Goal: Information Seeking & Learning: Learn about a topic

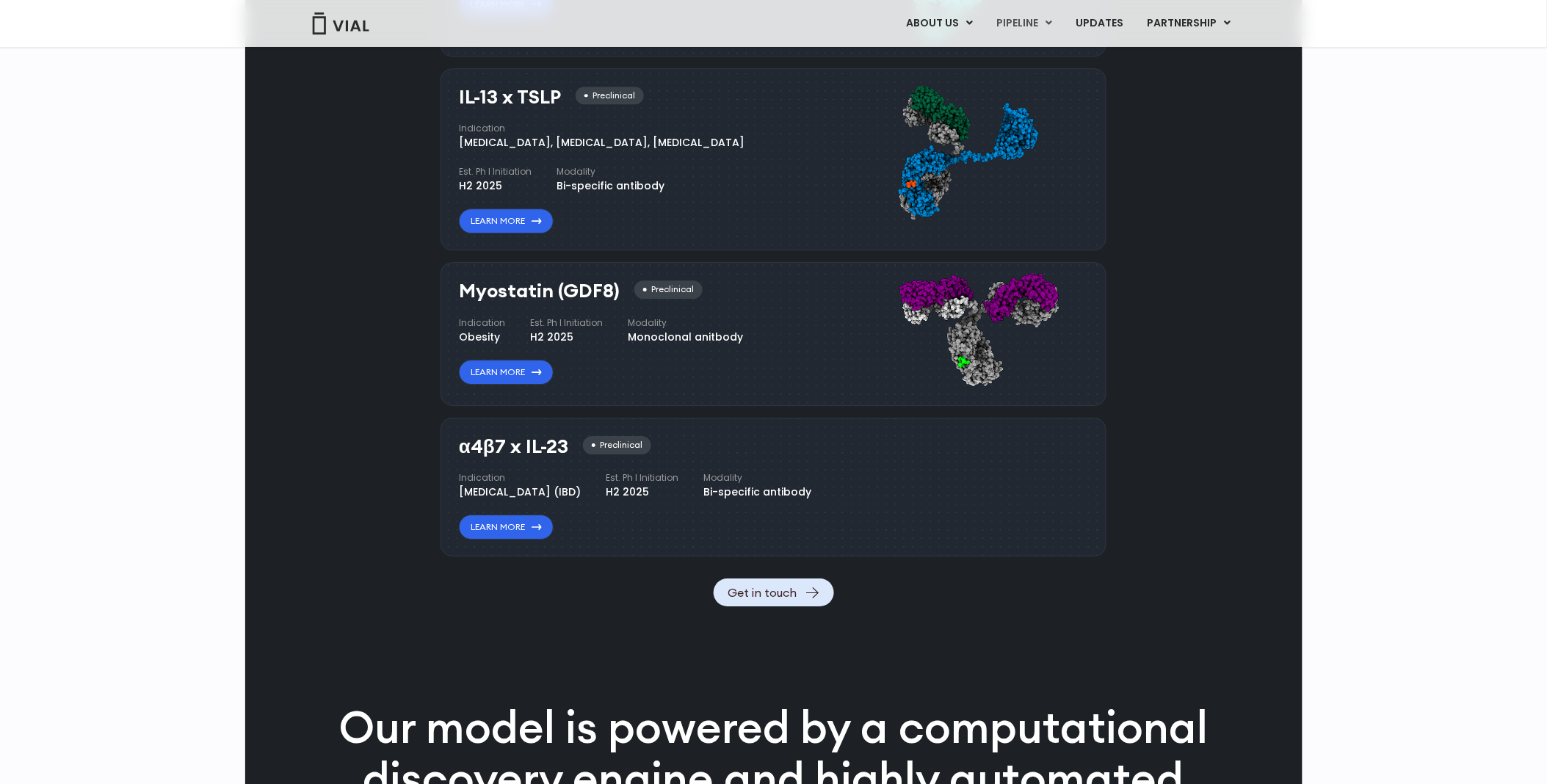
scroll to position [1468, 0]
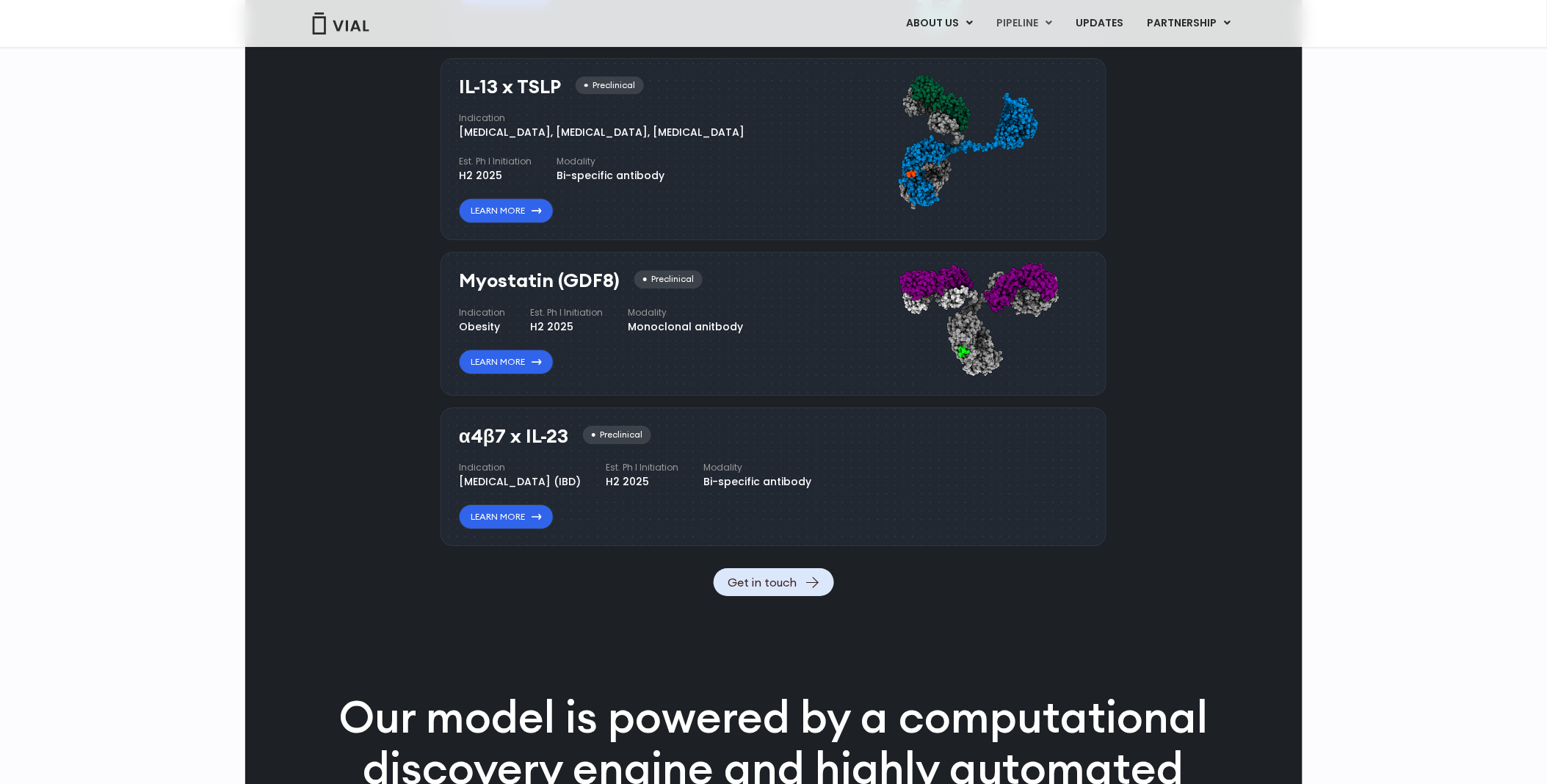
click at [1369, 453] on div "Pipeline TL1A HLE Phase I VIAL-TL1A-HLE has started a phase 1 trial and remains…" at bounding box center [773, 635] width 1547 height 3031
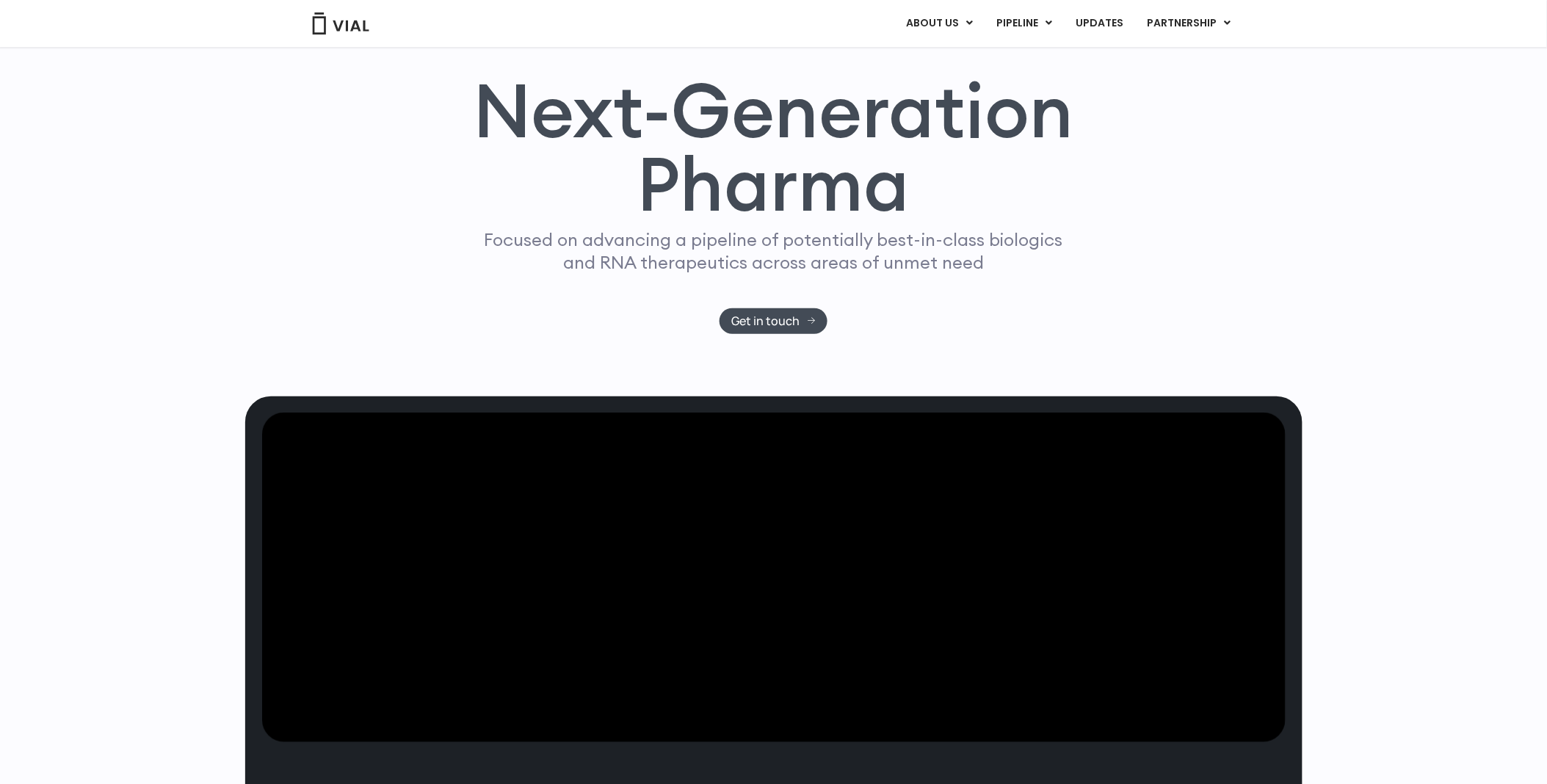
scroll to position [0, 0]
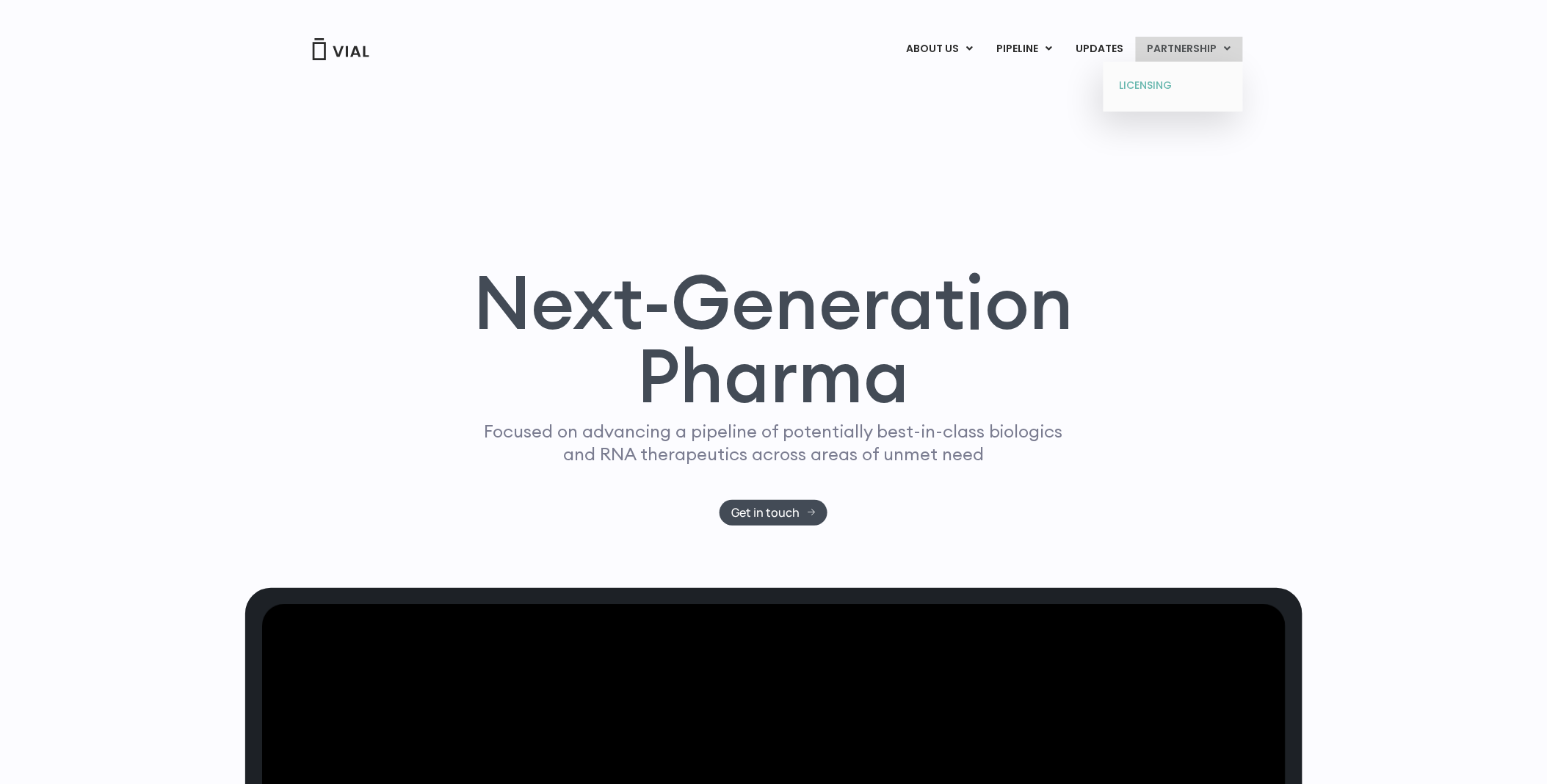
click at [1177, 85] on link "LICENSING" at bounding box center [1173, 85] width 129 height 23
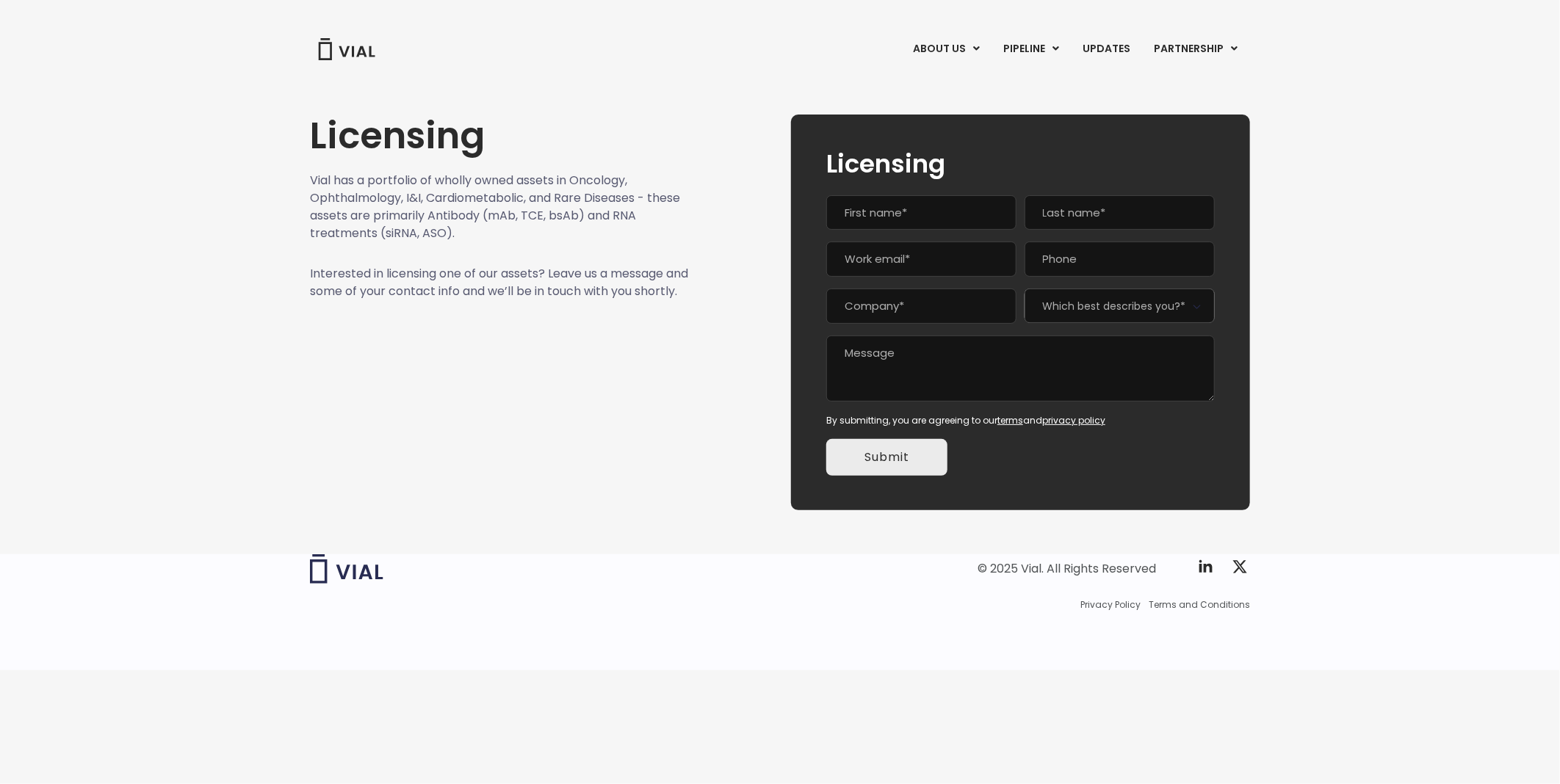
click at [542, 235] on p "Vial has a portfolio of wholly owned assets in Oncology, Ophthalmology, I&I, Ca…" at bounding box center [499, 207] width 379 height 71
click at [337, 59] on img at bounding box center [346, 48] width 59 height 22
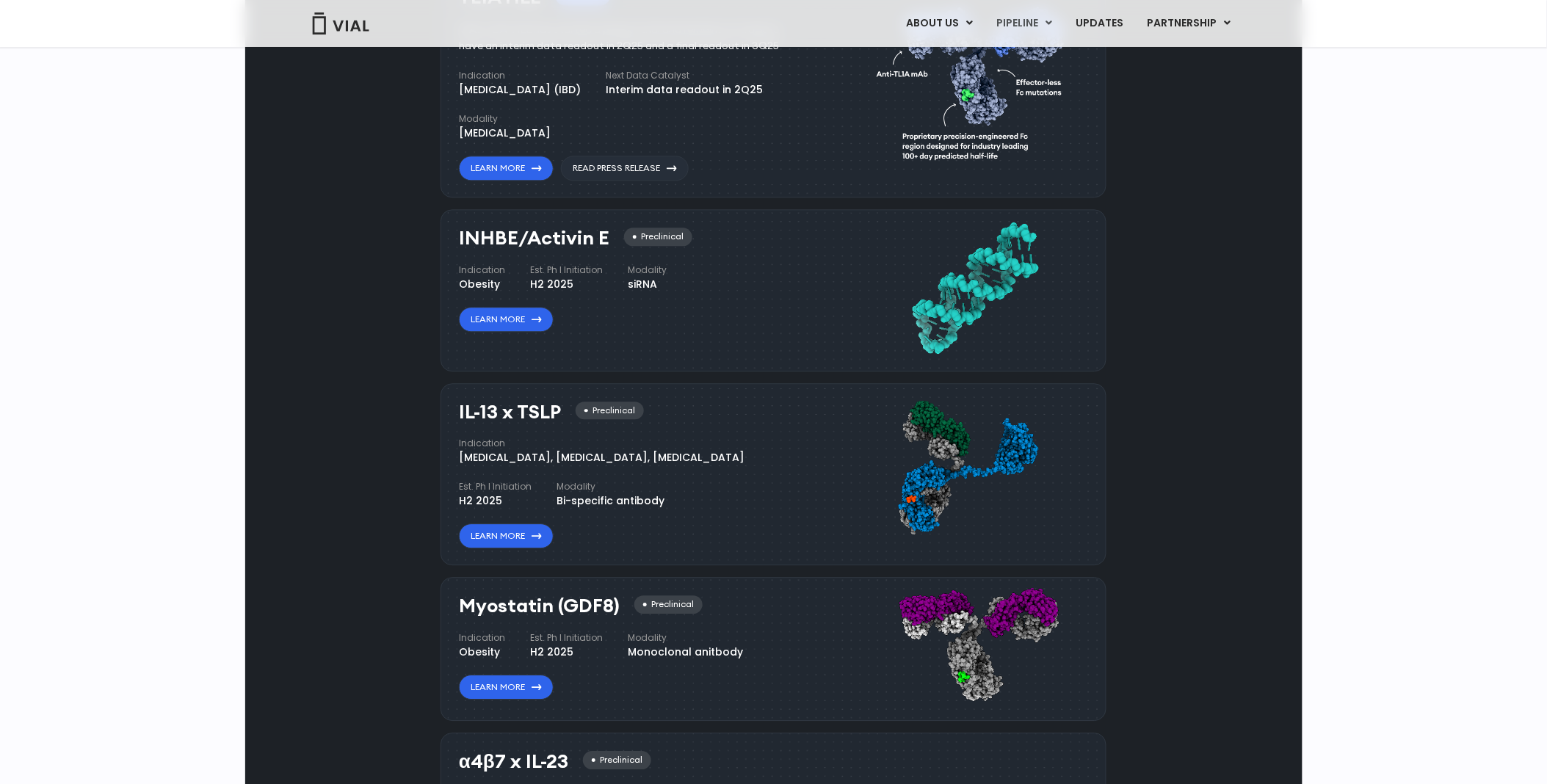
scroll to position [1141, 0]
click at [1197, 351] on div "Pipeline TL1A HLE Phase I VIAL-TL1A-HLE has started a phase 1 trial and remains…" at bounding box center [774, 405] width 1024 height 1035
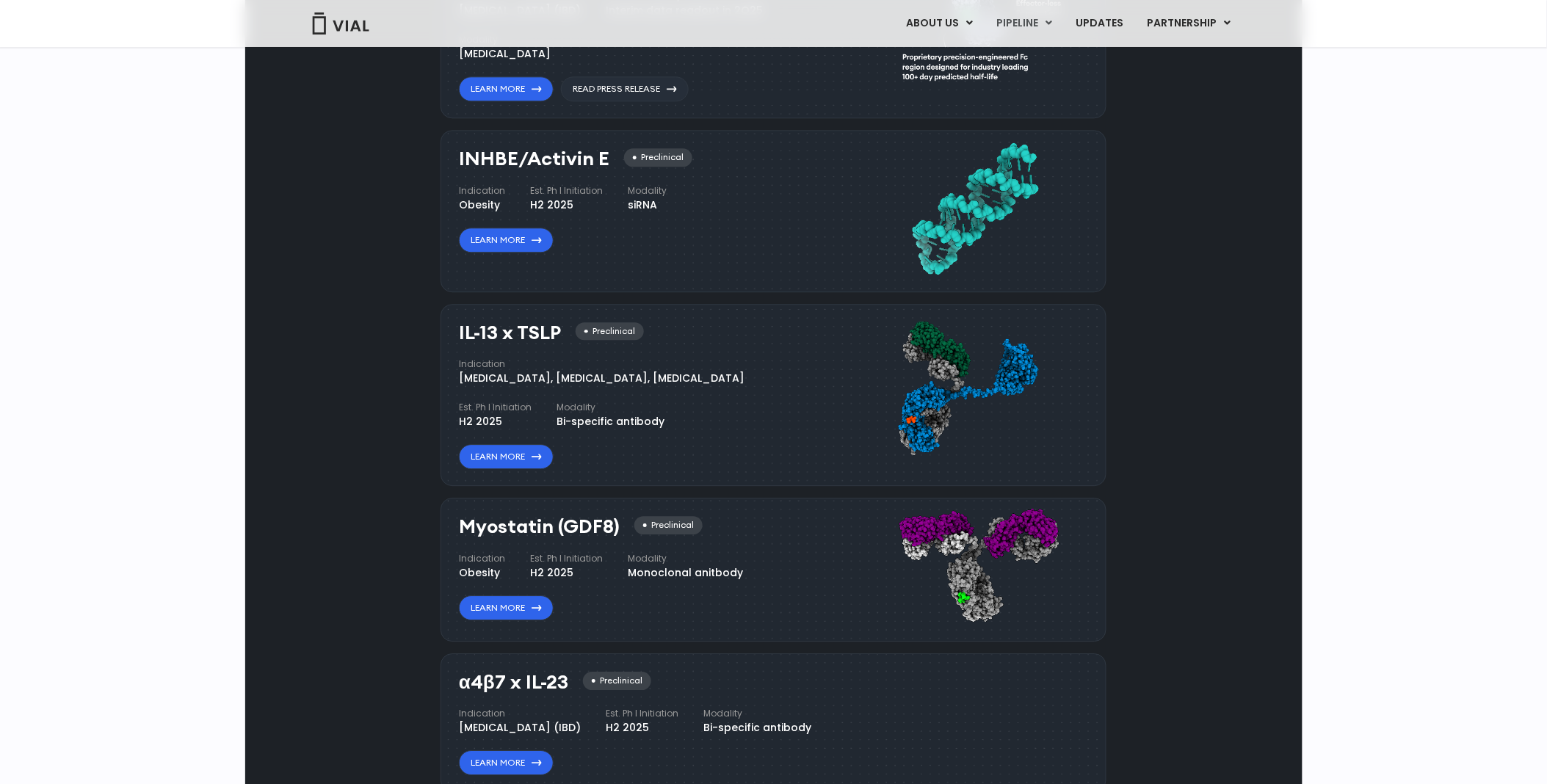
scroll to position [978, 0]
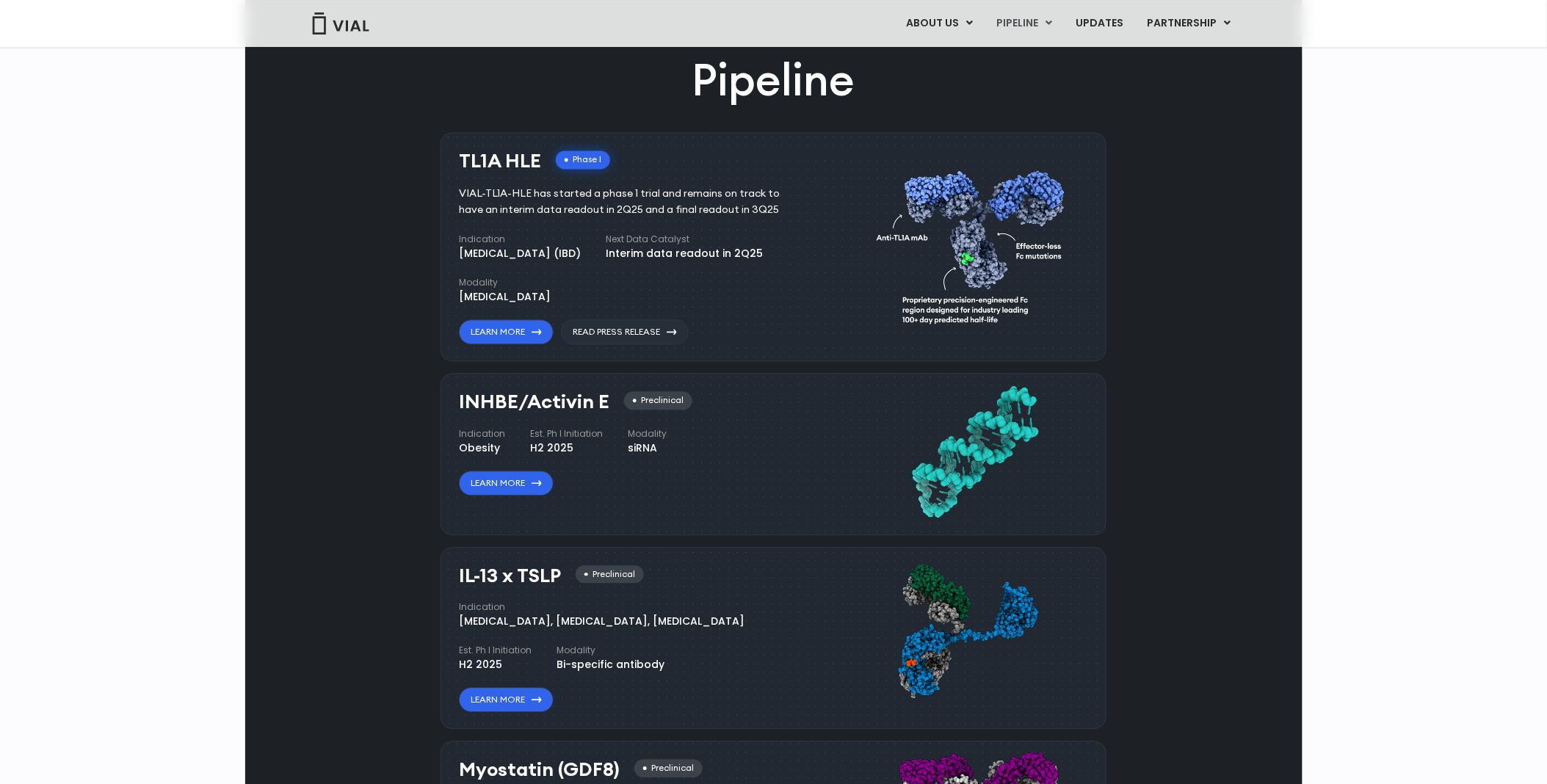
click at [1168, 349] on div "Pipeline TL1A HLE Phase I VIAL-TL1A-HLE has started a phase 1 trial and remains…" at bounding box center [774, 568] width 1024 height 1035
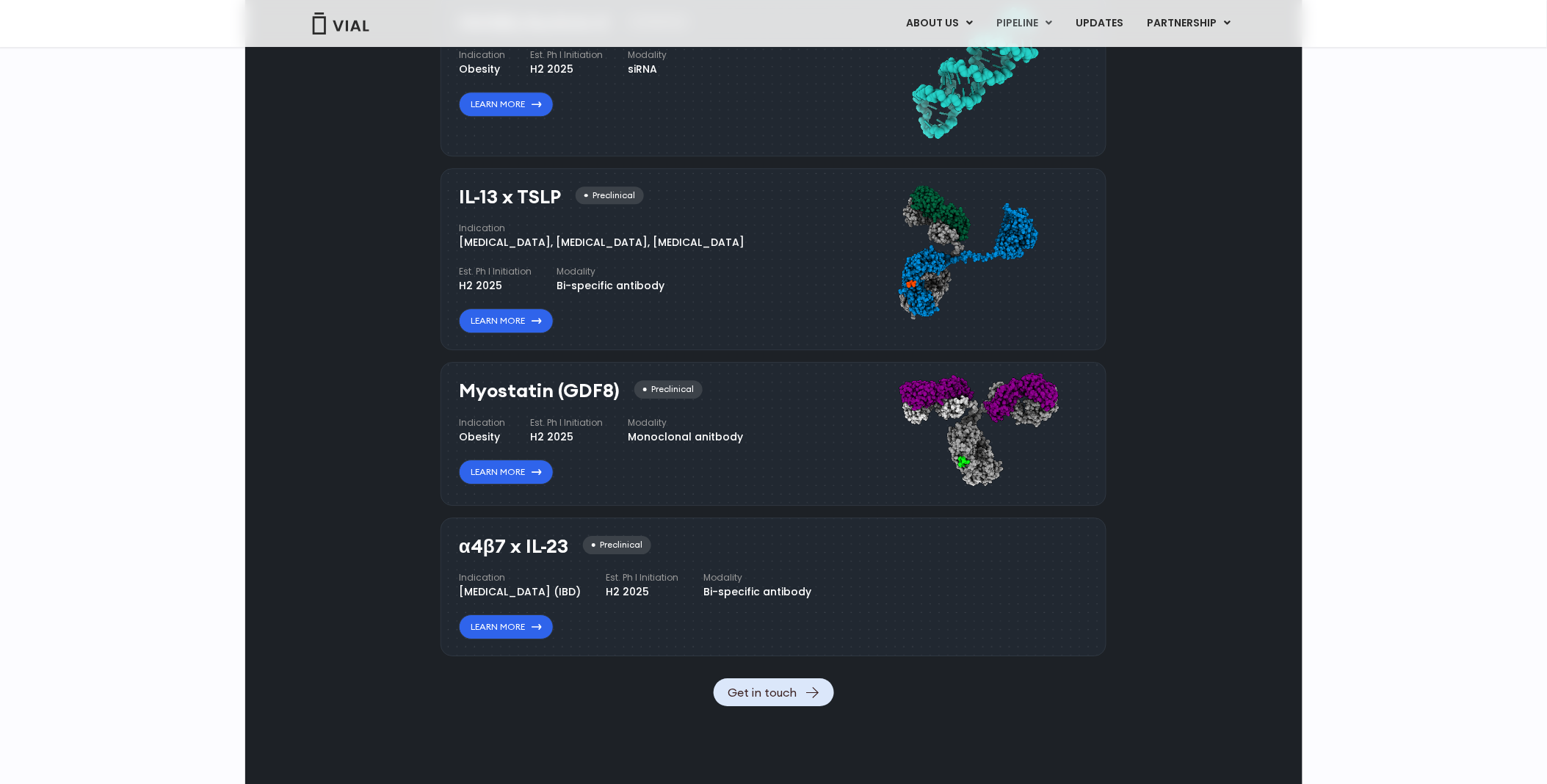
scroll to position [1385, 0]
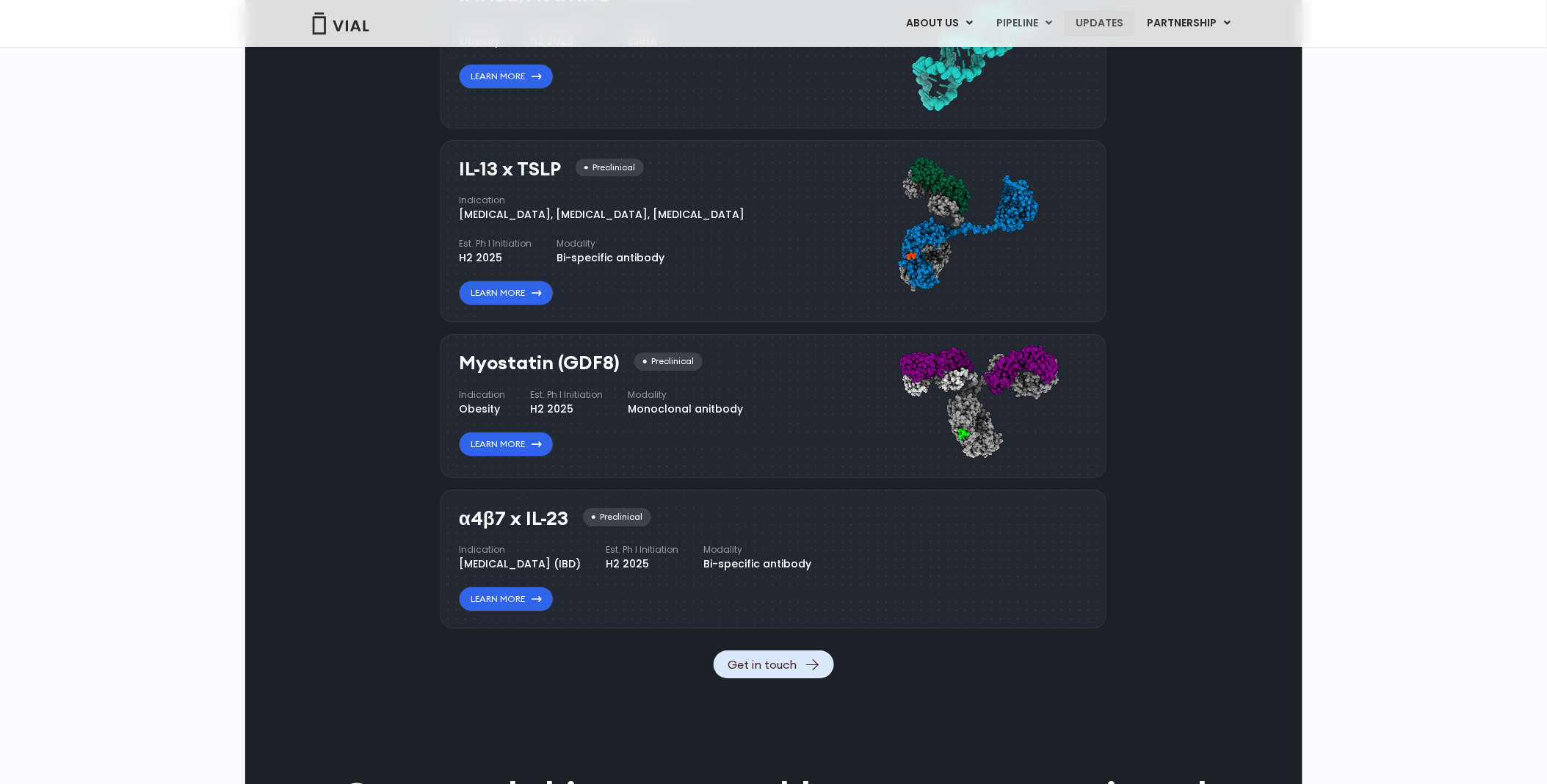
click at [1087, 25] on link "UPDATES" at bounding box center [1100, 23] width 71 height 25
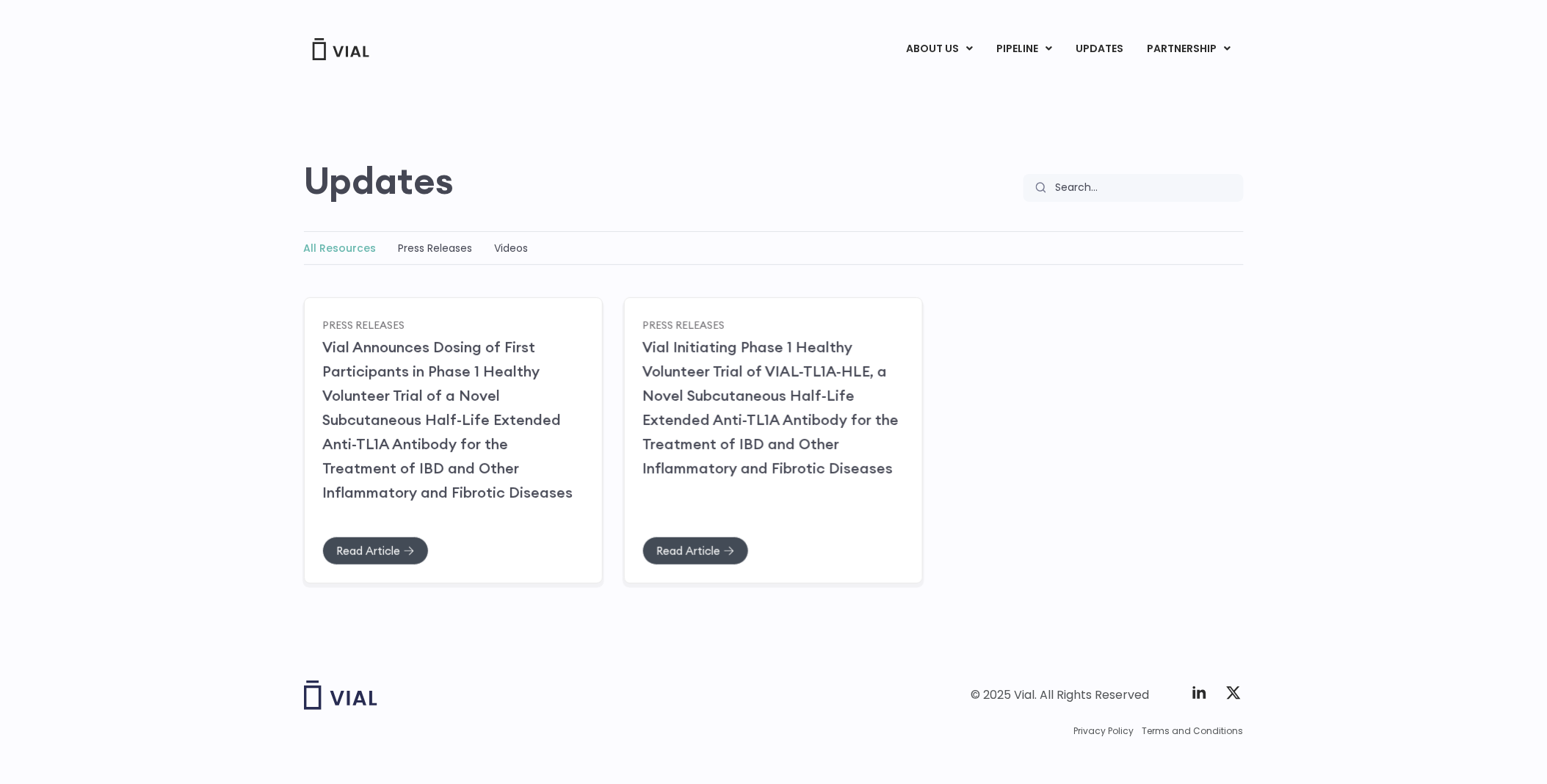
scroll to position [31, 0]
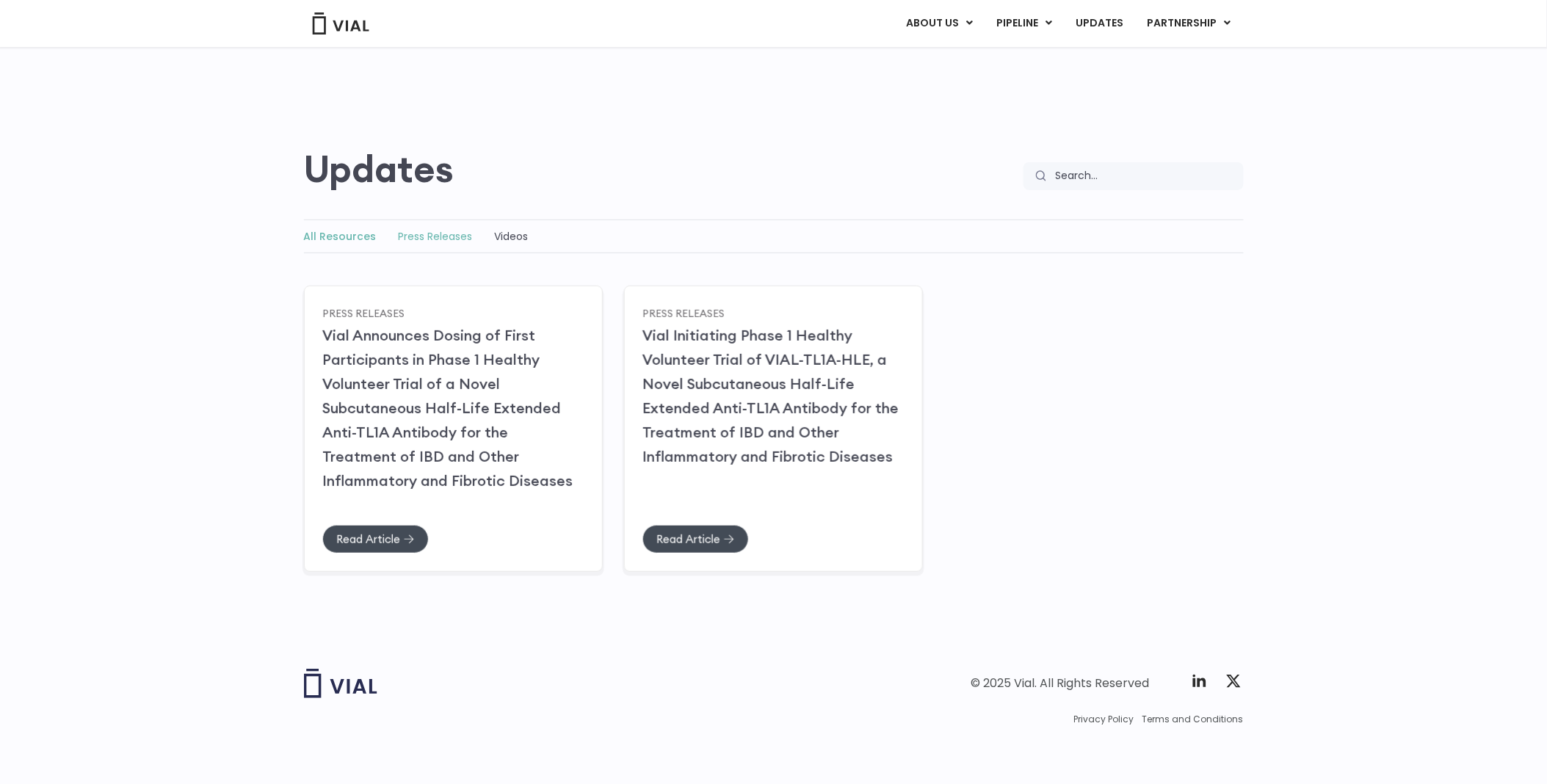
click at [426, 232] on link "Press Releases" at bounding box center [436, 236] width 74 height 14
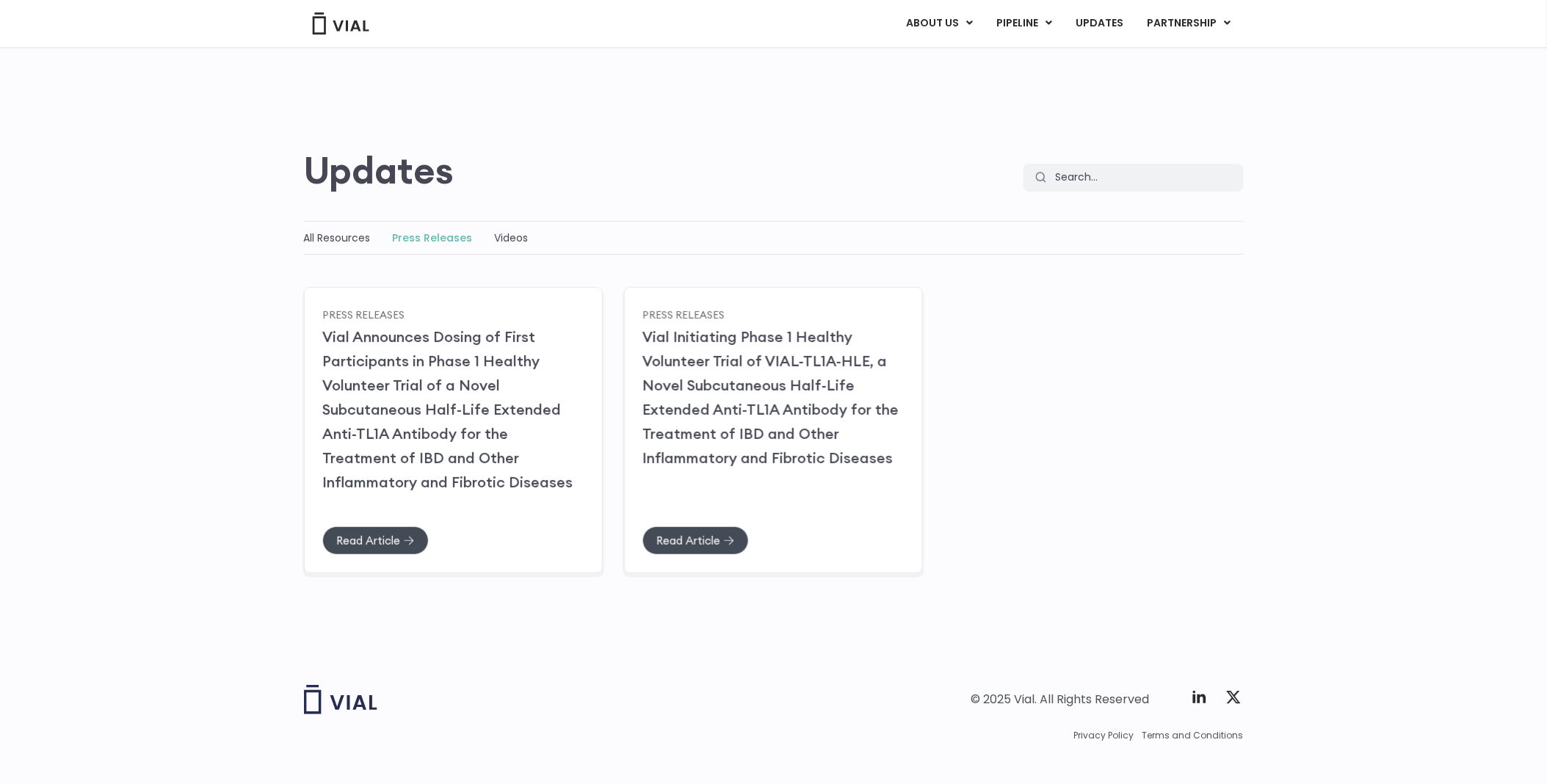
scroll to position [35, 0]
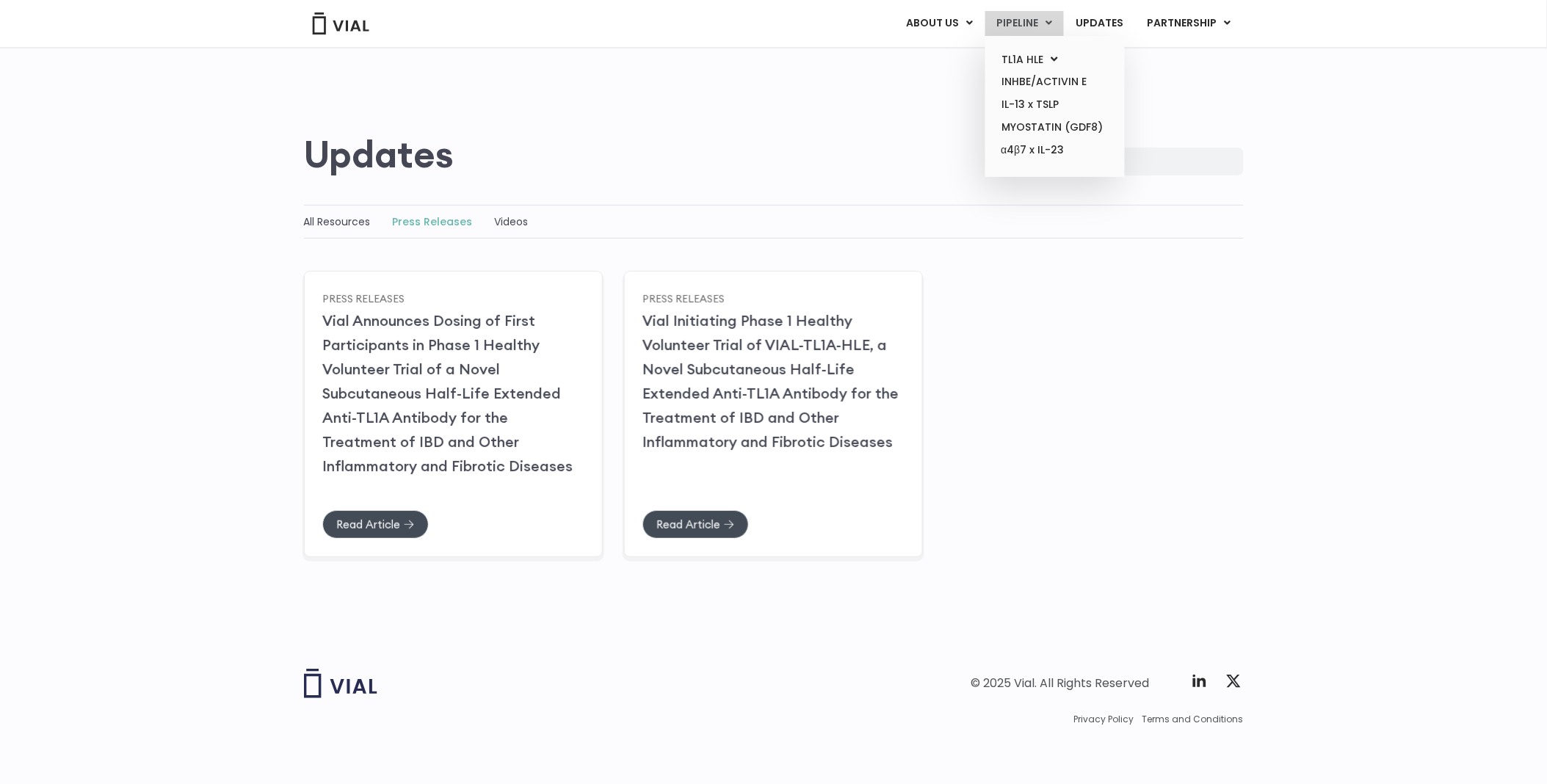
click at [1013, 25] on link "PIPELINE" at bounding box center [1025, 23] width 79 height 25
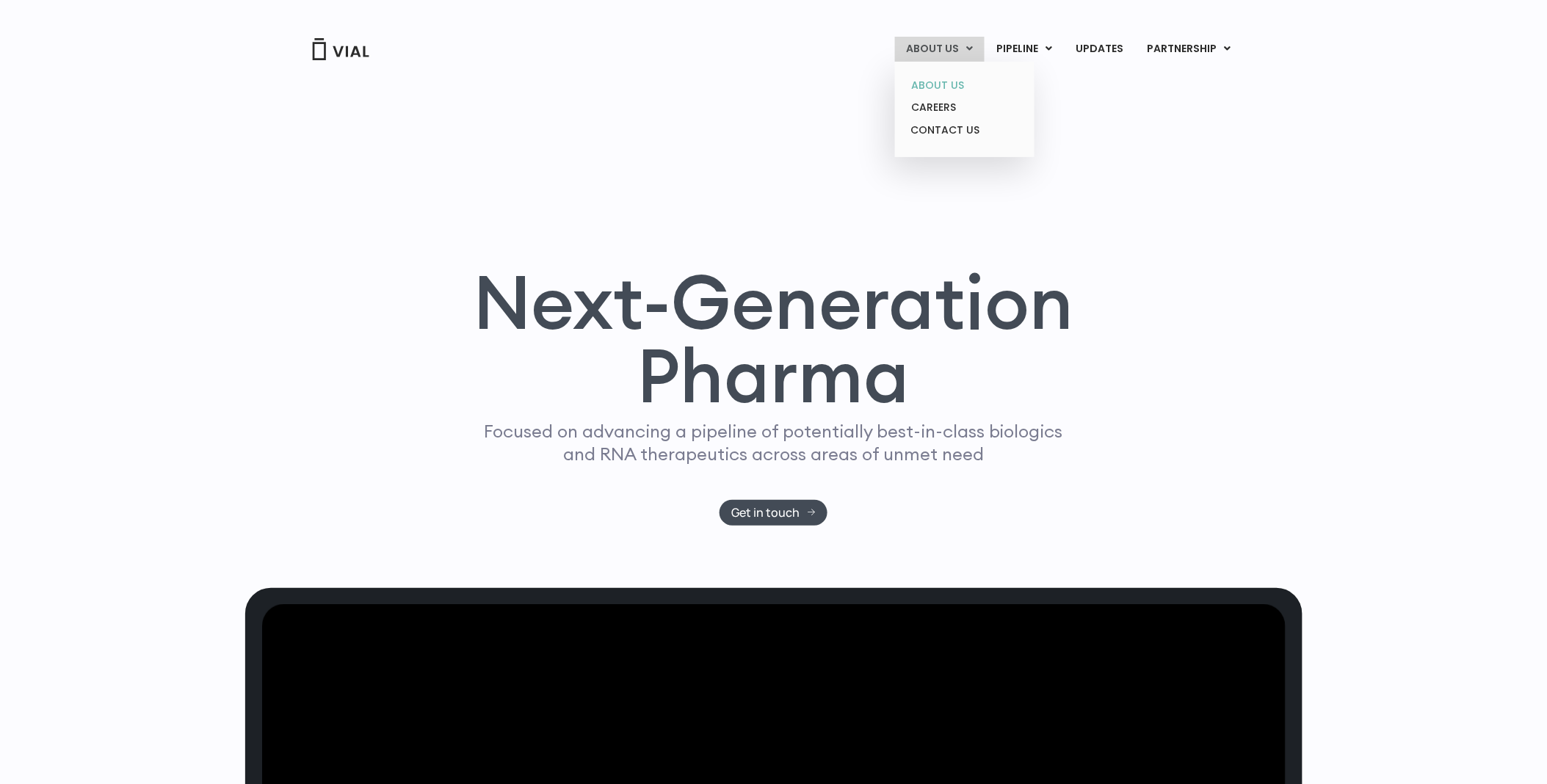
click at [937, 88] on link "ABOUT US" at bounding box center [965, 85] width 129 height 23
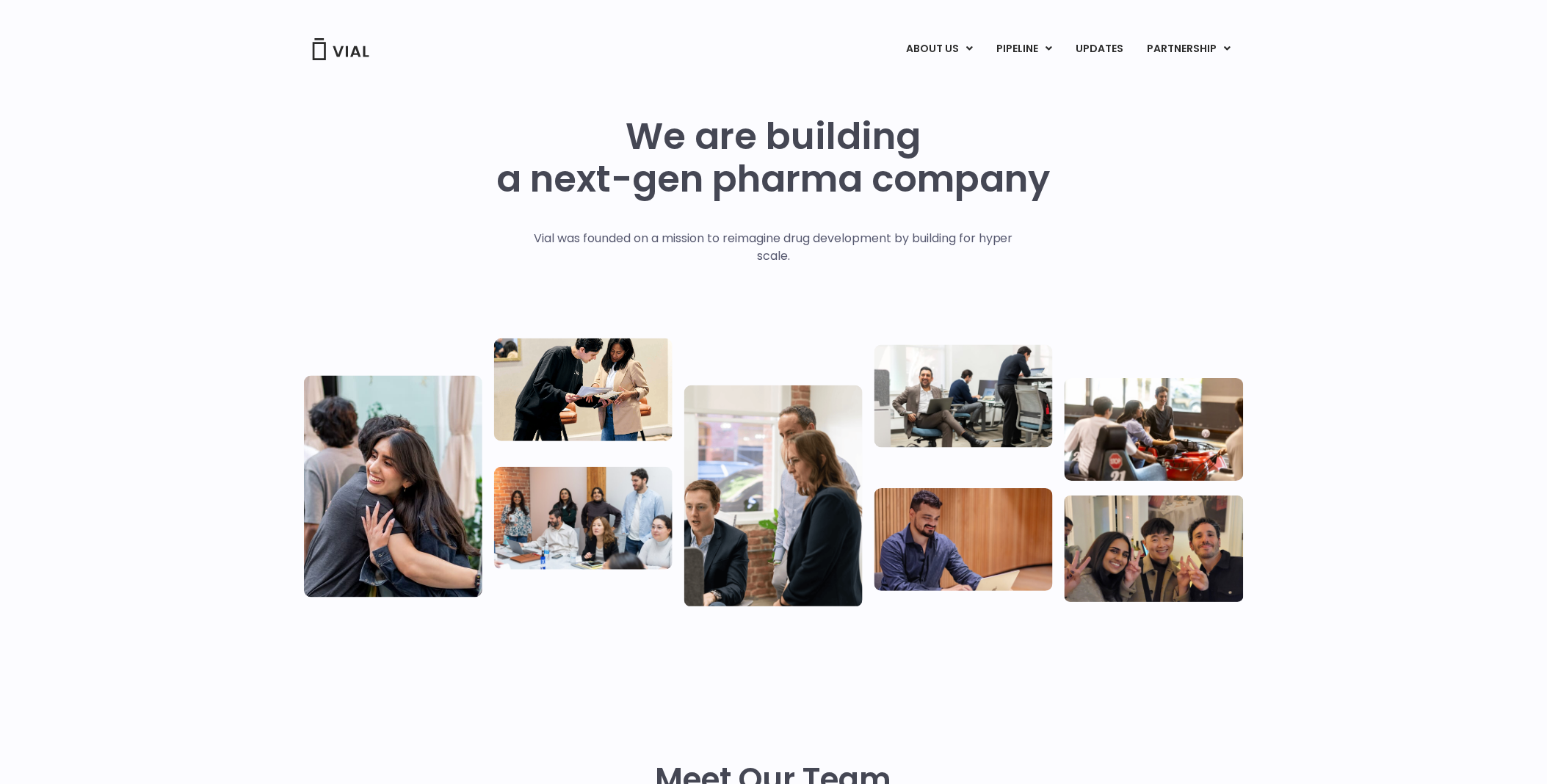
click at [1342, 390] on div "We are building a next-gen pharma company Vial was founded on a mission to reim…" at bounding box center [773, 355] width 1547 height 587
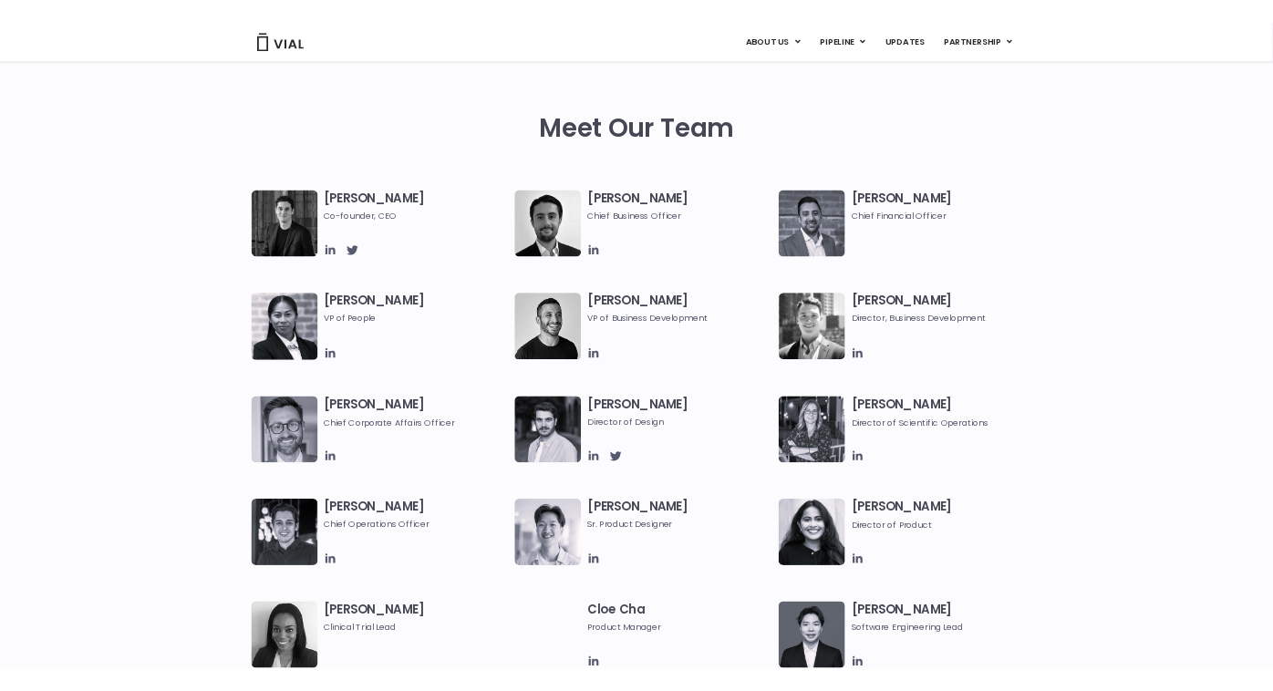
scroll to position [810, 0]
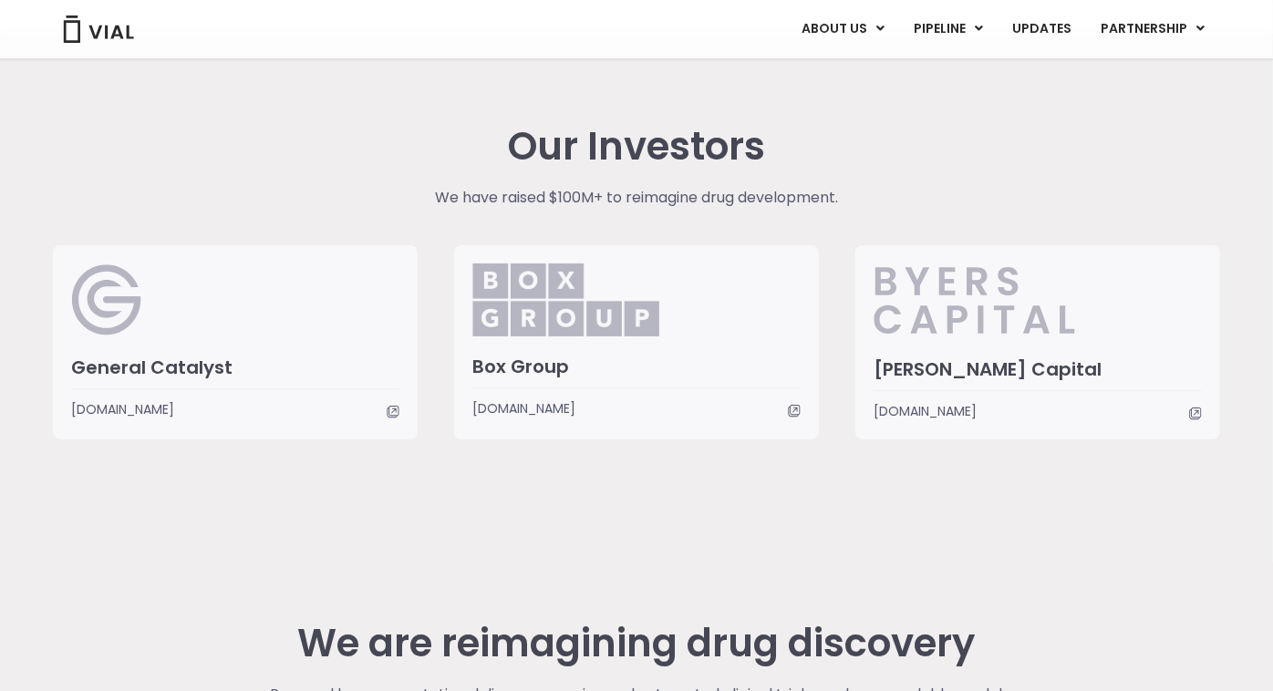
scroll to position [4304, 0]
click at [902, 136] on div "Our Investors We have raised $100M+ to reimagine drug development. General Cata…" at bounding box center [636, 281] width 1194 height 315
click at [986, 141] on div "Our Investors We have raised $100M+ to reimagine drug development. General Cata…" at bounding box center [636, 281] width 1194 height 315
click at [995, 181] on div "Our Investors We have raised $100M+ to reimagine drug development. General Cata…" at bounding box center [636, 281] width 1194 height 315
drag, startPoint x: 658, startPoint y: 473, endPoint x: 818, endPoint y: 476, distance: 159.6
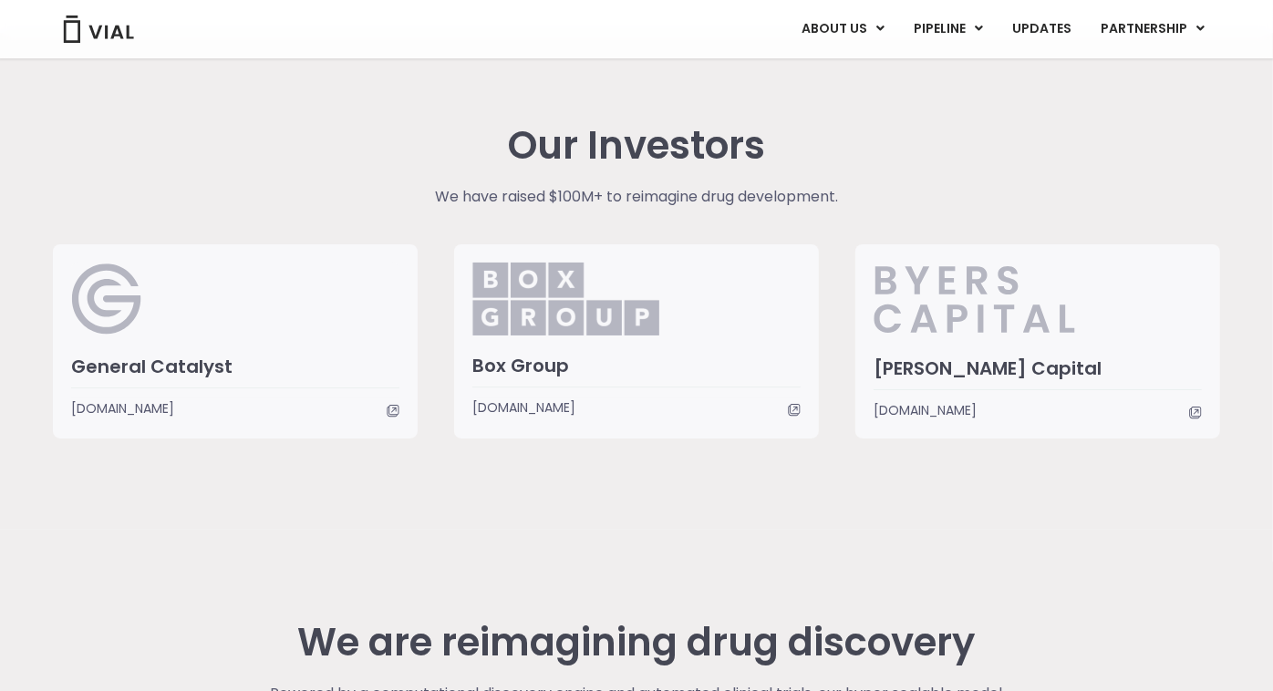
click at [661, 480] on div "Our Investors We have raised $100M+ to reimagine drug development. General Cata…" at bounding box center [636, 281] width 1194 height 497
click at [848, 476] on div "Our Investors We have raised $100M+ to reimagine drug development. General Cata…" at bounding box center [636, 281] width 1194 height 497
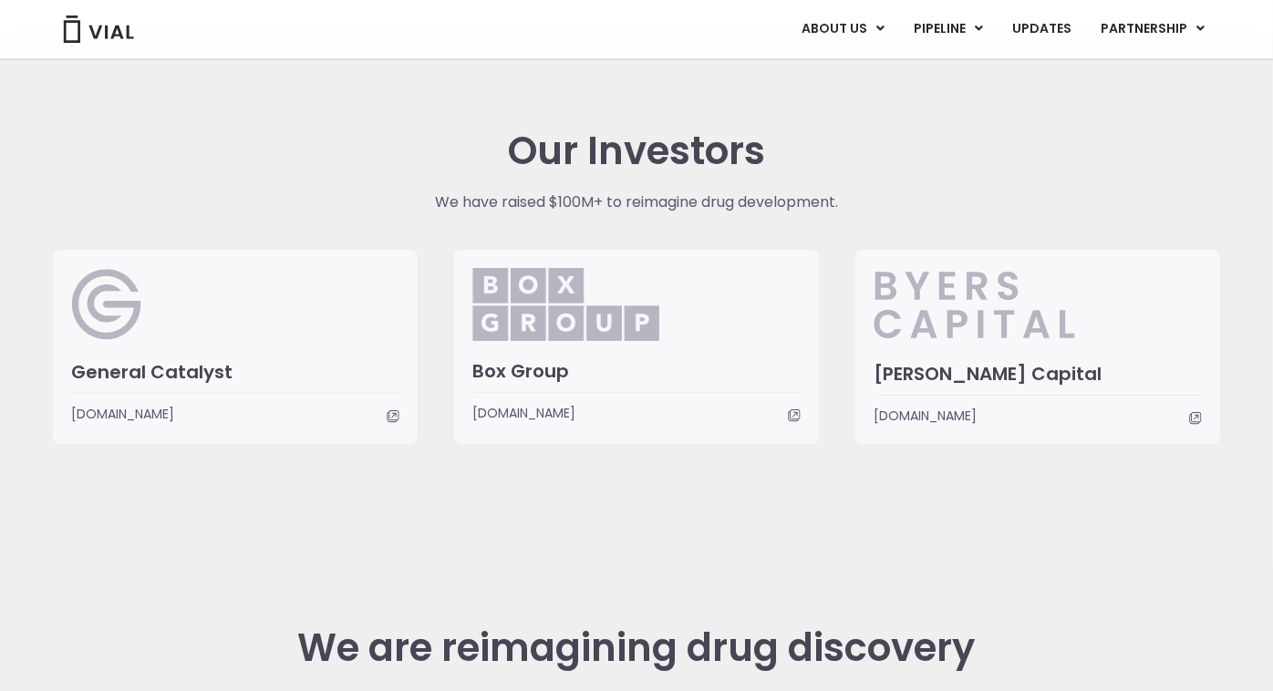
scroll to position [4329, 0]
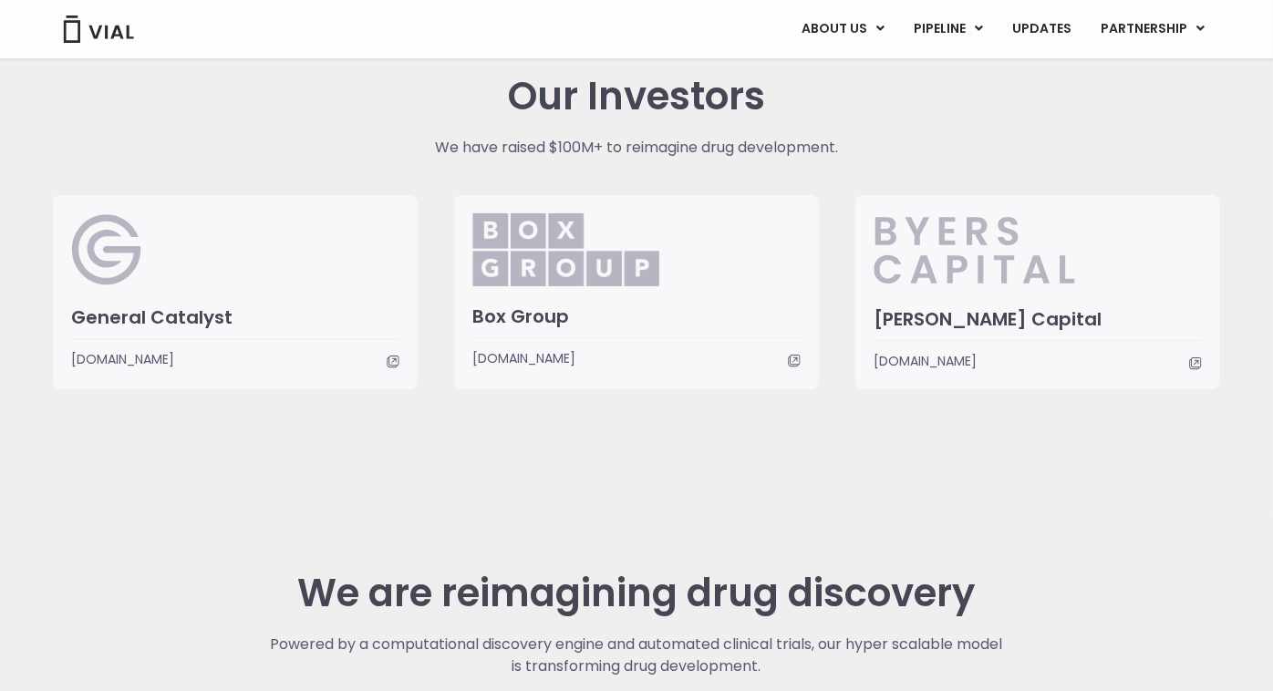
scroll to position [4228, 0]
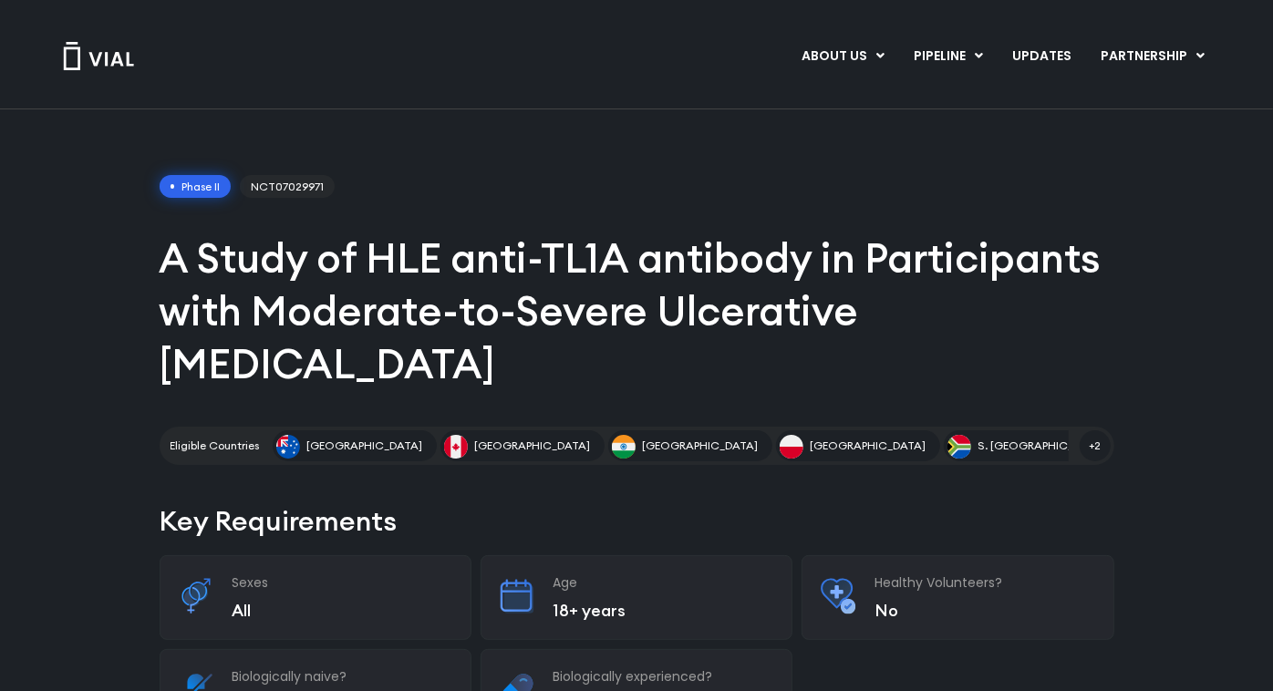
click at [691, 278] on h1 "A Study of HLE anti-TL1A antibody in Participants with Moderate-to-Severe Ulcer…" at bounding box center [637, 311] width 955 height 159
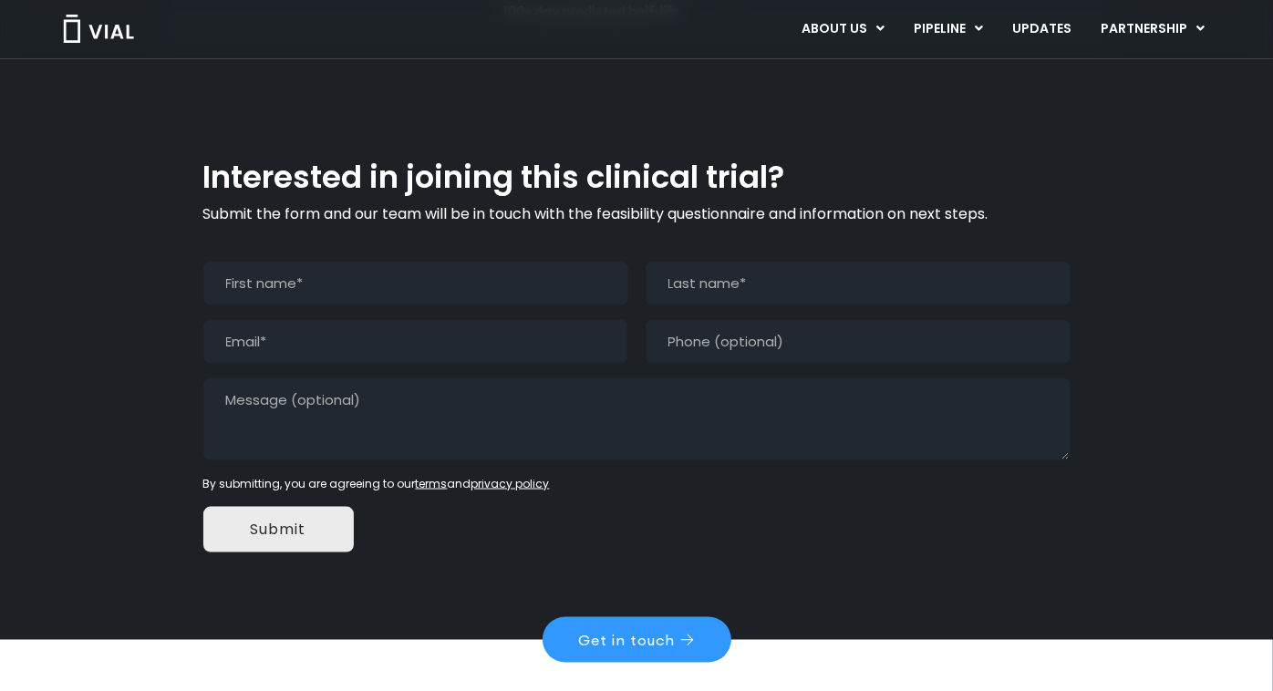
scroll to position [1519, 0]
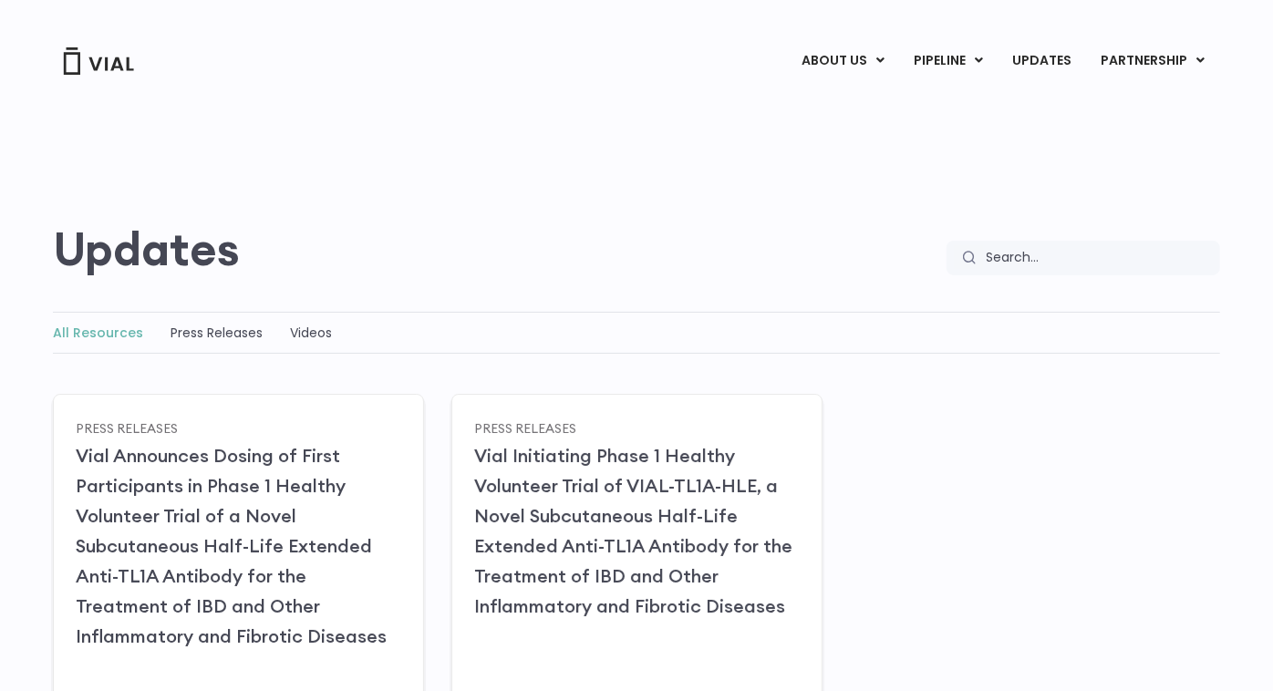
click at [542, 234] on div "Updates Search Search" at bounding box center [636, 248] width 1167 height 53
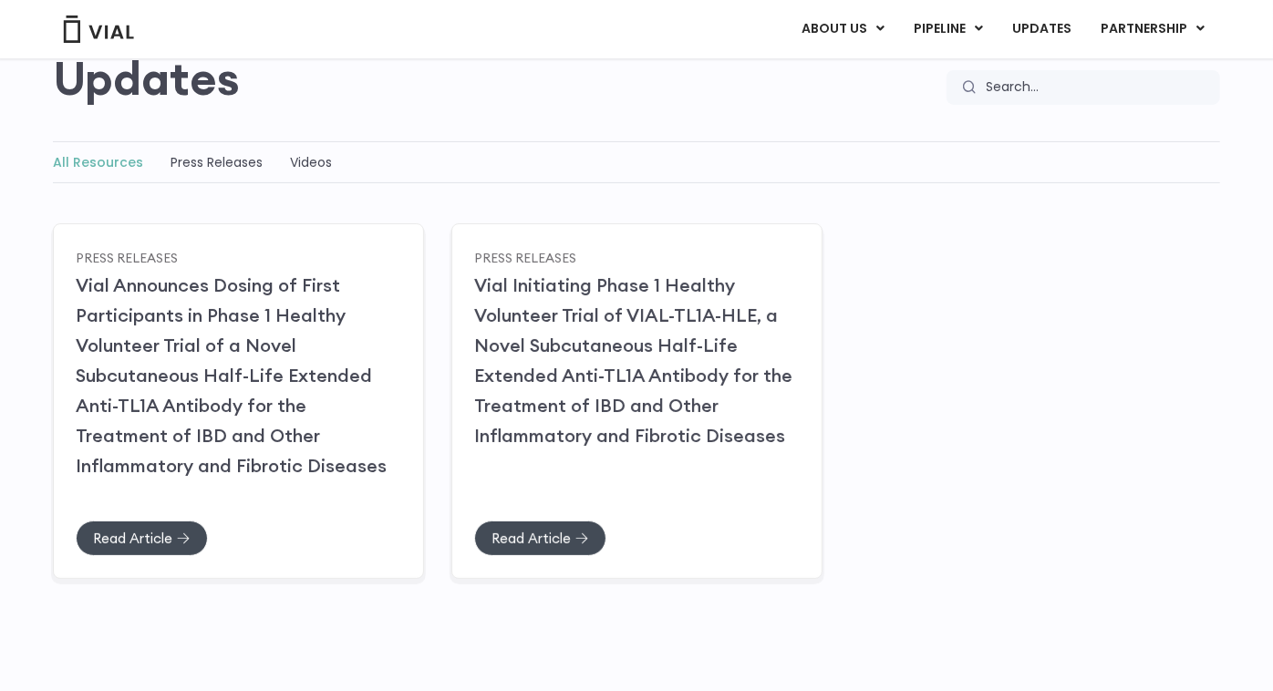
scroll to position [202, 0]
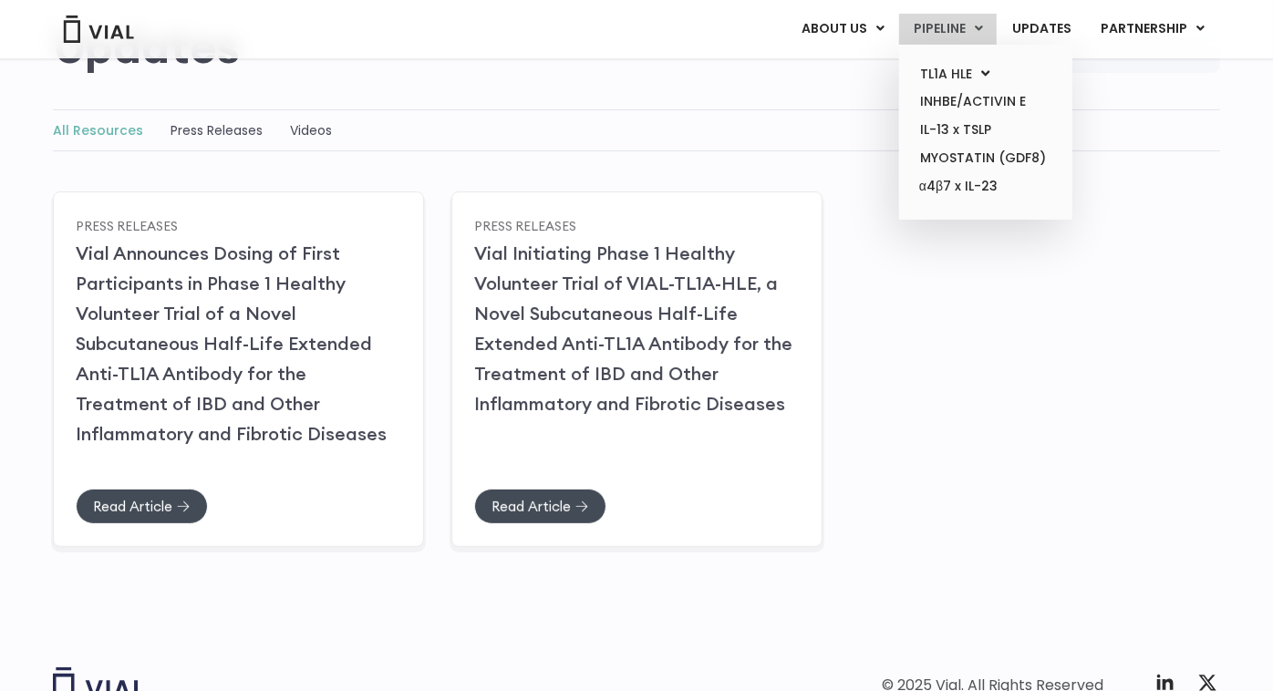
click at [949, 18] on link "PIPELINE" at bounding box center [948, 29] width 98 height 31
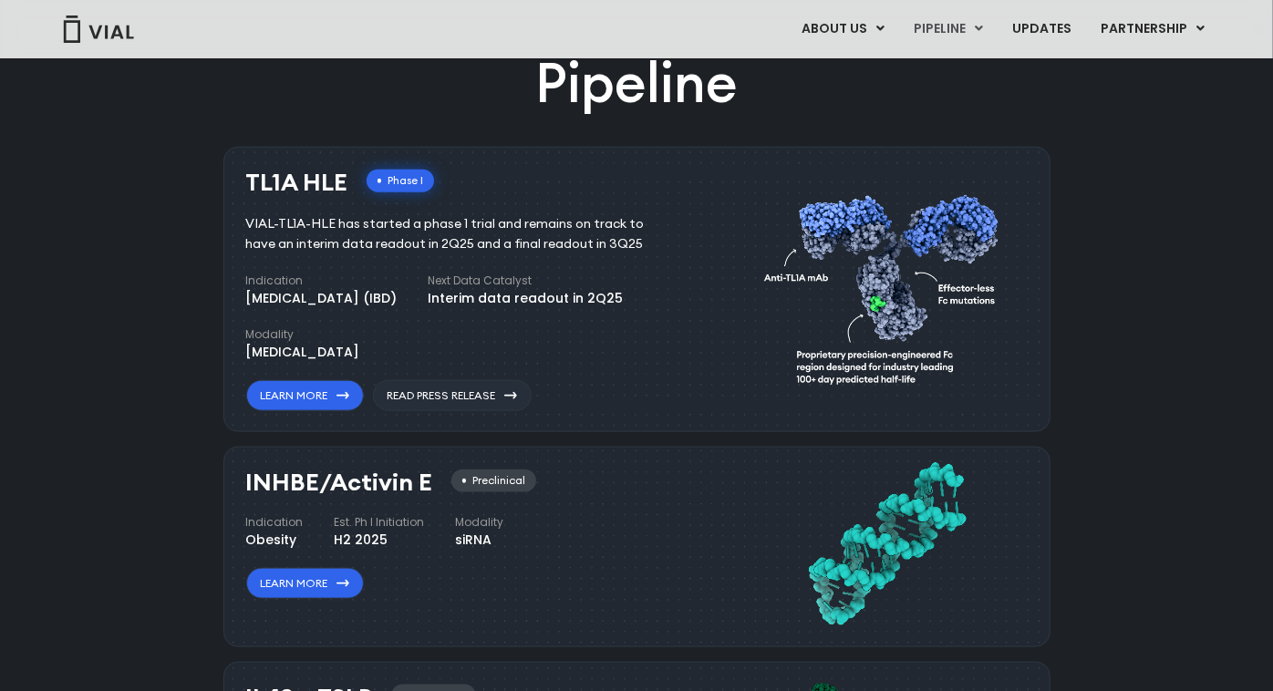
scroll to position [1164, 0]
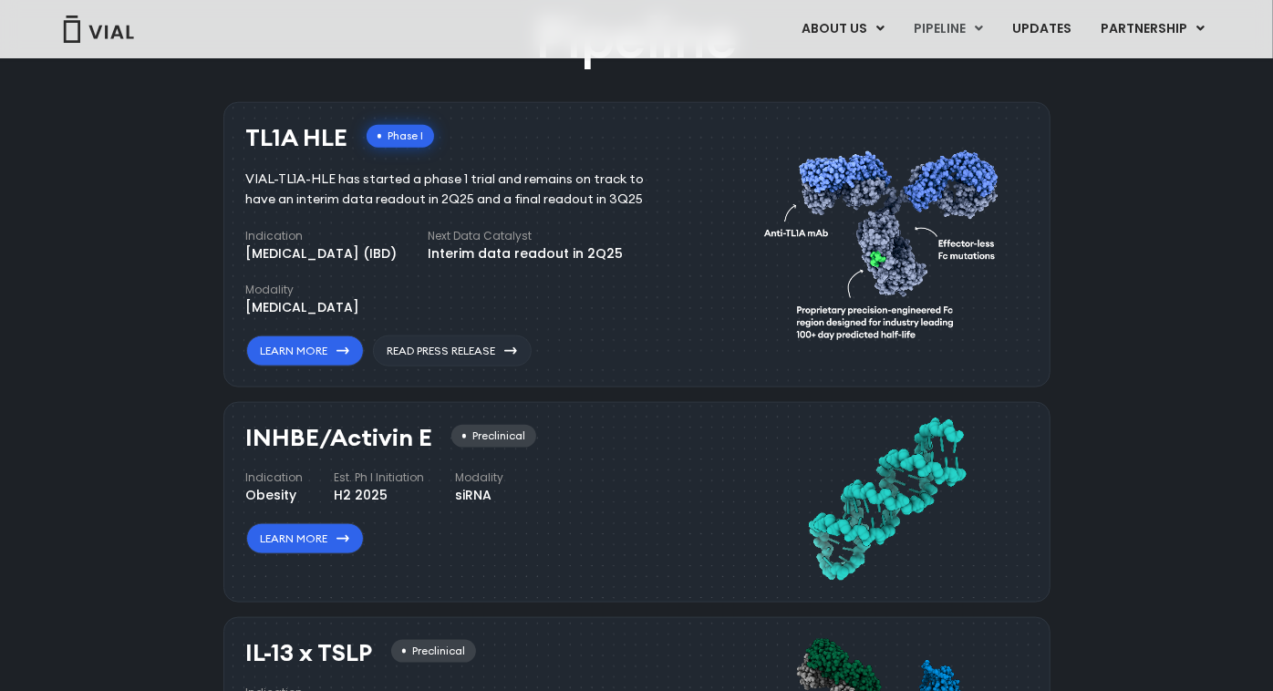
click at [1174, 312] on div "Pipeline TL1A HLE Phase I VIAL-TL1A-HLE has started a phase 1 trial and remains…" at bounding box center [636, 644] width 1231 height 1286
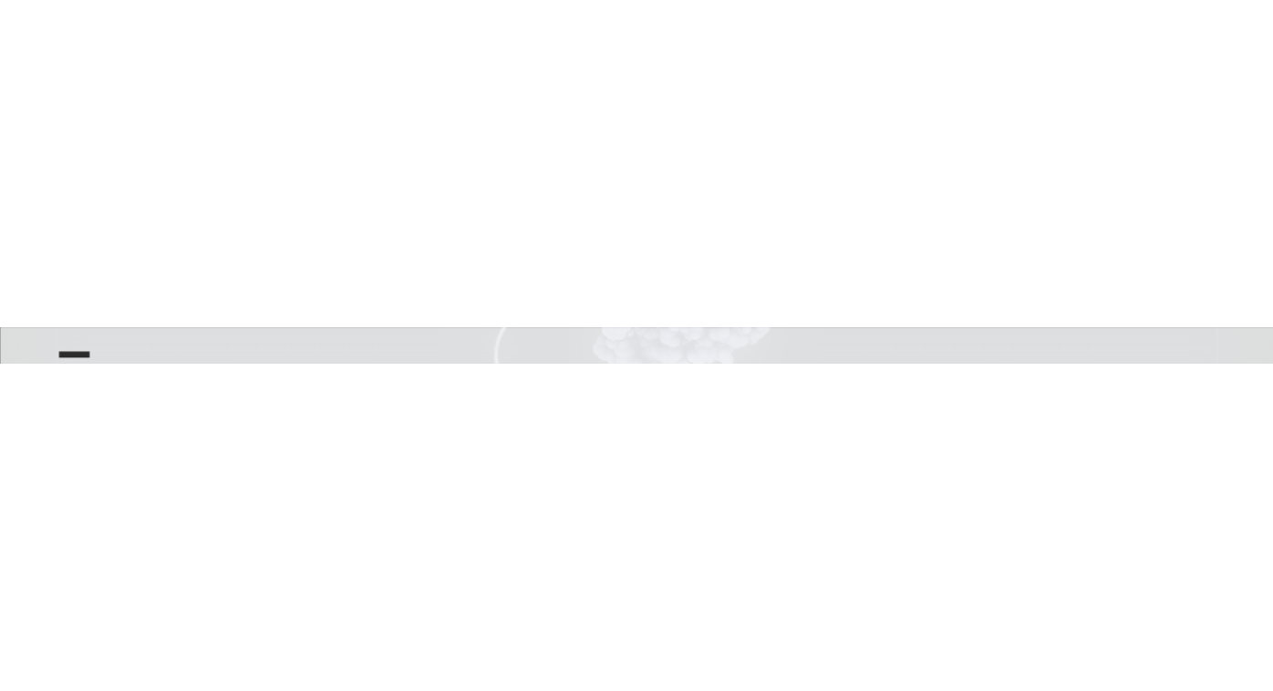
scroll to position [1195, 0]
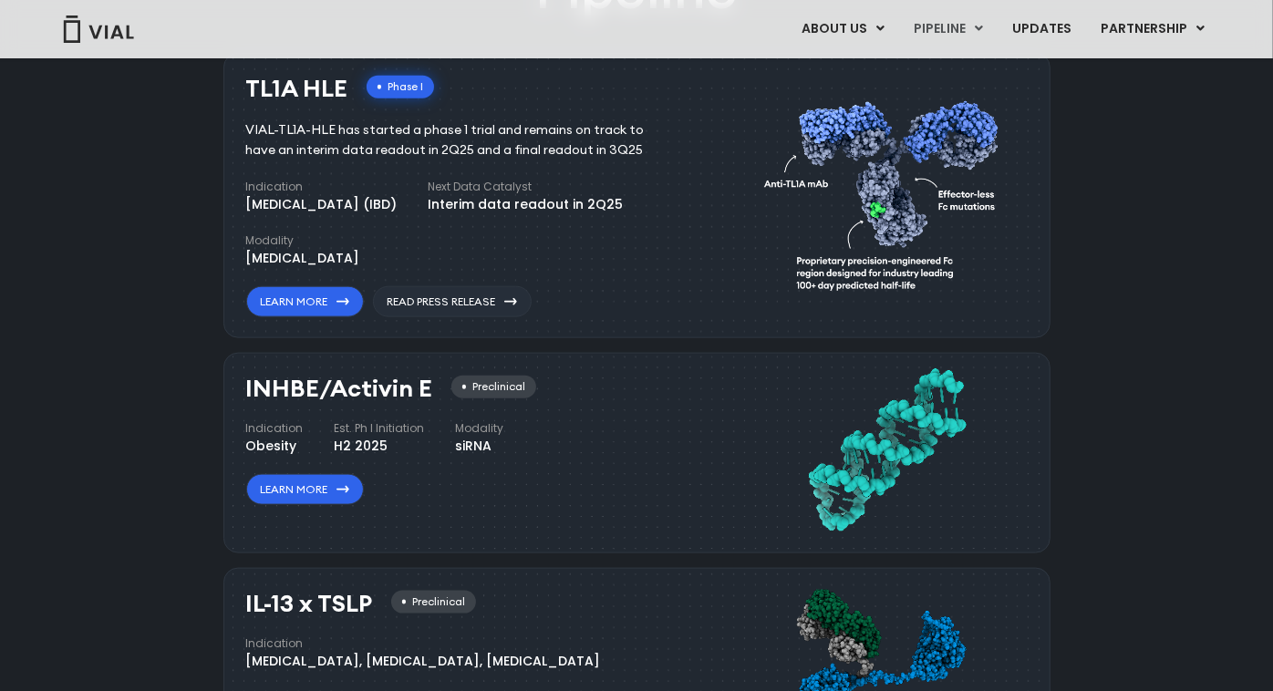
click at [1152, 240] on div "Pipeline TL1A HLE Phase I VIAL-TL1A-HLE has started a phase 1 trial and remains…" at bounding box center [636, 595] width 1231 height 1286
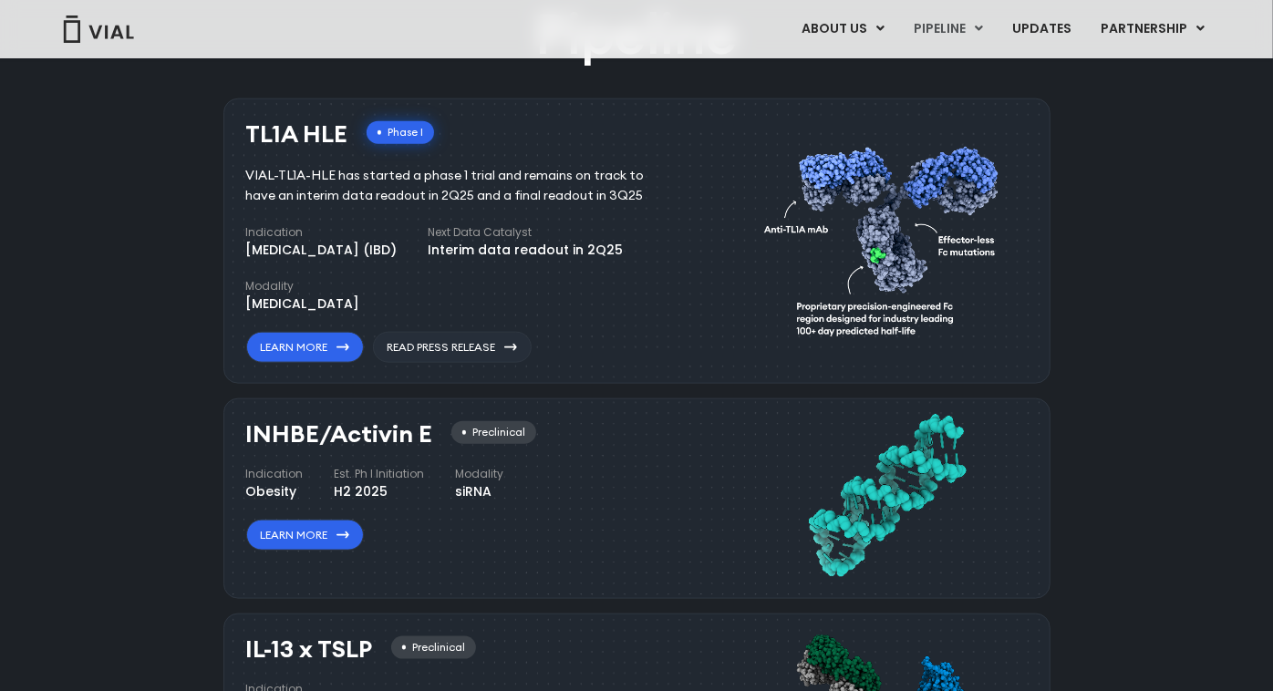
scroll to position [1118, 0]
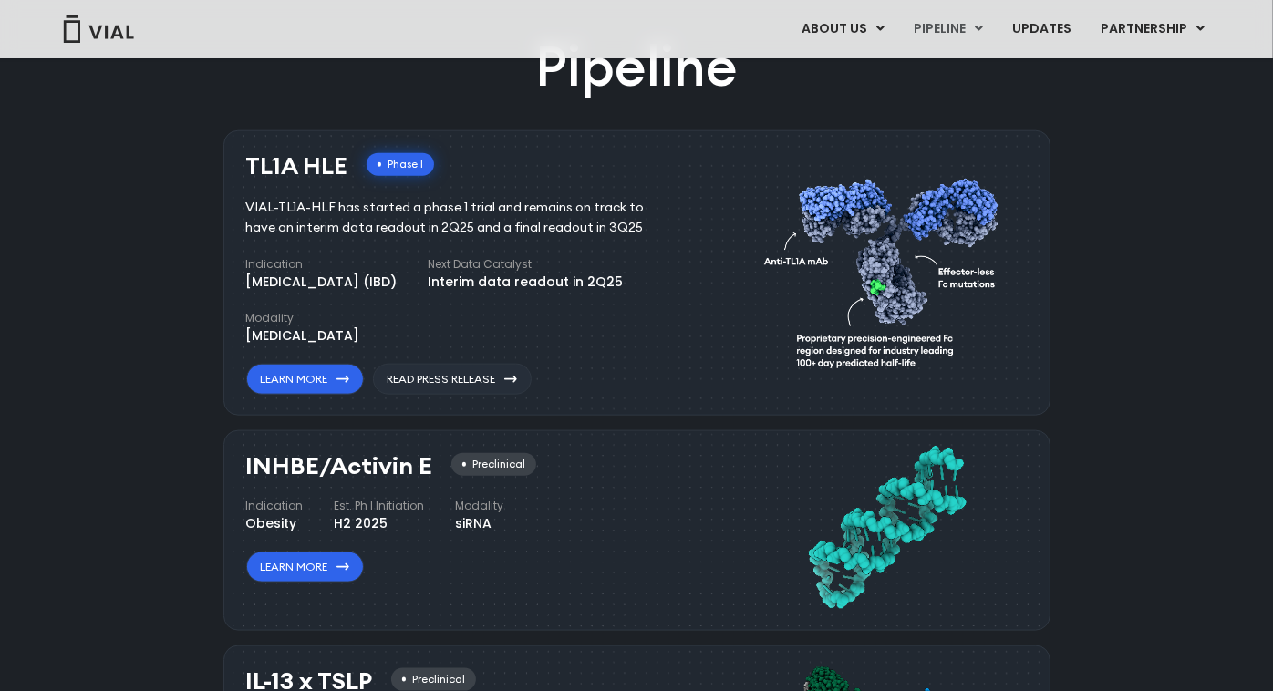
drag, startPoint x: 651, startPoint y: 278, endPoint x: 695, endPoint y: 302, distance: 49.8
click at [687, 285] on div "TL1A HLE Phase I VIAL-TL1A-HLE has started a phase 1 trial and remains on track…" at bounding box center [491, 269] width 490 height 251
drag, startPoint x: 695, startPoint y: 302, endPoint x: 682, endPoint y: 344, distance: 43.8
click at [682, 344] on div "Indication Inflammatory bowel disease (IBD) Next Data Catalyst Interim data rea…" at bounding box center [466, 300] width 441 height 89
click at [1018, 344] on div "TL1A HLE Phase I VIAL-TL1A-HLE has started a phase 1 trial and remains on track…" at bounding box center [636, 272] width 827 height 285
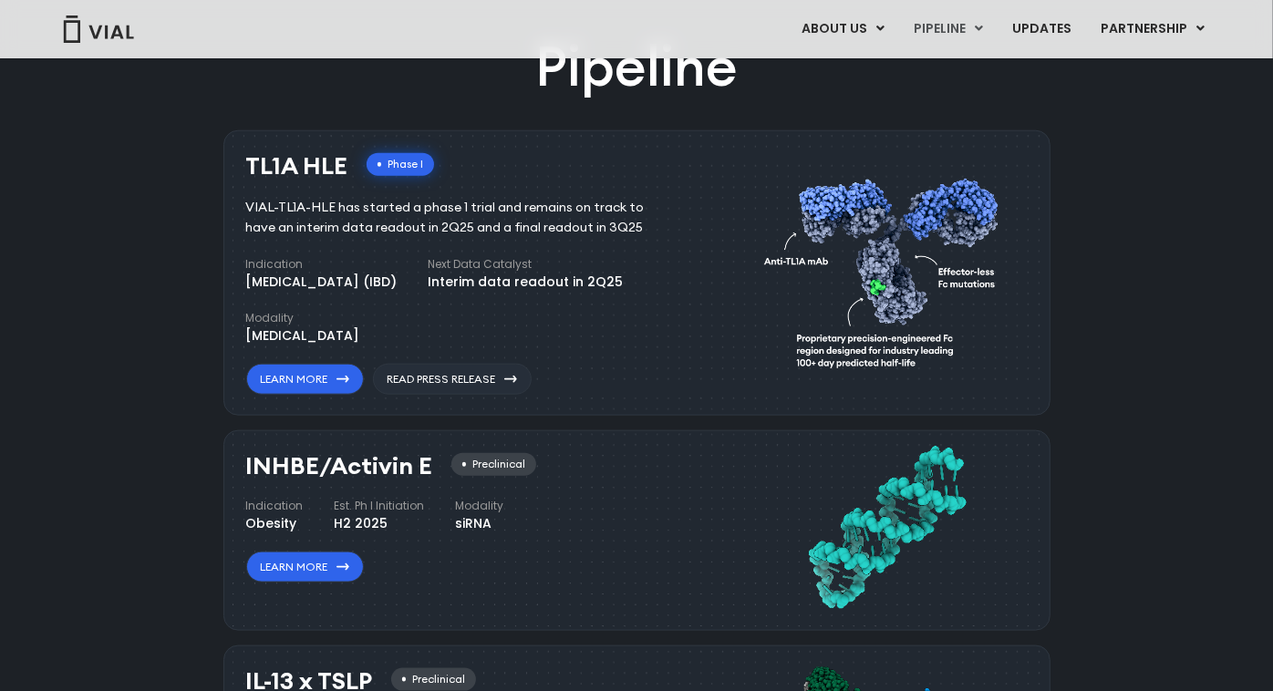
click at [1078, 312] on div "Pipeline TL1A HLE Phase I VIAL-TL1A-HLE has started a phase 1 trial and remains…" at bounding box center [636, 672] width 1231 height 1286
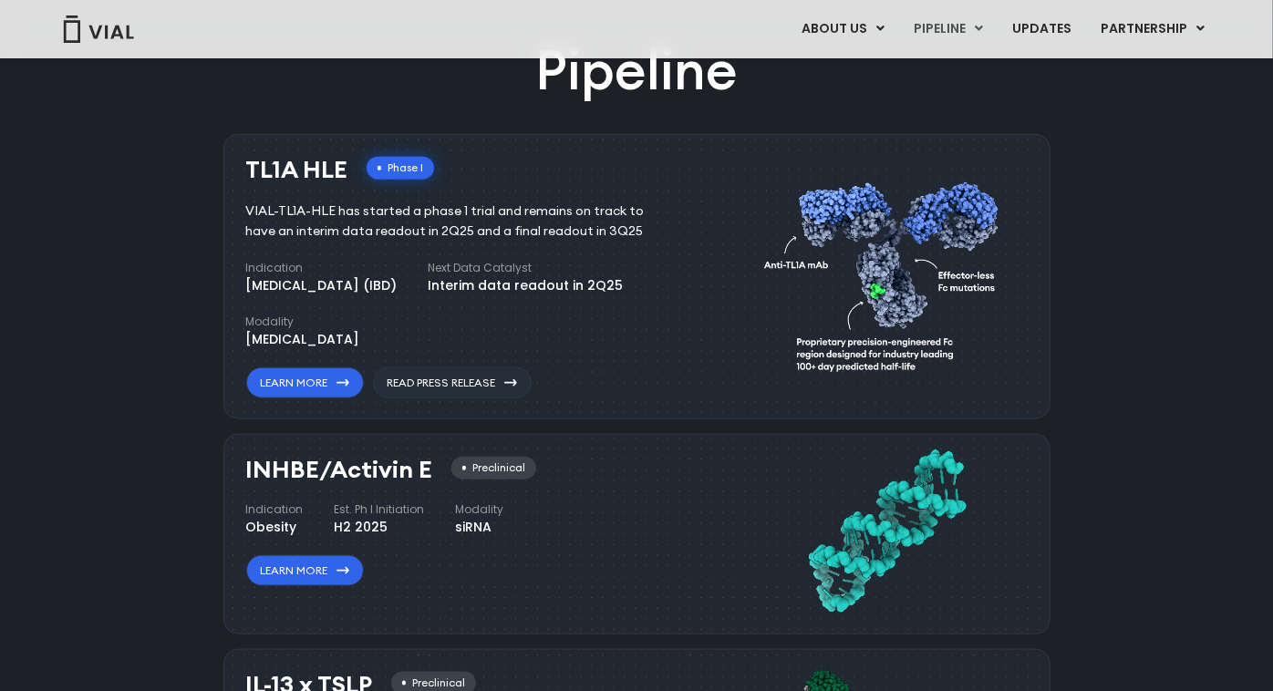
scroll to position [1083, 0]
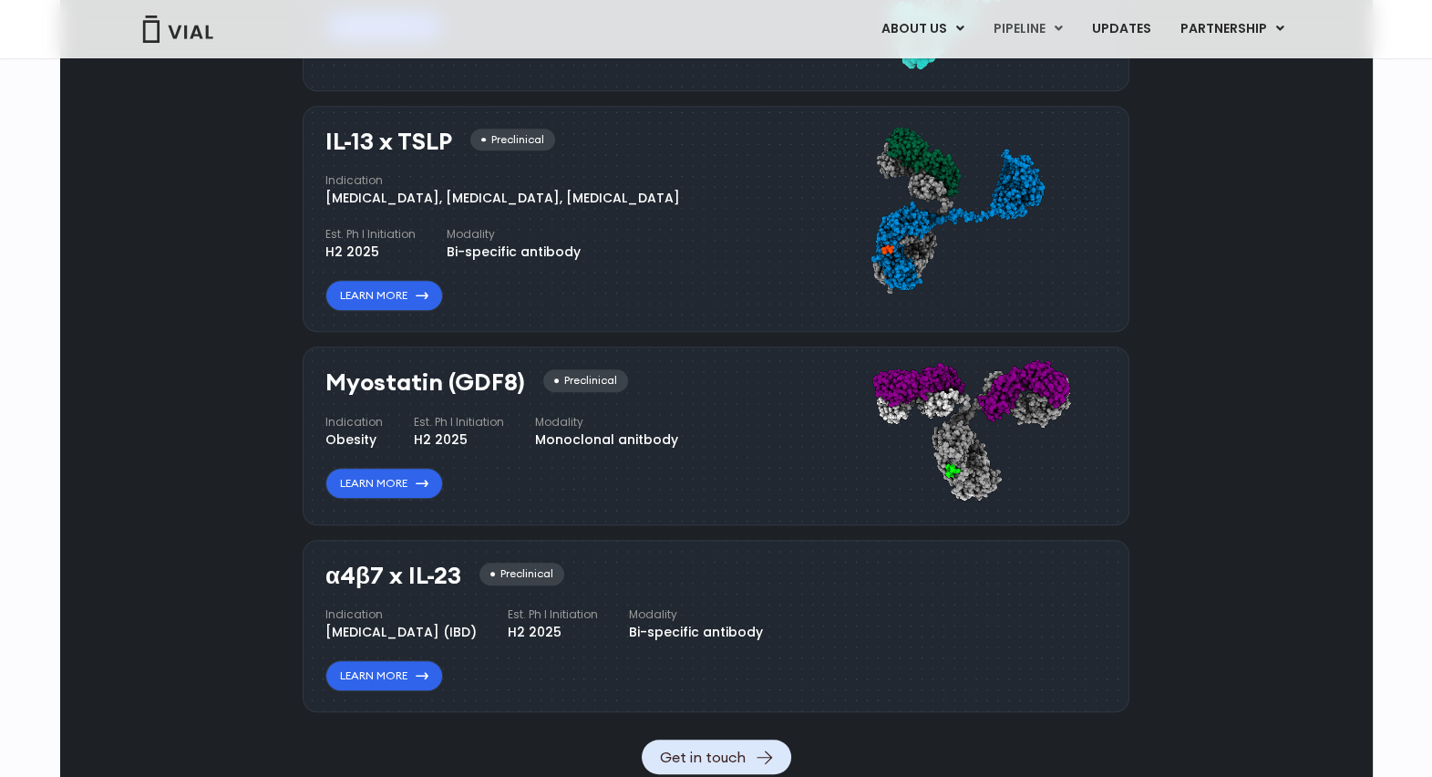
scroll to position [1608, 0]
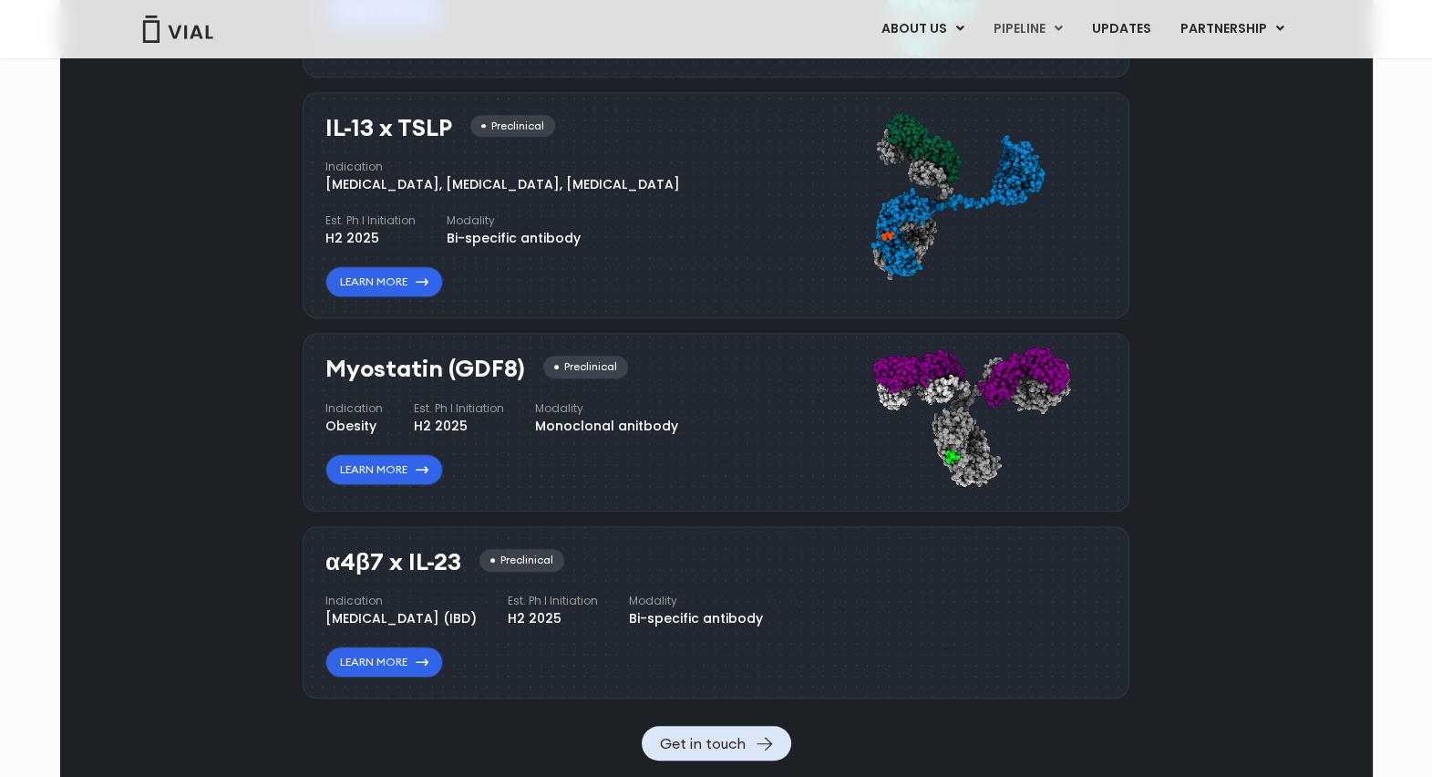
click at [1272, 356] on div "Pipeline TL1A HLE Phase I VIAL-TL1A-HLE has started a phase 1 trial and remains…" at bounding box center [716, 118] width 1271 height 1286
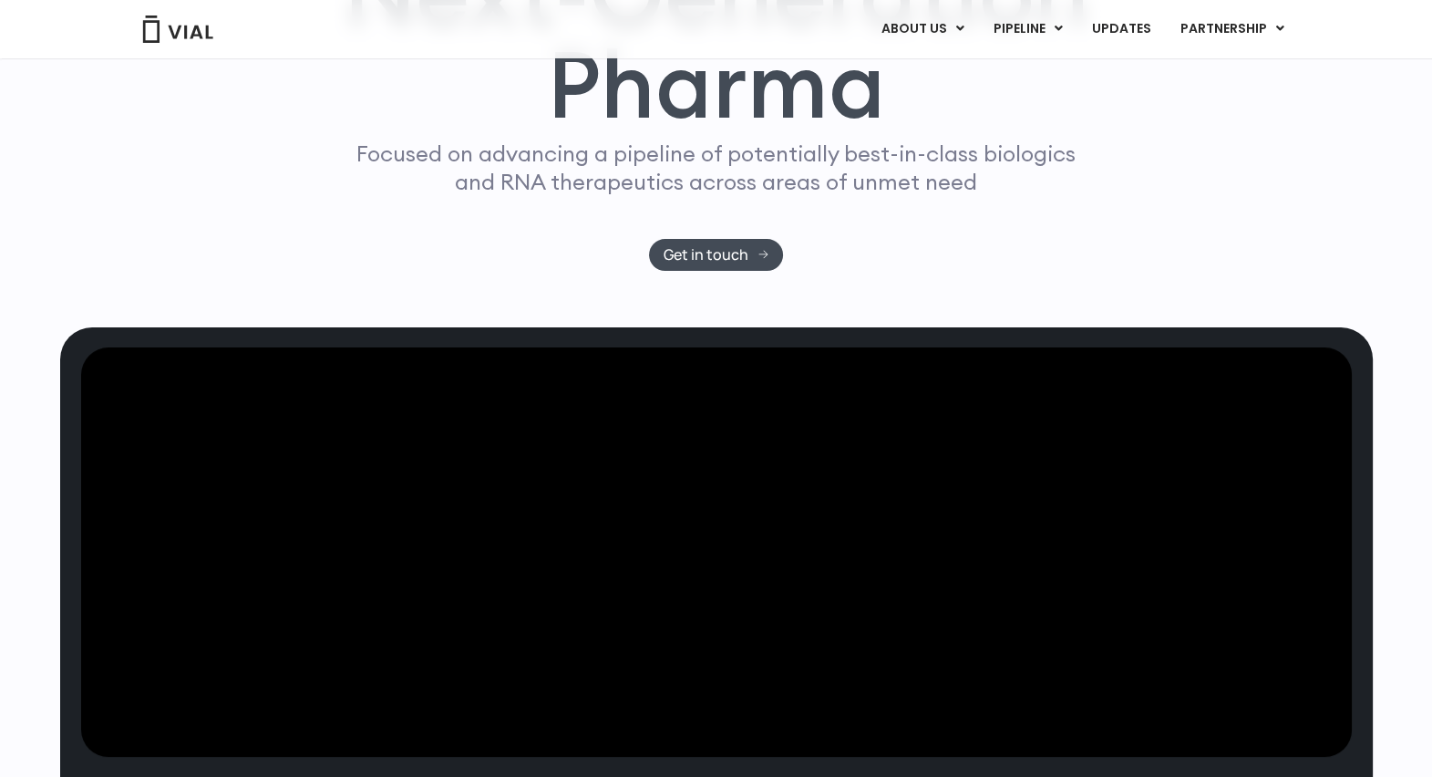
scroll to position [455, 0]
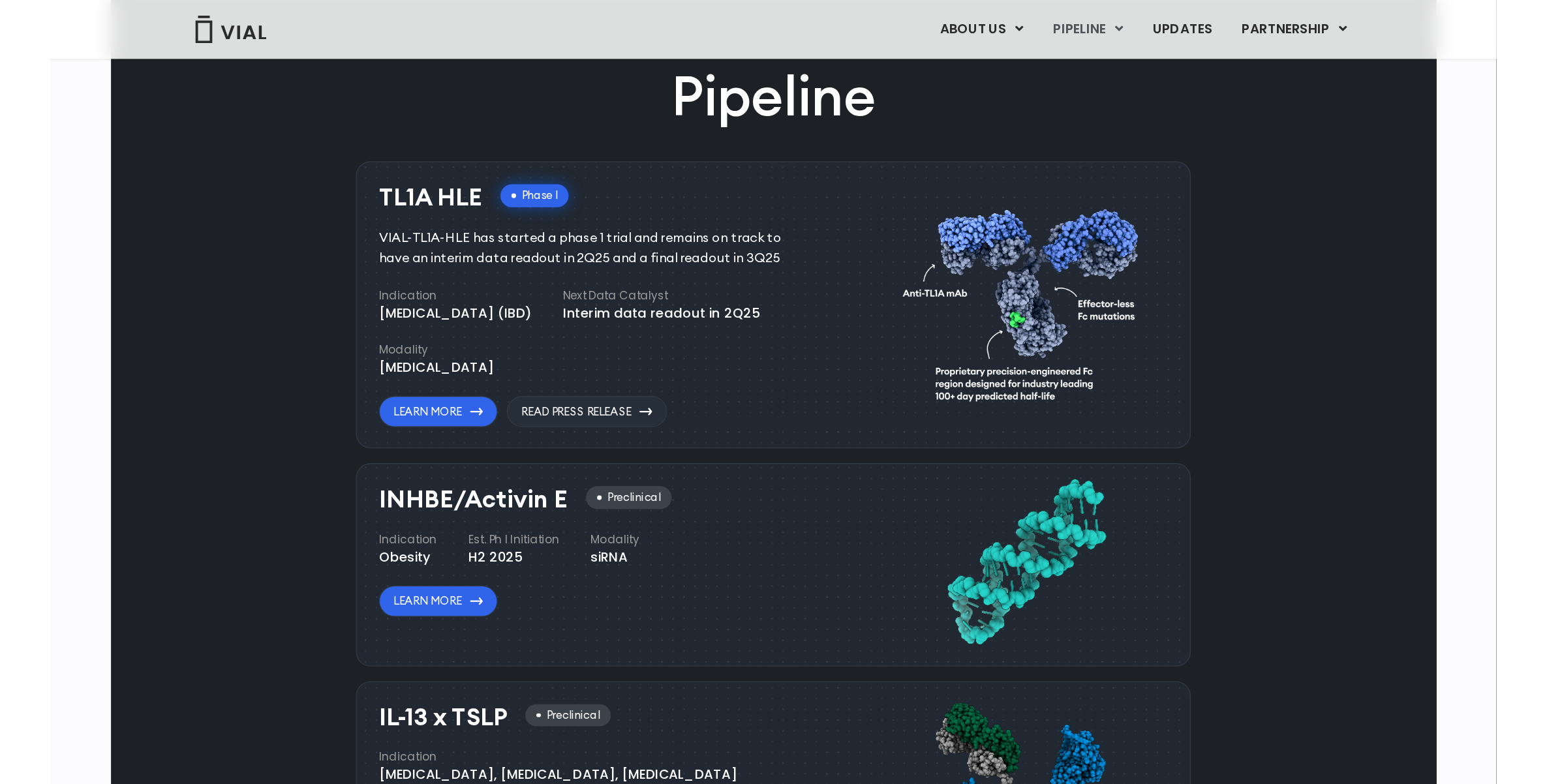
scroll to position [860, 0]
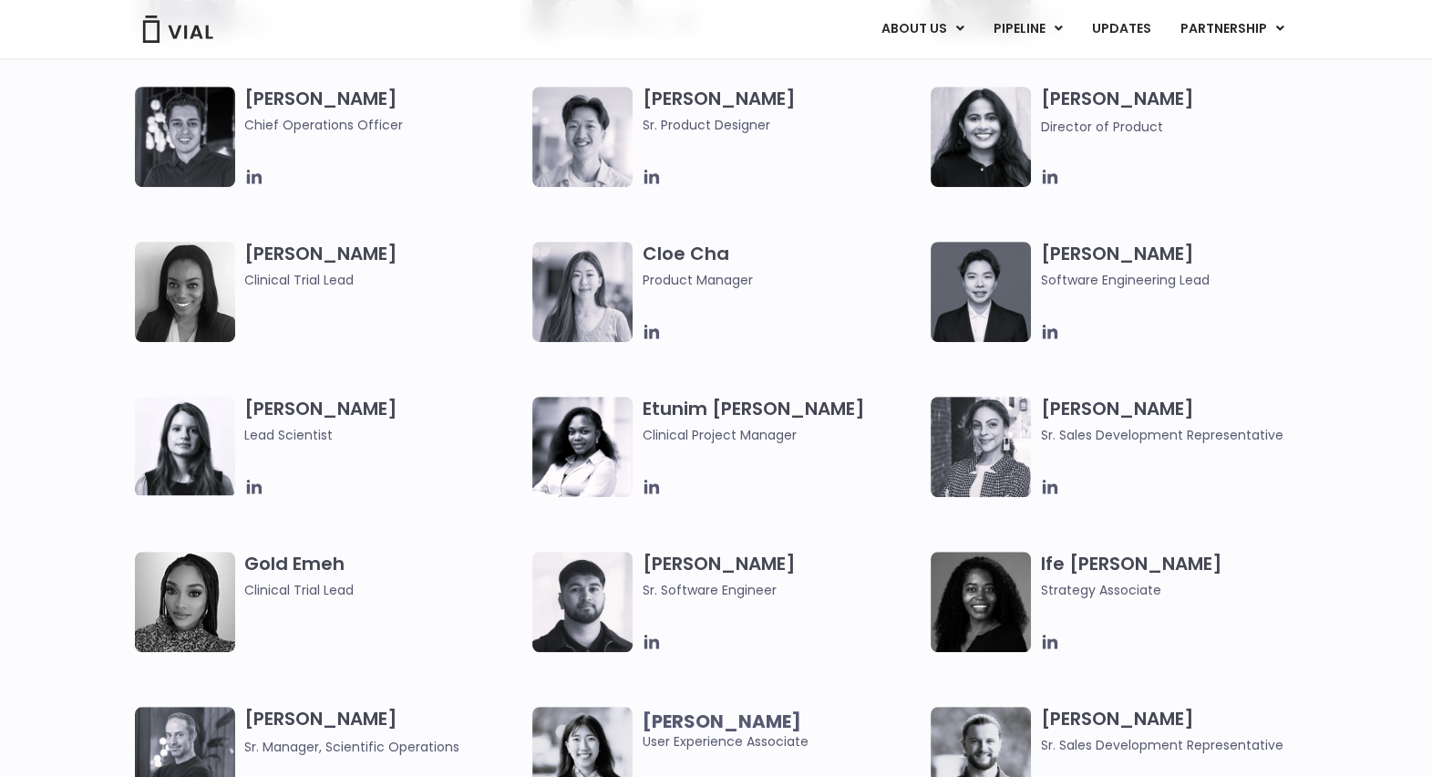
scroll to position [1243, 0]
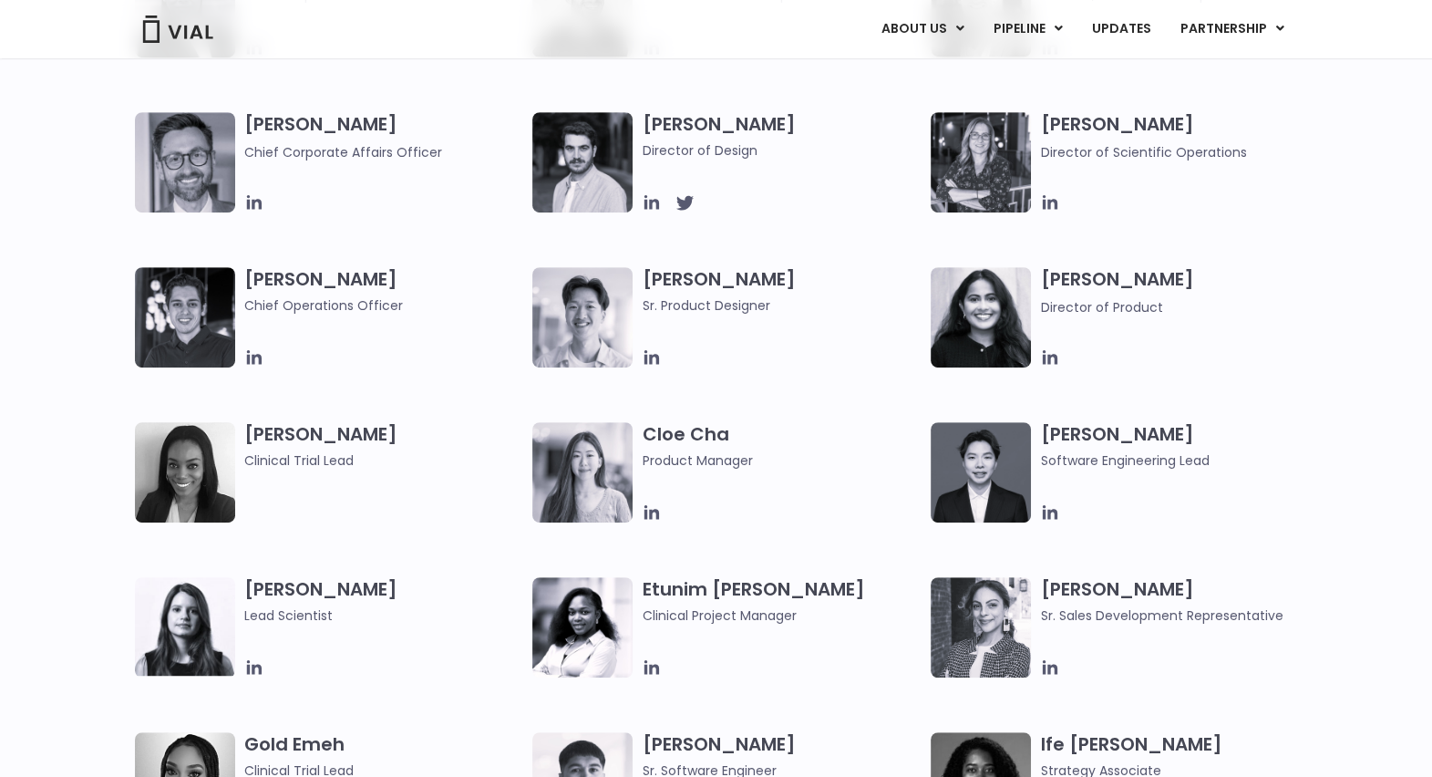
click at [863, 193] on div at bounding box center [782, 202] width 280 height 20
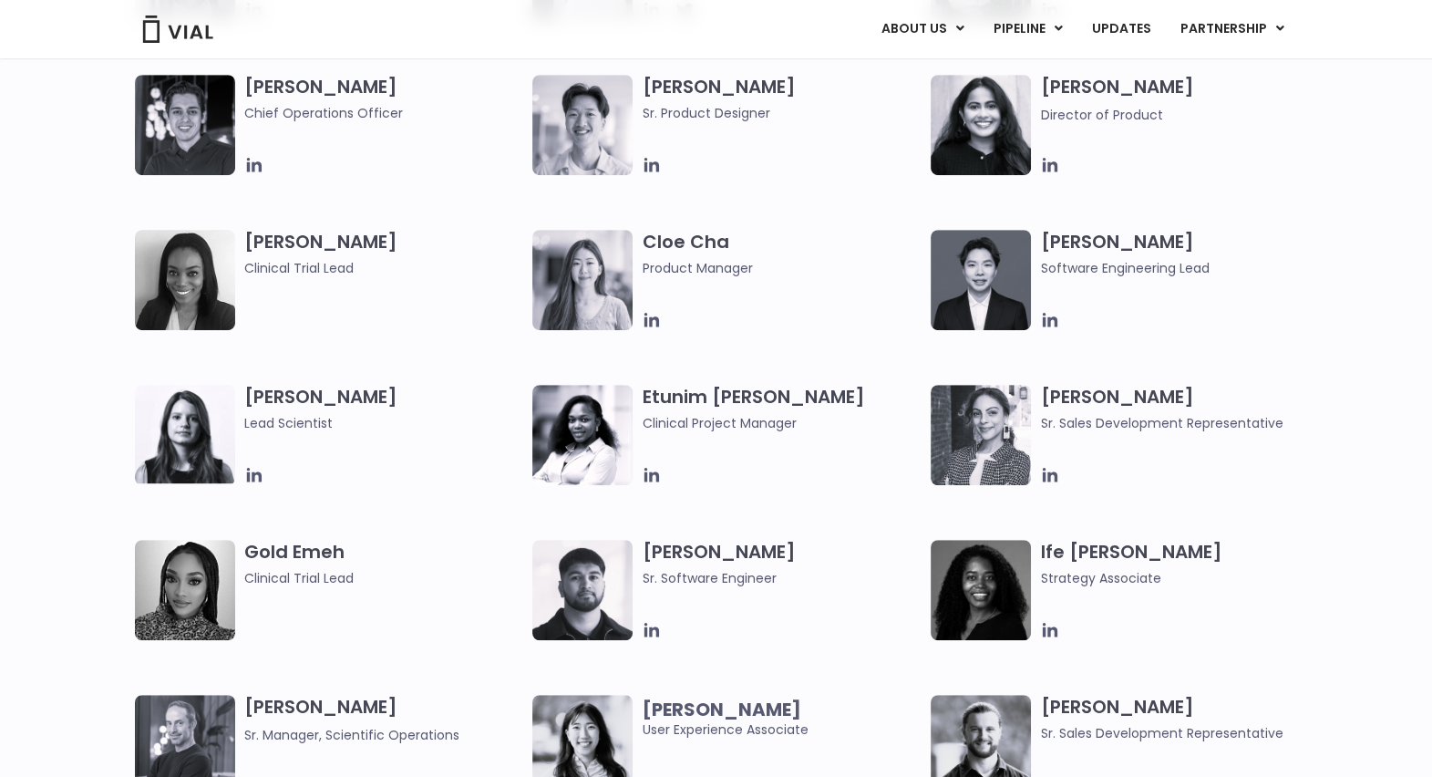
scroll to position [1471, 0]
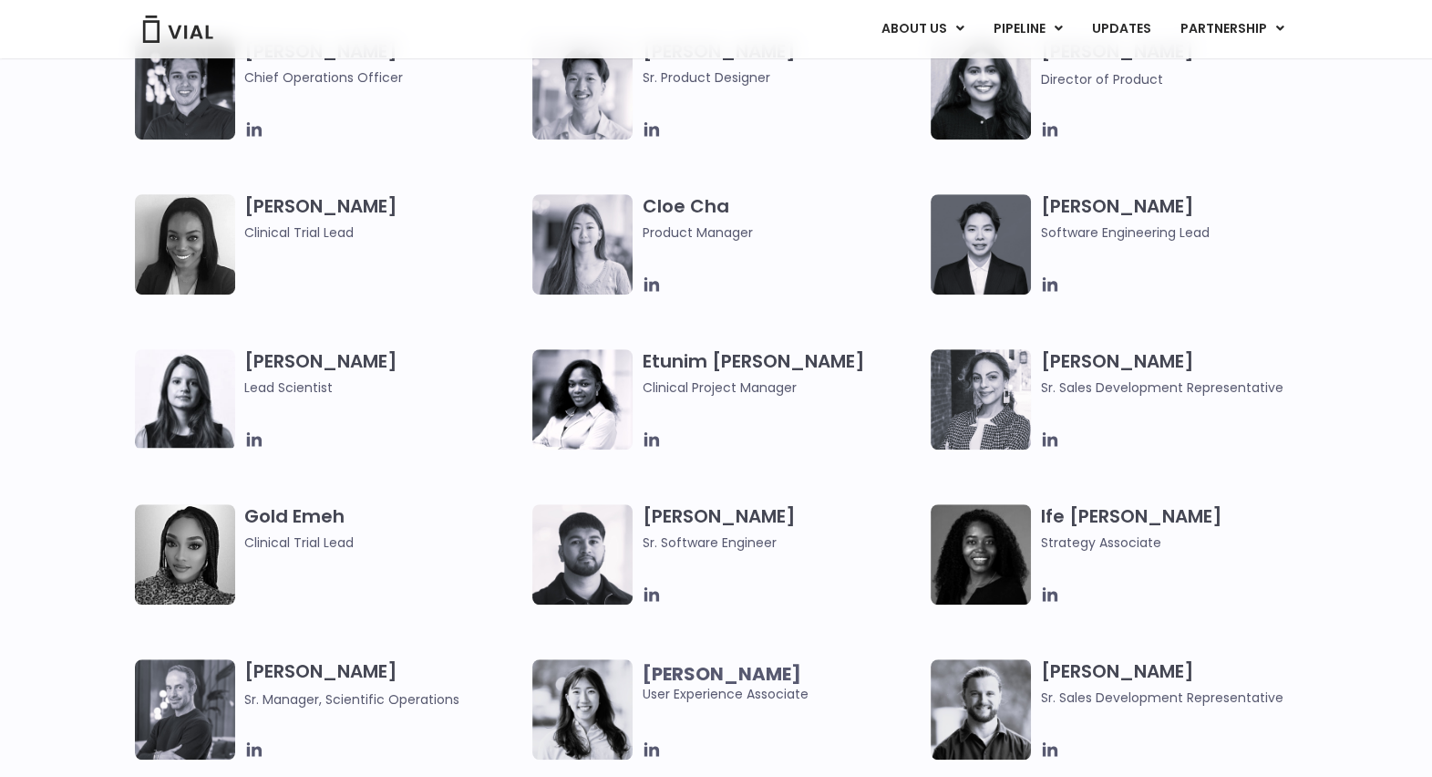
click at [873, 250] on div "Cloe Cha Product Manager" at bounding box center [786, 244] width 289 height 100
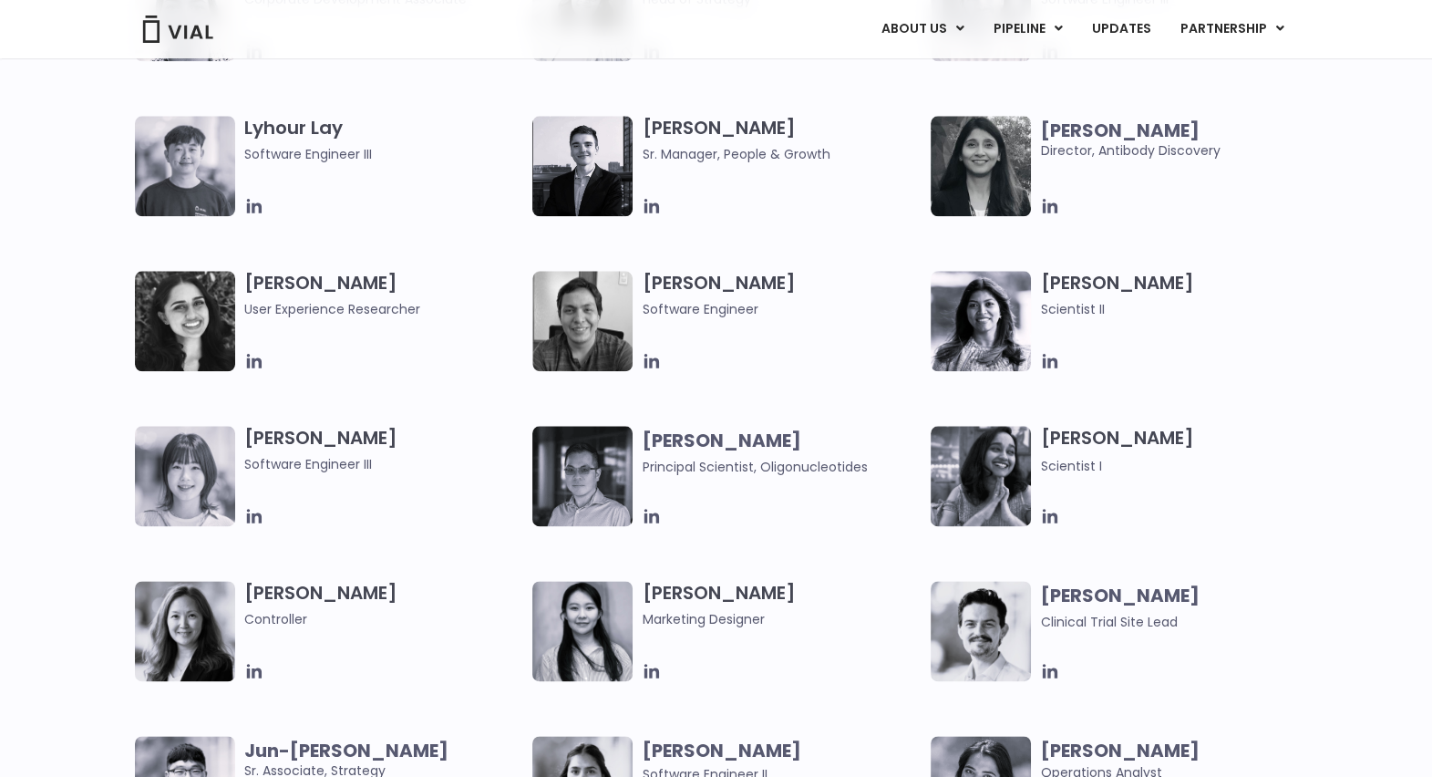
scroll to position [2838, 0]
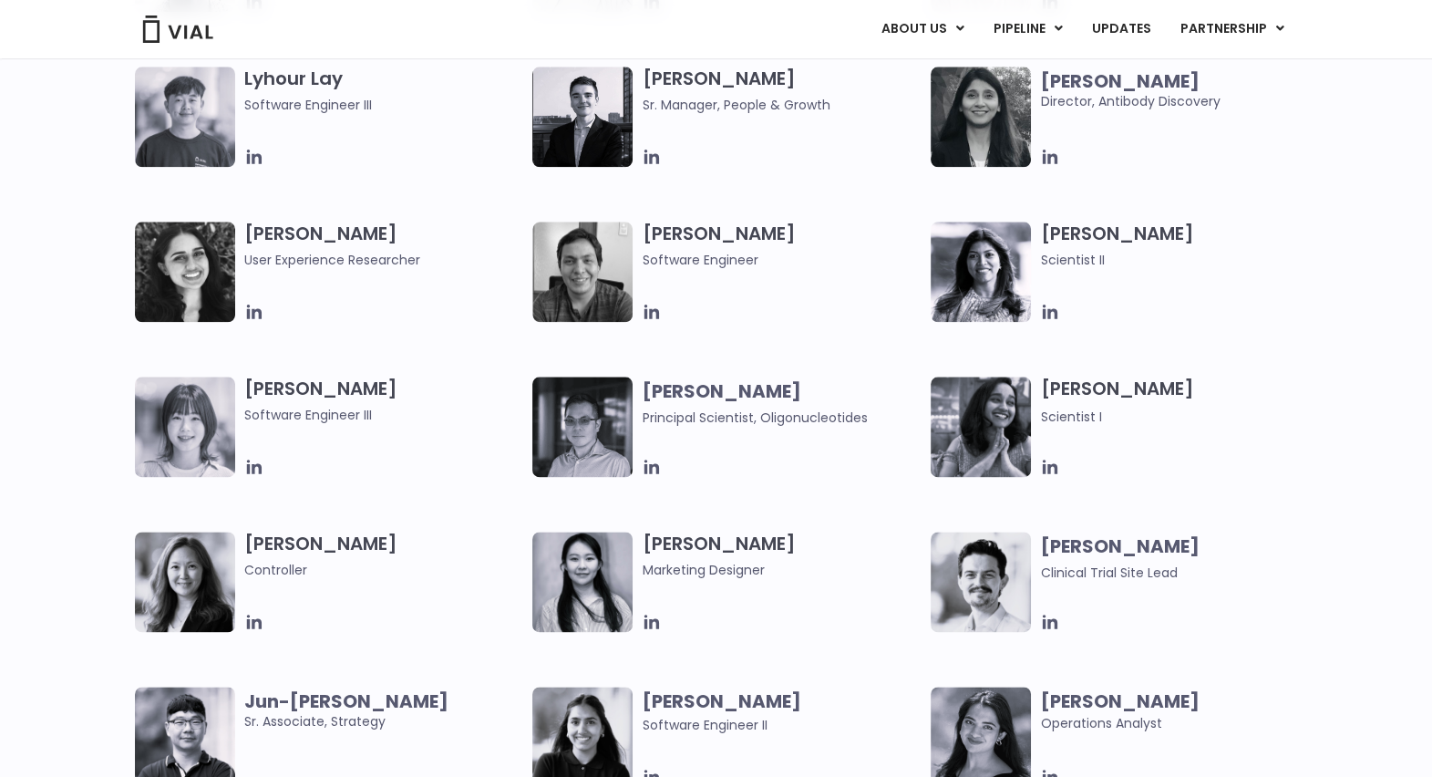
click at [864, 303] on div at bounding box center [782, 312] width 280 height 20
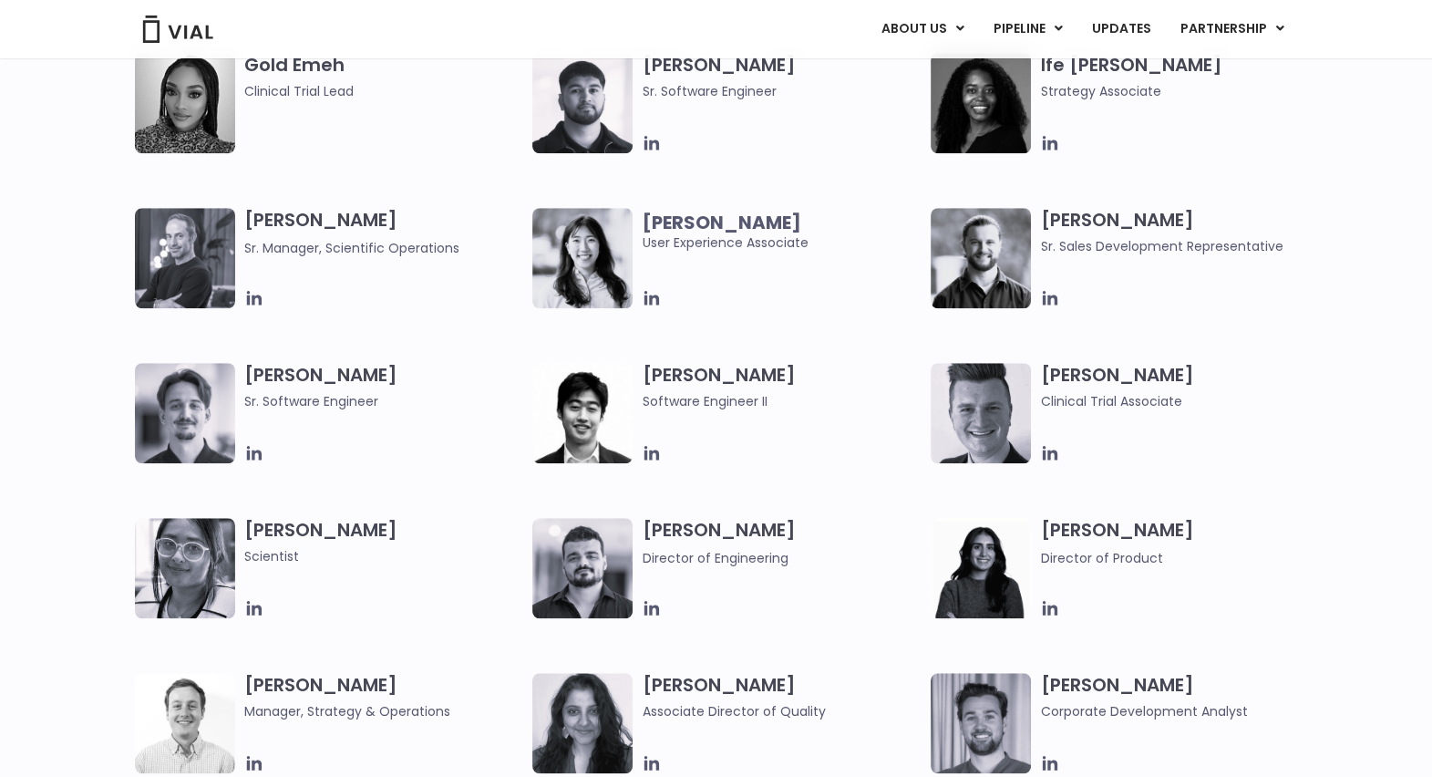
scroll to position [1958, 0]
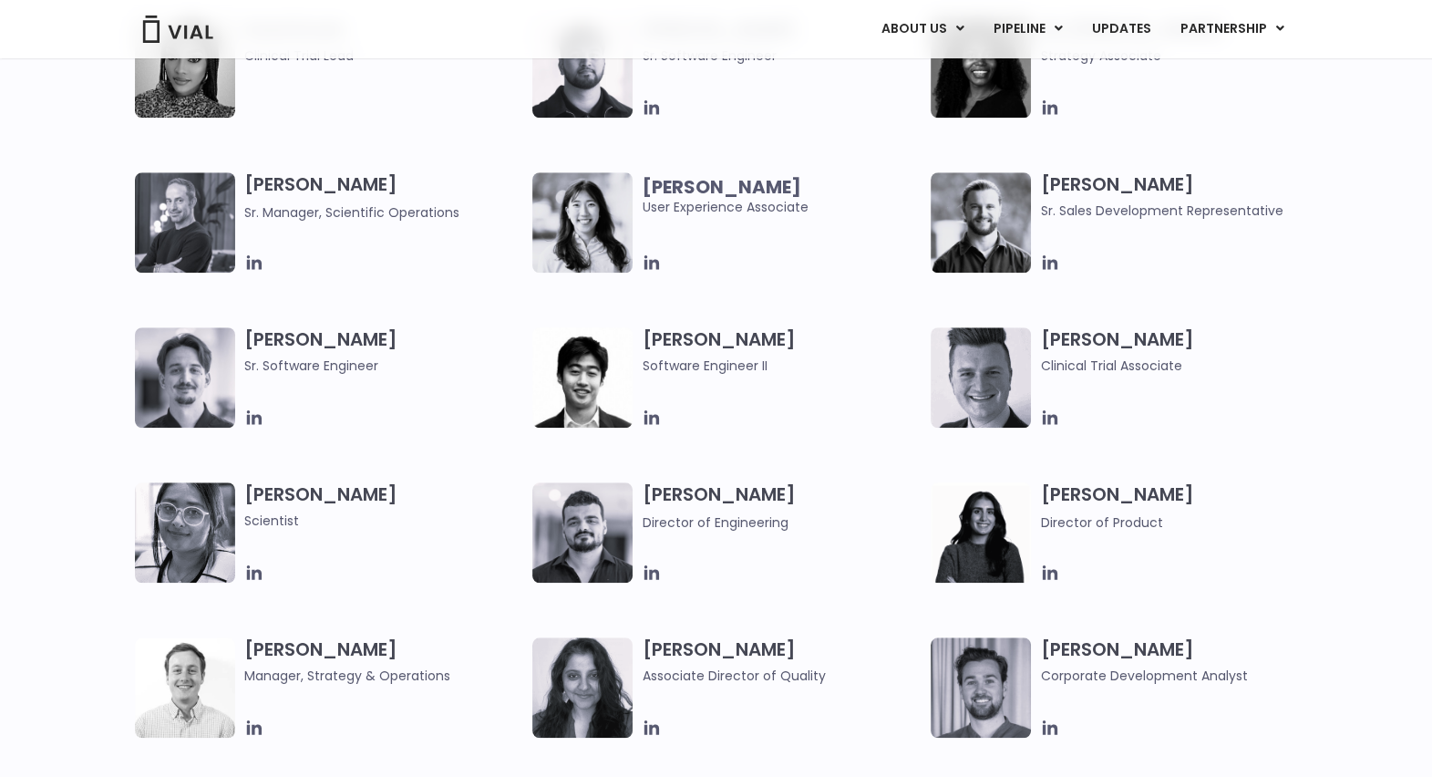
click at [1318, 323] on div "Elia Lopez Lead Scientist Etunim Mike Clinical Project Manager Gabriella Mills …" at bounding box center [732, 482] width 1195 height 1240
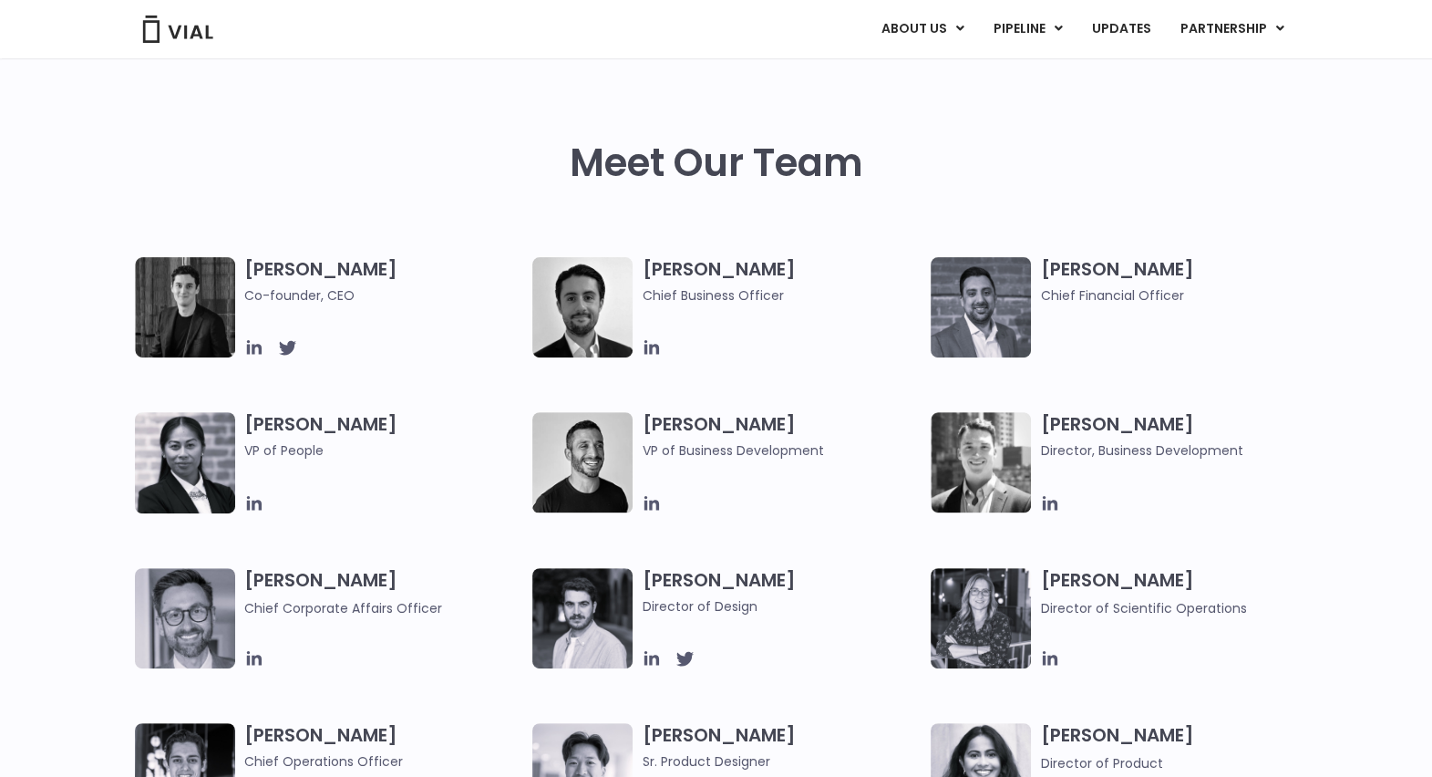
scroll to position [818, 0]
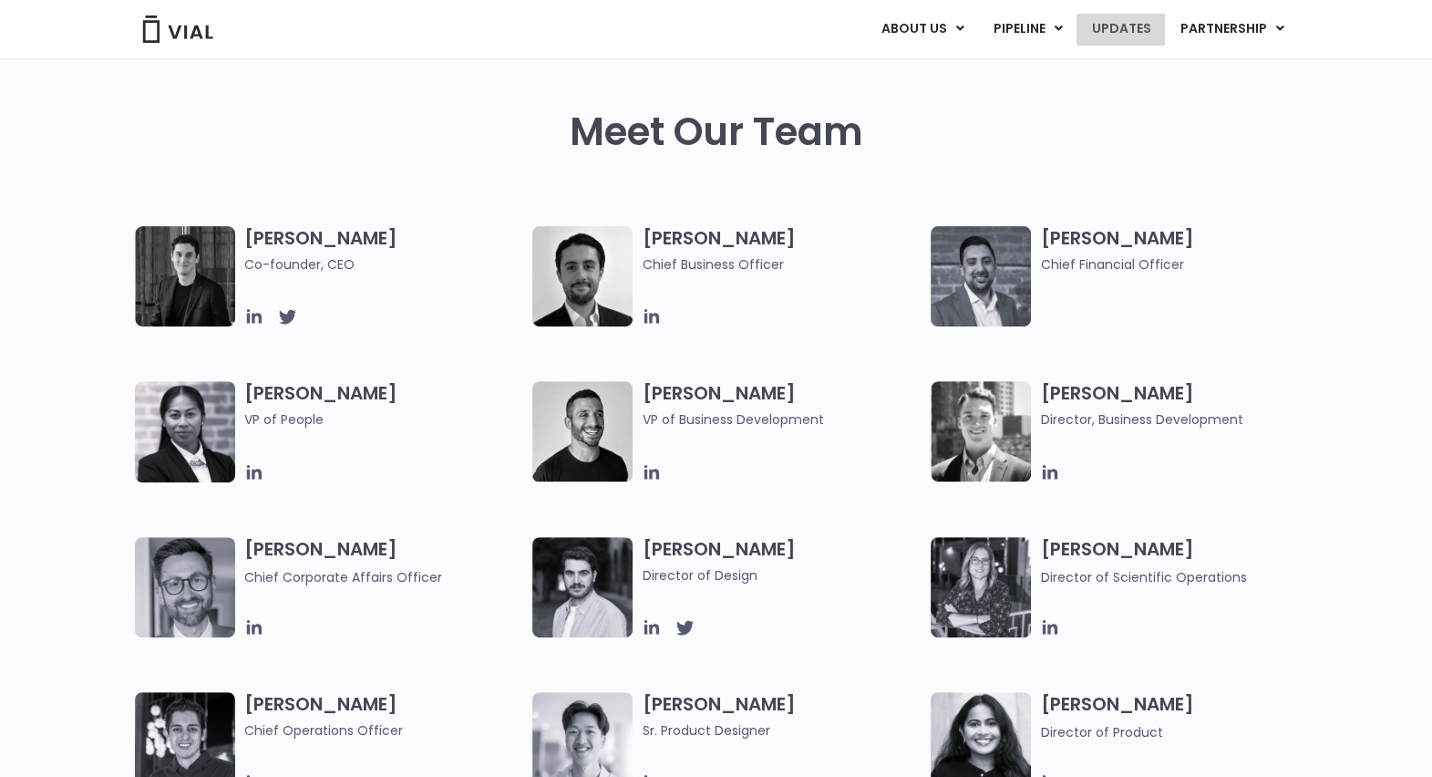
click at [1107, 30] on link "UPDATES" at bounding box center [1121, 29] width 88 height 31
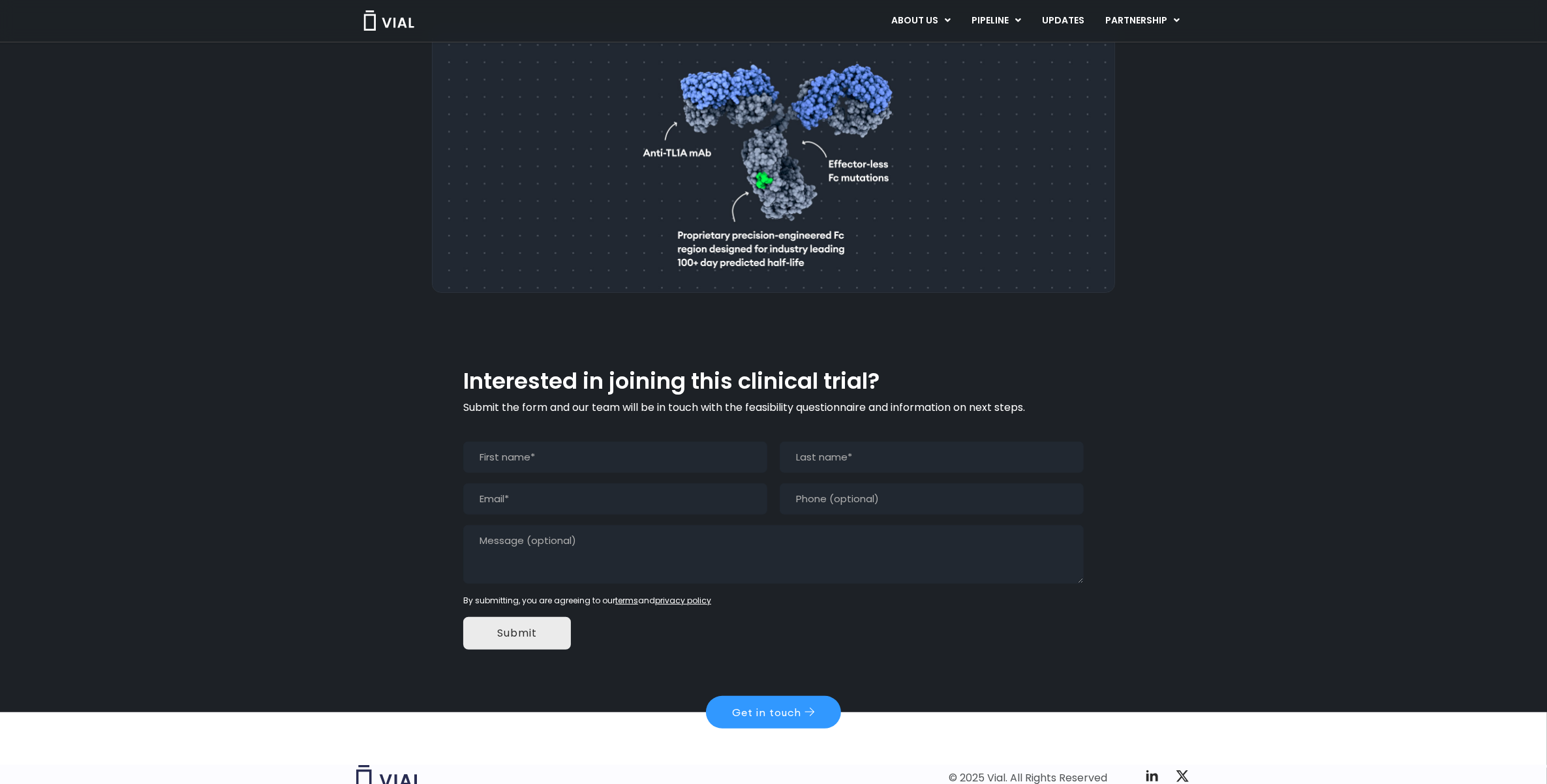
scroll to position [841, 0]
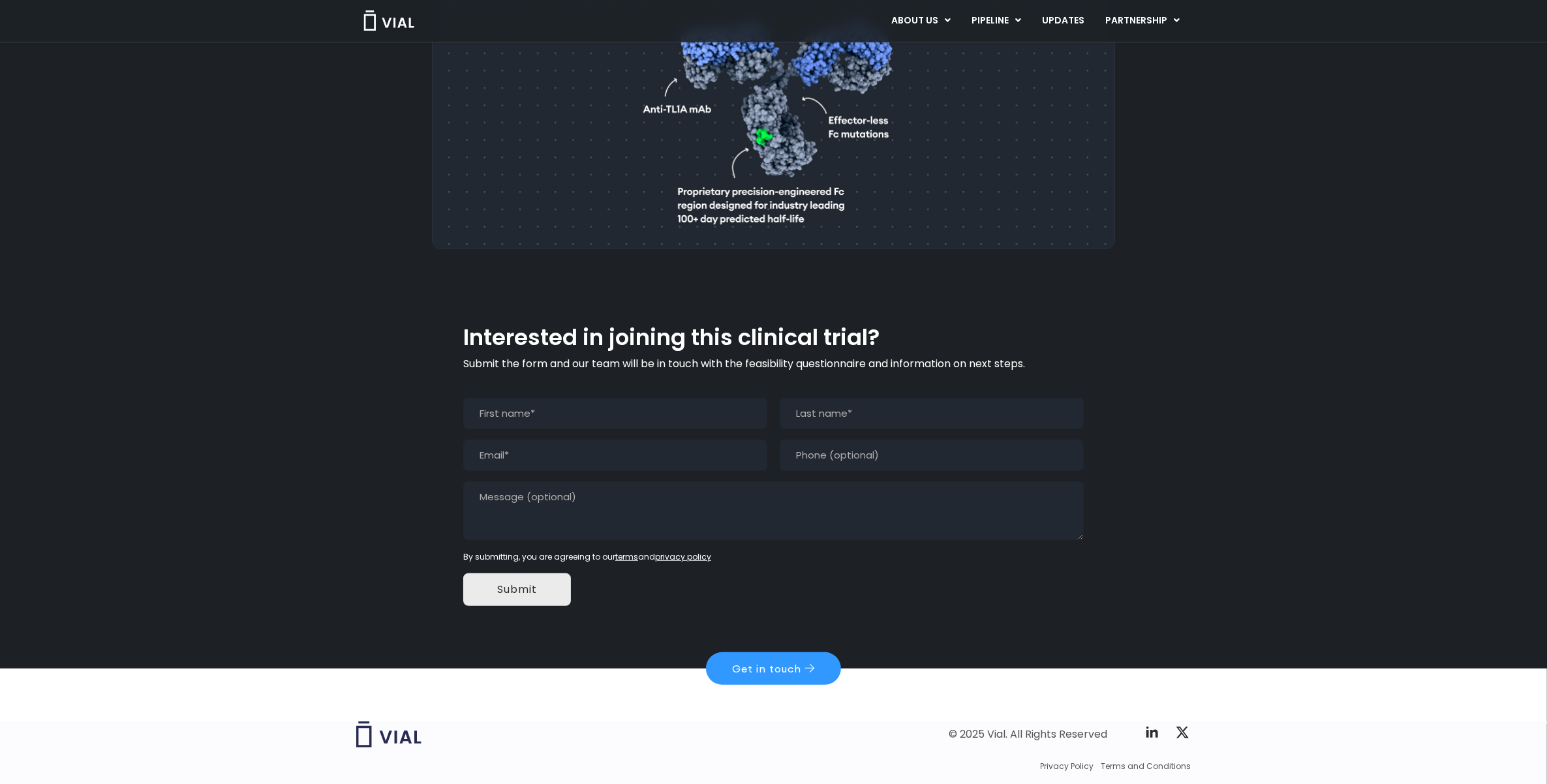
click at [928, 49] on link "ABOUT US" at bounding box center [933, 53] width 95 height 20
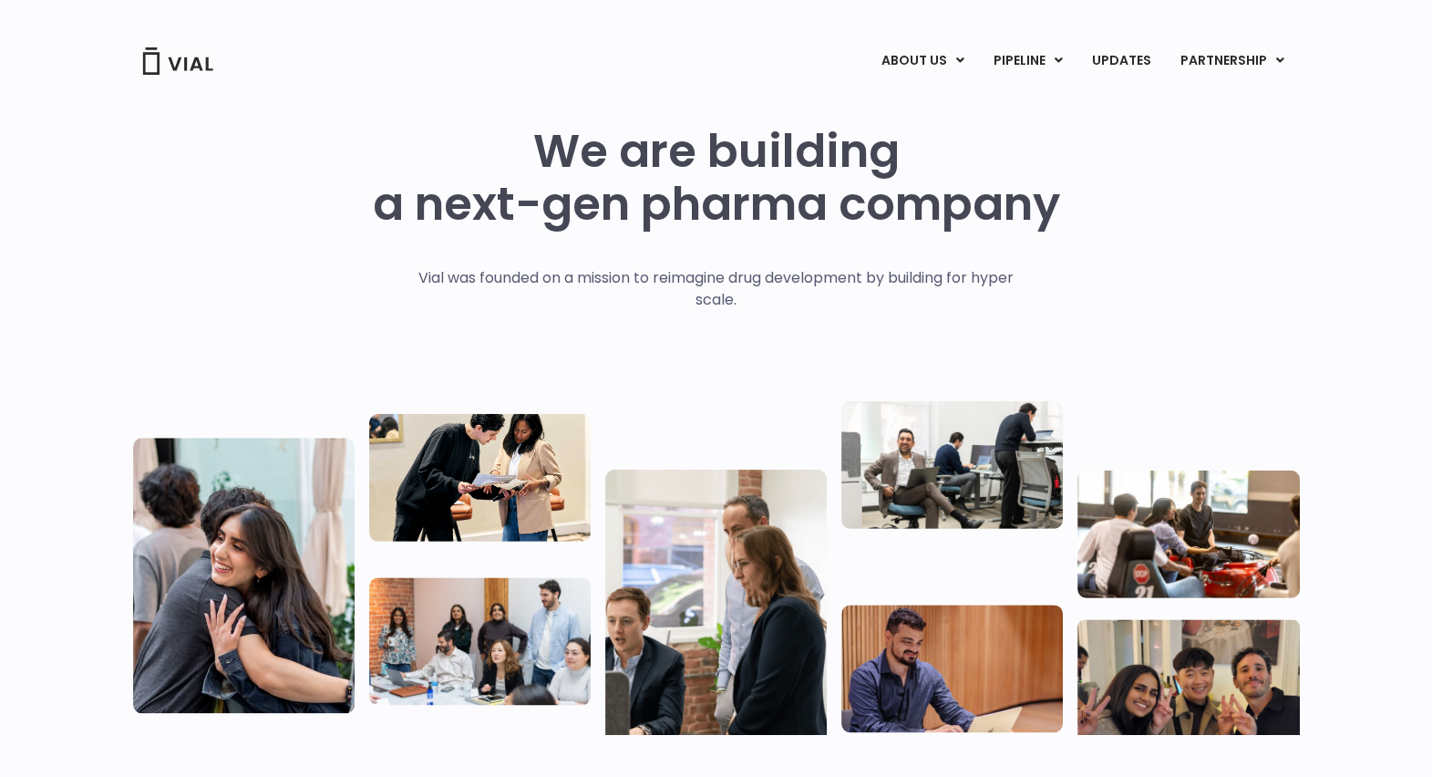
click at [916, 173] on h1 "We are building a next-gen pharma company" at bounding box center [716, 178] width 687 height 106
click at [683, 222] on h1 "We are building a next-gen pharma company" at bounding box center [716, 178] width 687 height 106
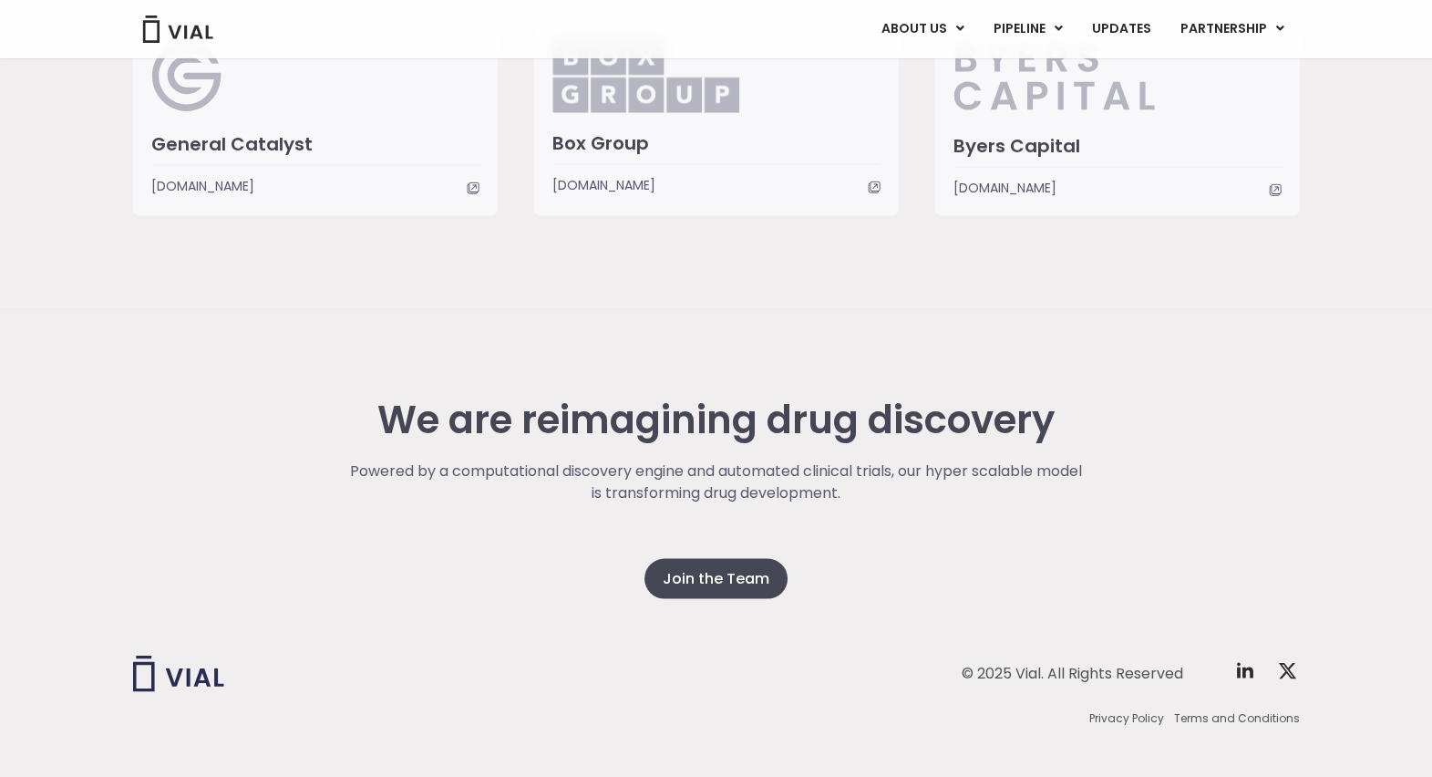
scroll to position [4548, 0]
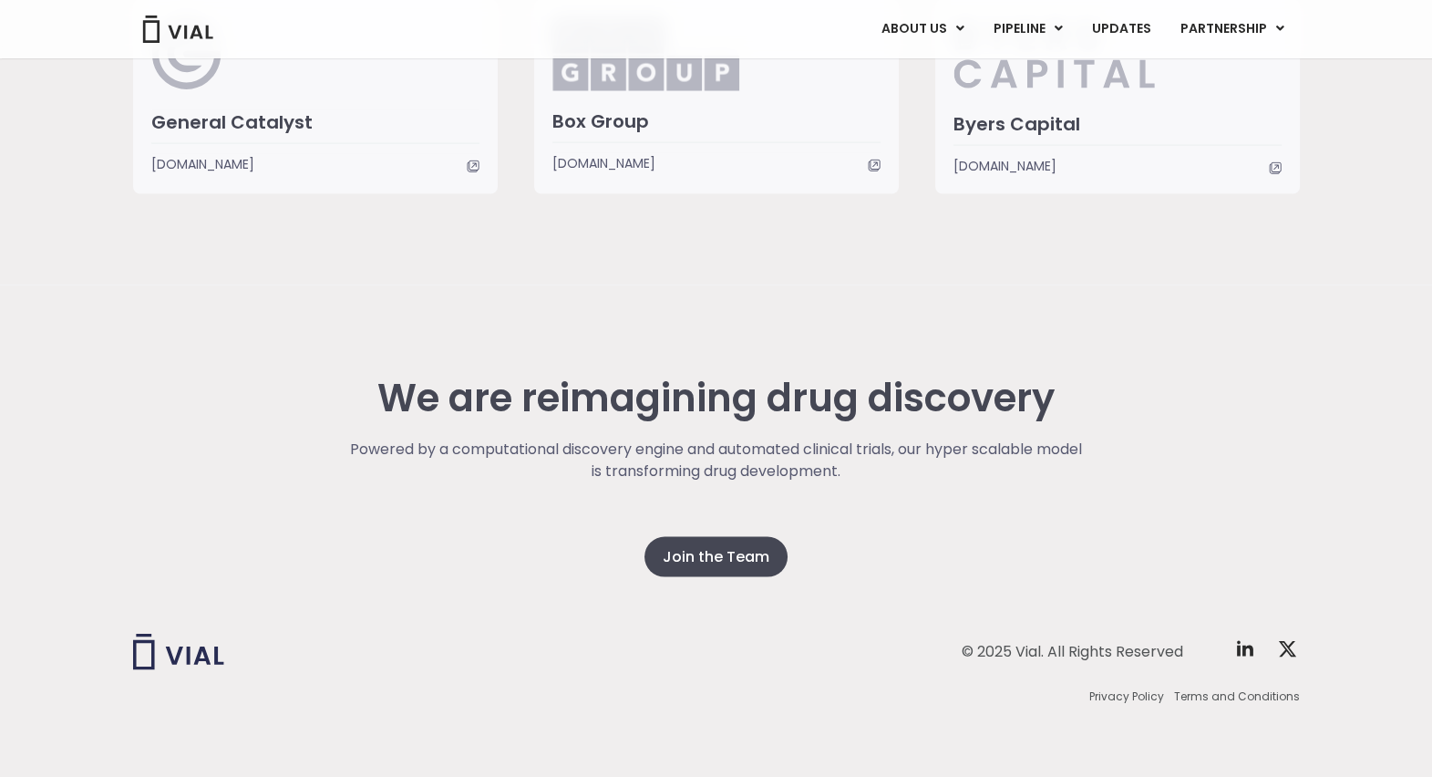
click at [1079, 473] on p "Powered by a computational discovery engine and automated clinical trials, our …" at bounding box center [716, 461] width 738 height 44
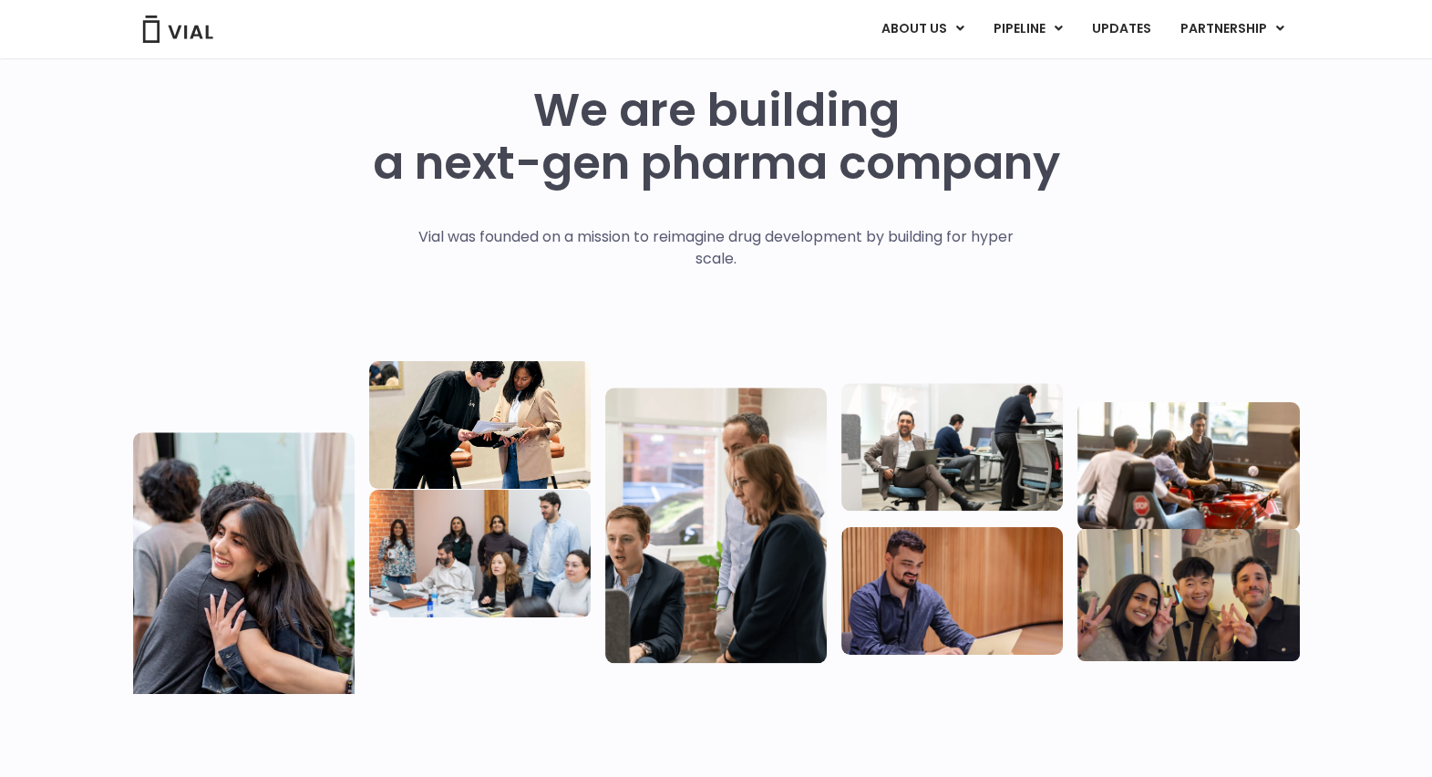
scroll to position [0, 0]
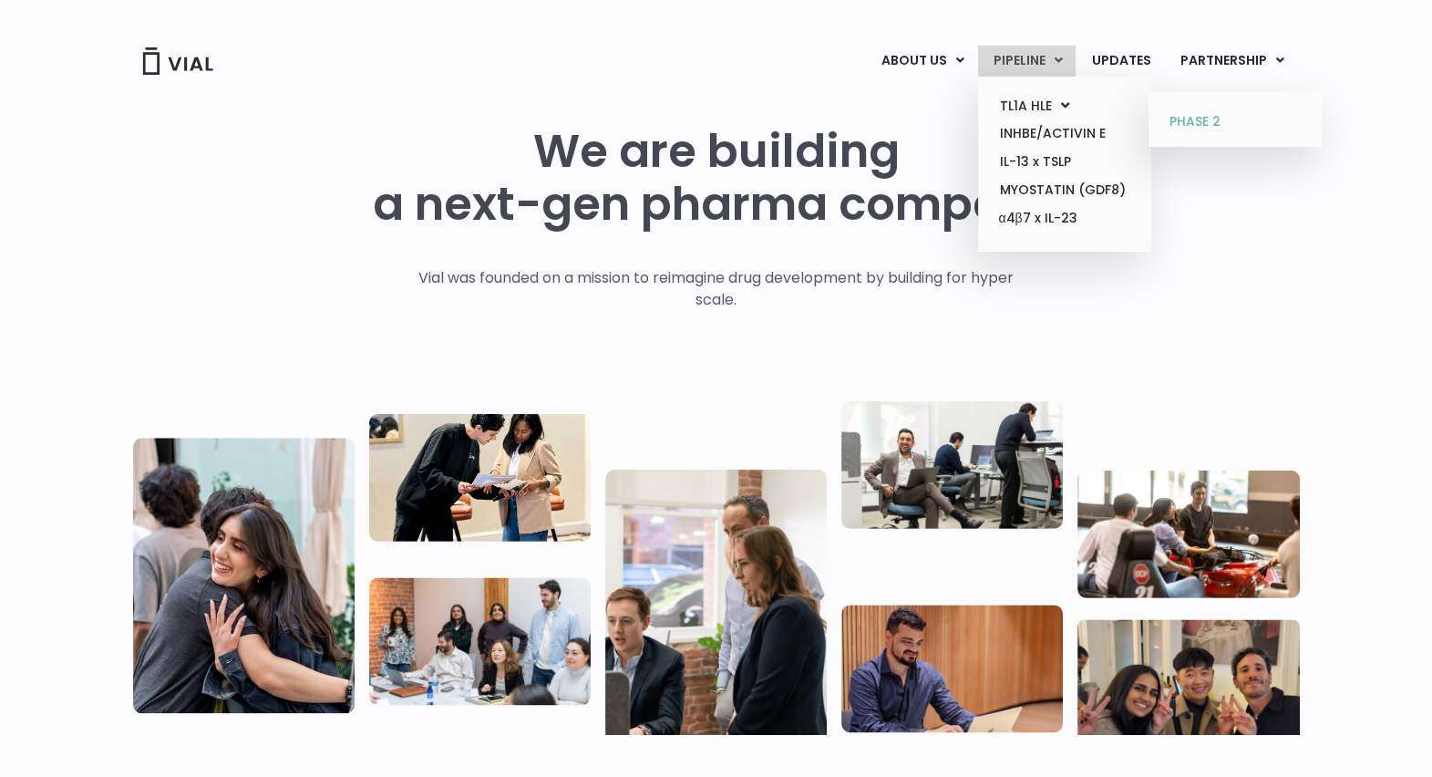
click at [1188, 124] on link "PHASE 2" at bounding box center [1235, 122] width 160 height 29
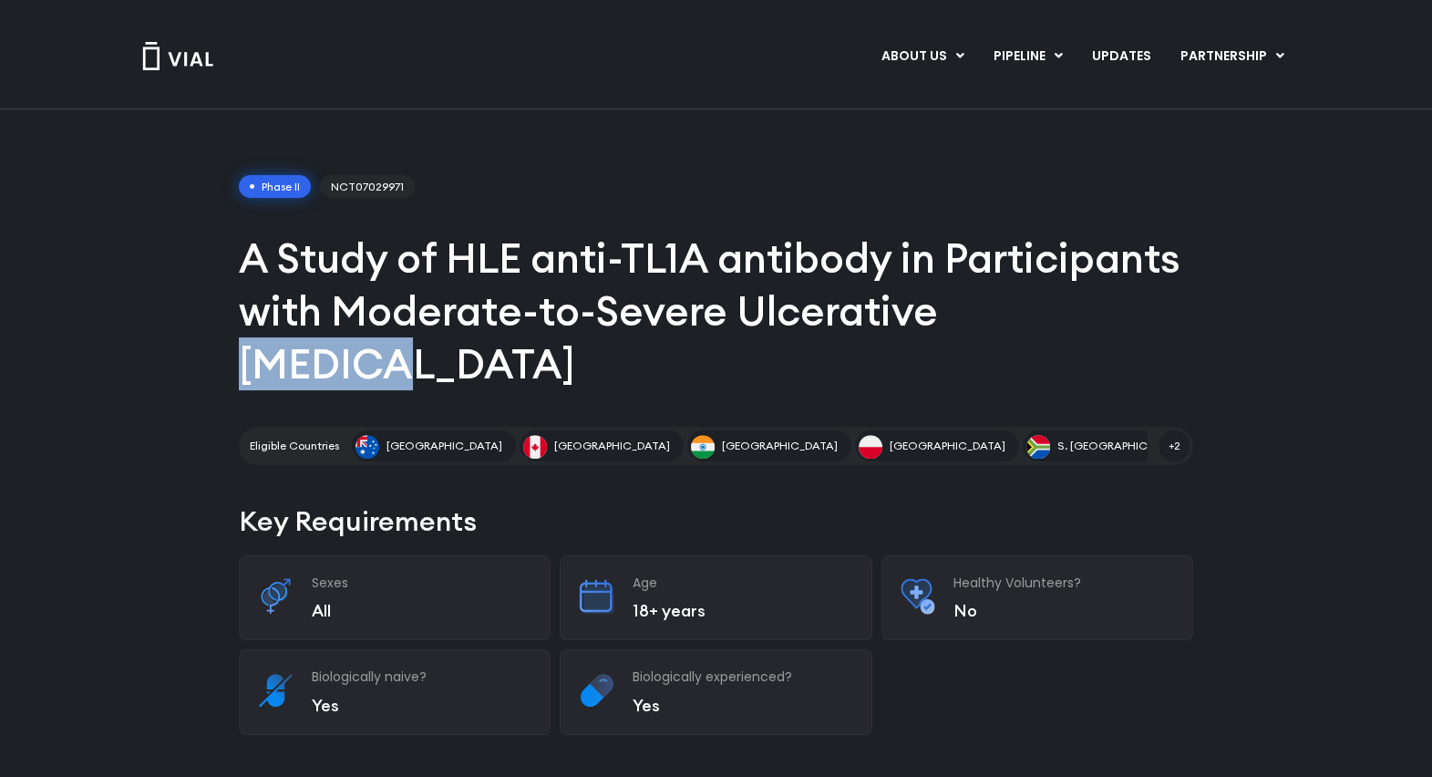
drag, startPoint x: 935, startPoint y: 310, endPoint x: 1092, endPoint y: 311, distance: 157.7
click at [1092, 311] on h1 "A Study of HLE anti-TL1A antibody in Participants with Moderate-to-Severe Ulcer…" at bounding box center [716, 311] width 955 height 159
drag, startPoint x: 1090, startPoint y: 311, endPoint x: 999, endPoint y: 309, distance: 91.2
click at [999, 309] on h1 "A Study of HLE anti-TL1A antibody in Participants with Moderate-to-Severe Ulcer…" at bounding box center [716, 311] width 955 height 159
click at [1049, 313] on h1 "A Study of HLE anti-TL1A antibody in Participants with Moderate-to-Severe Ulcer…" at bounding box center [716, 311] width 955 height 159
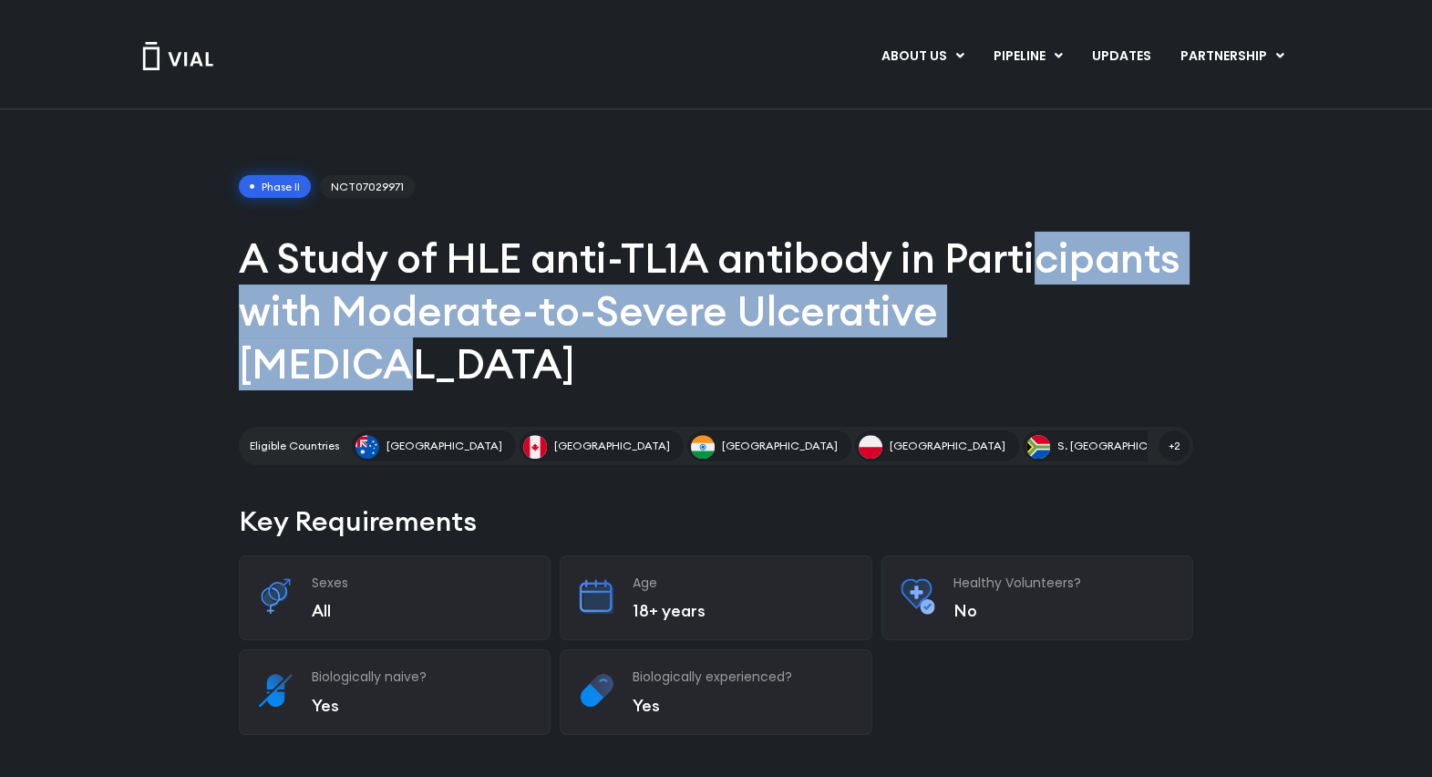
drag, startPoint x: 1058, startPoint y: 308, endPoint x: 1036, endPoint y: 253, distance: 59.8
click at [1036, 253] on h1 "A Study of HLE anti-TL1A antibody in Participants with Moderate-to-Severe Ulcer…" at bounding box center [716, 311] width 955 height 159
drag, startPoint x: 1036, startPoint y: 253, endPoint x: 1103, endPoint y: 287, distance: 75.8
click at [1102, 287] on h1 "A Study of HLE anti-TL1A antibody in Participants with Moderate-to-Severe Ulcer…" at bounding box center [716, 311] width 955 height 159
click at [1114, 313] on h1 "A Study of HLE anti-TL1A antibody in Participants with Moderate-to-Severe Ulcer…" at bounding box center [716, 311] width 955 height 159
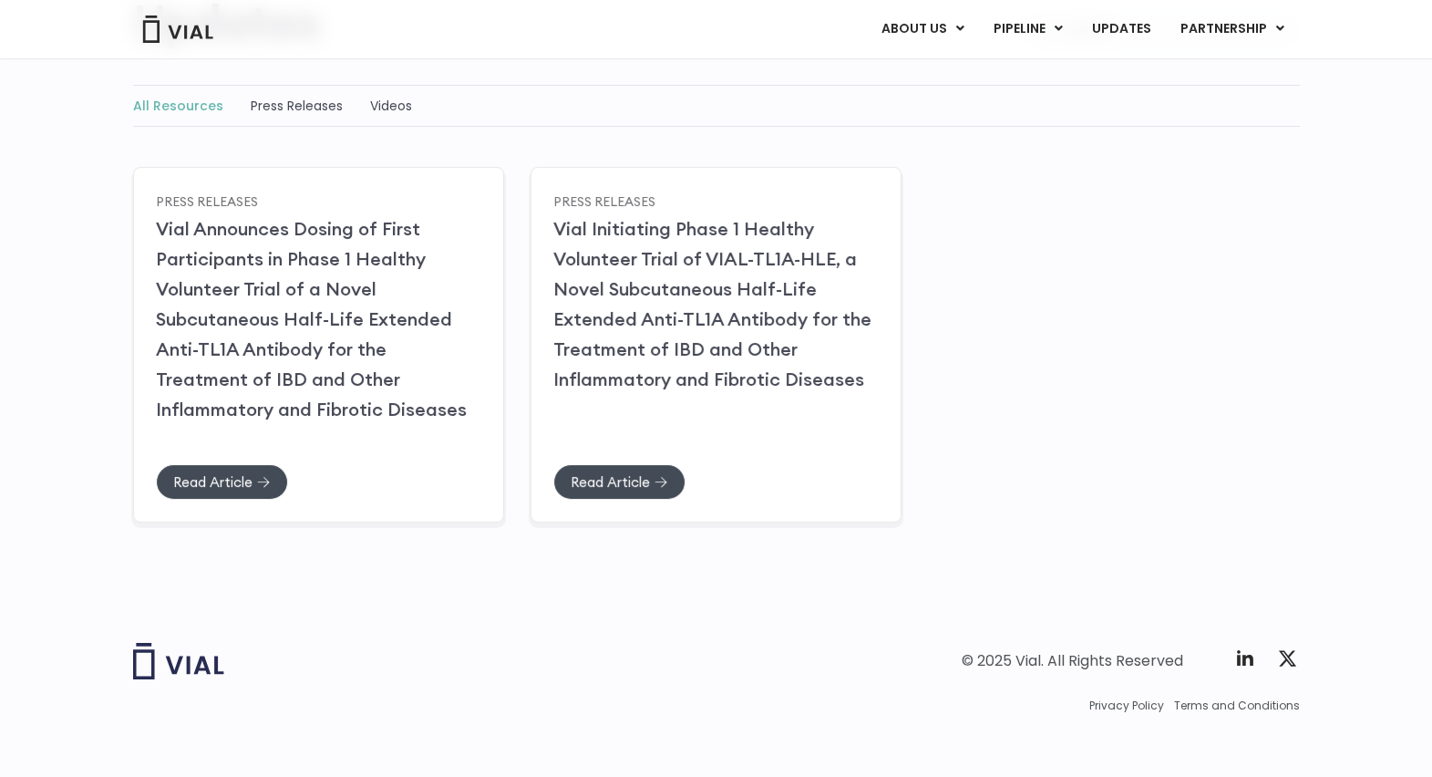
scroll to position [145, 0]
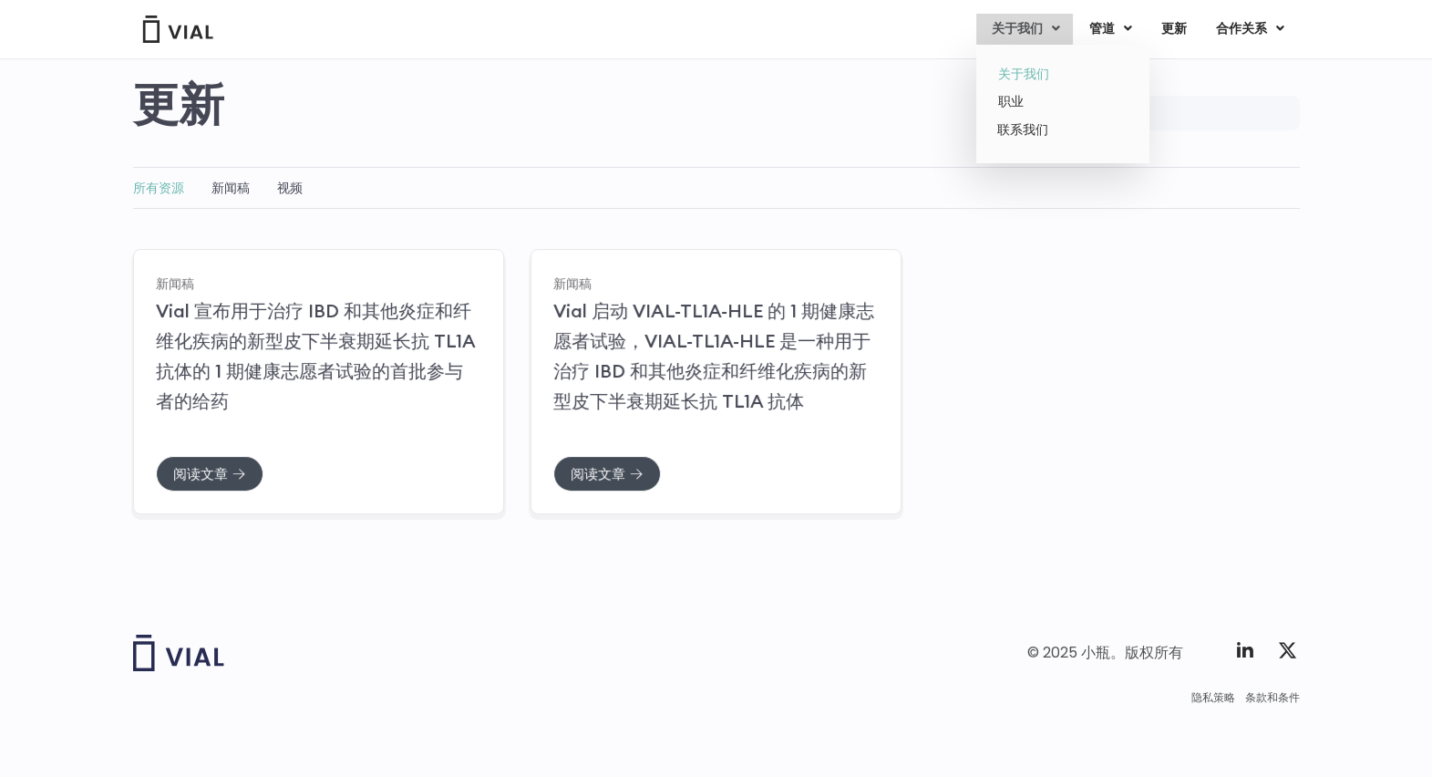
click at [1036, 68] on link "关于我们" at bounding box center [1063, 74] width 160 height 28
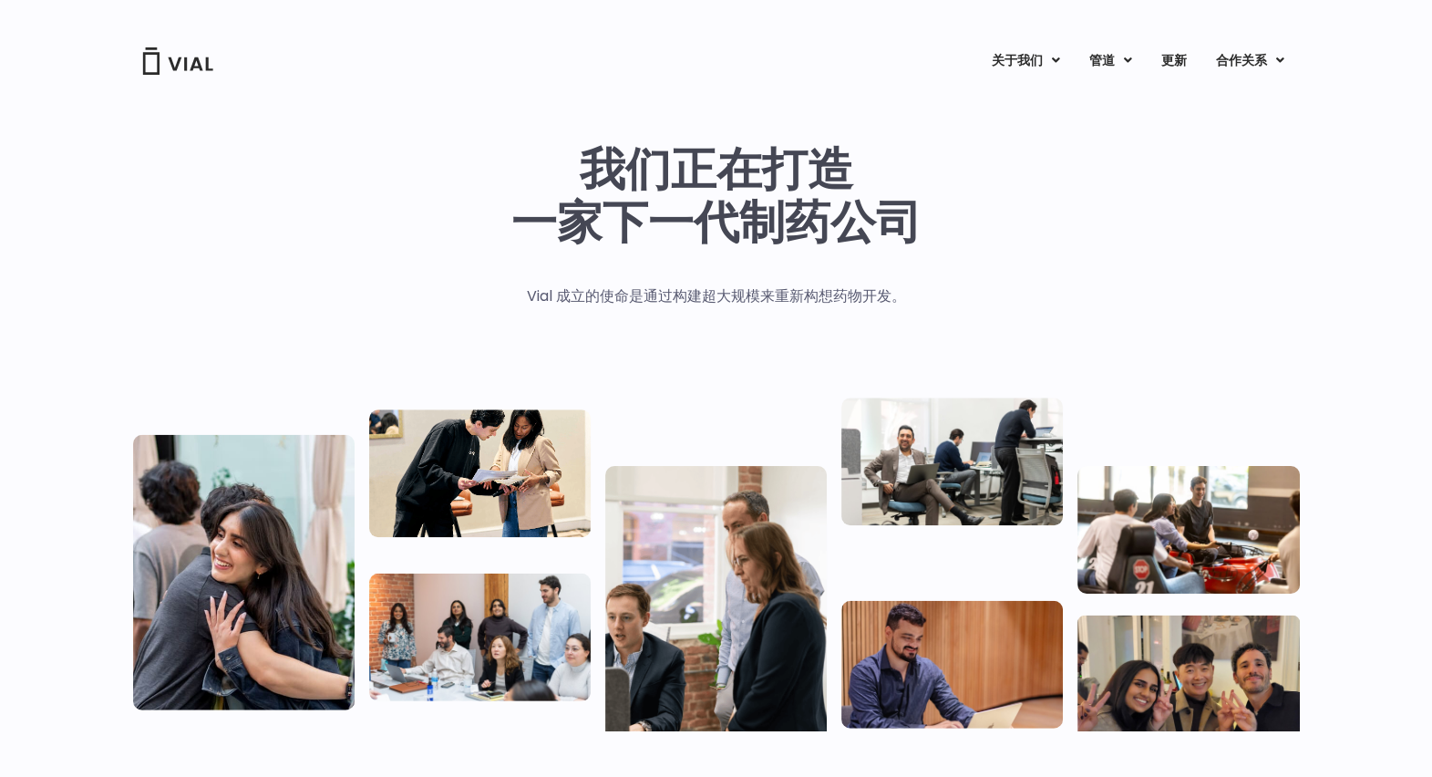
click at [830, 222] on h1 "我们正在打造 一家下一代制药公司" at bounding box center [717, 196] width 410 height 106
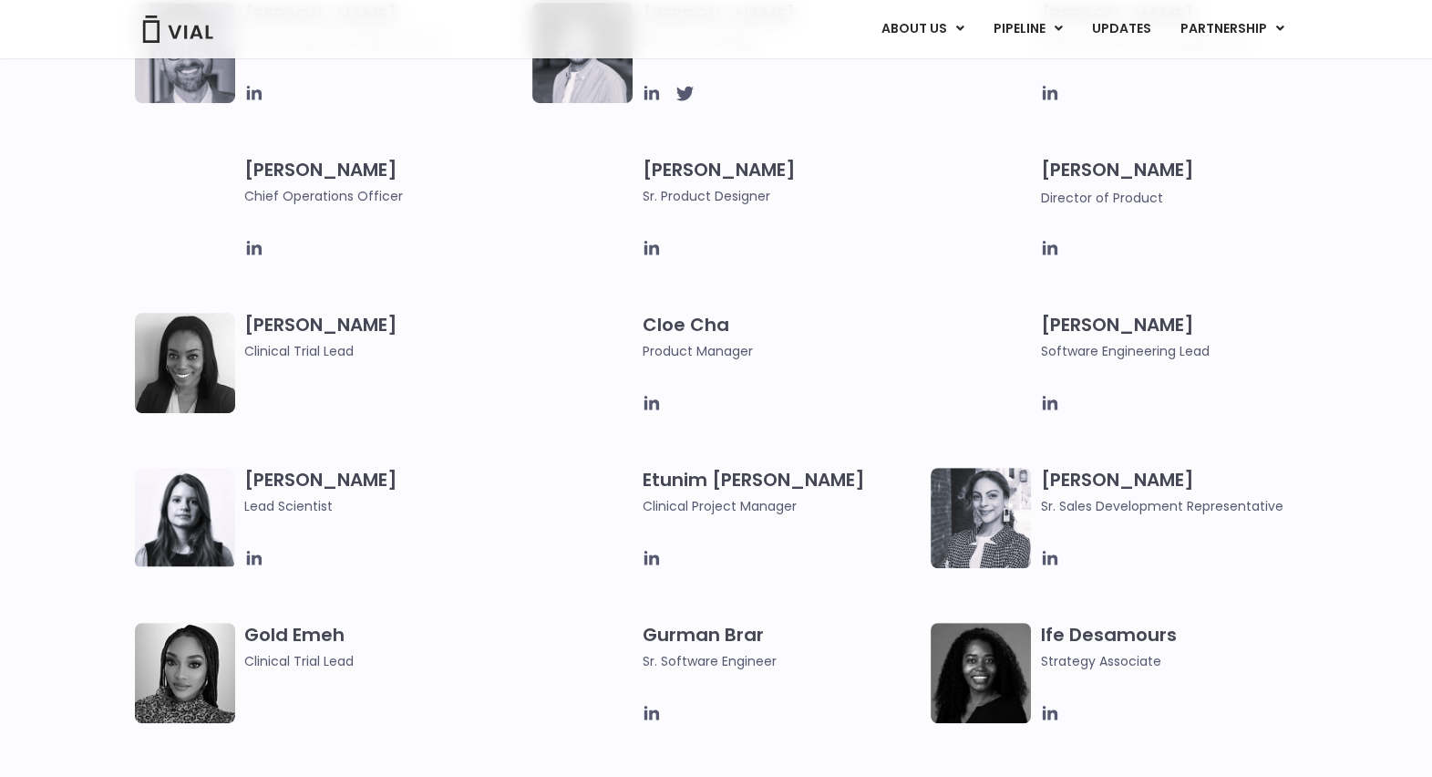
scroll to position [1595, 0]
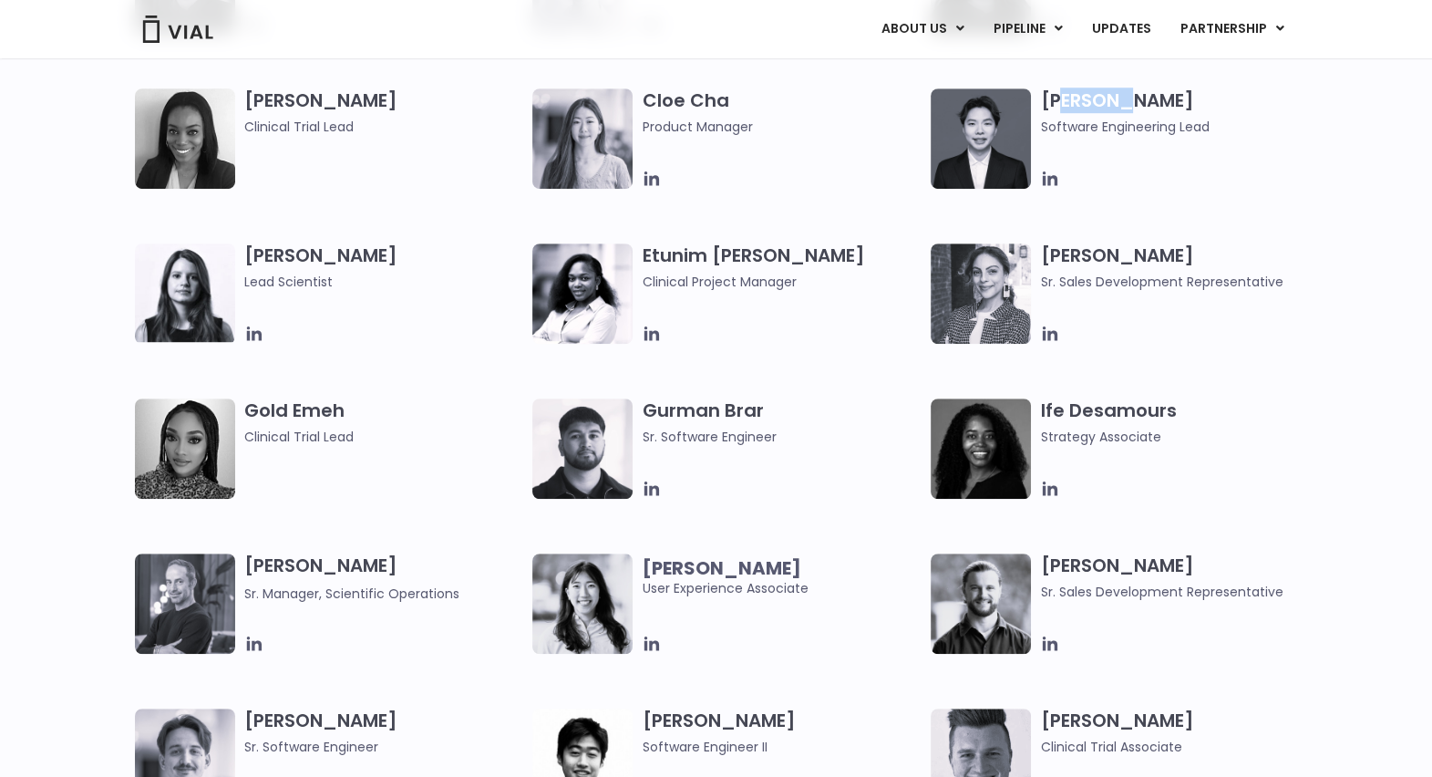
drag, startPoint x: 1067, startPoint y: 101, endPoint x: 1118, endPoint y: 98, distance: 51.2
click at [1118, 98] on font "Christopher Tam" at bounding box center [1116, 101] width 153 height 26
drag, startPoint x: 1118, startPoint y: 98, endPoint x: 1308, endPoint y: 229, distance: 231.4
click at [1322, 322] on div "Gabriella Mills Sr. Sales Development Representative" at bounding box center [1184, 293] width 289 height 100
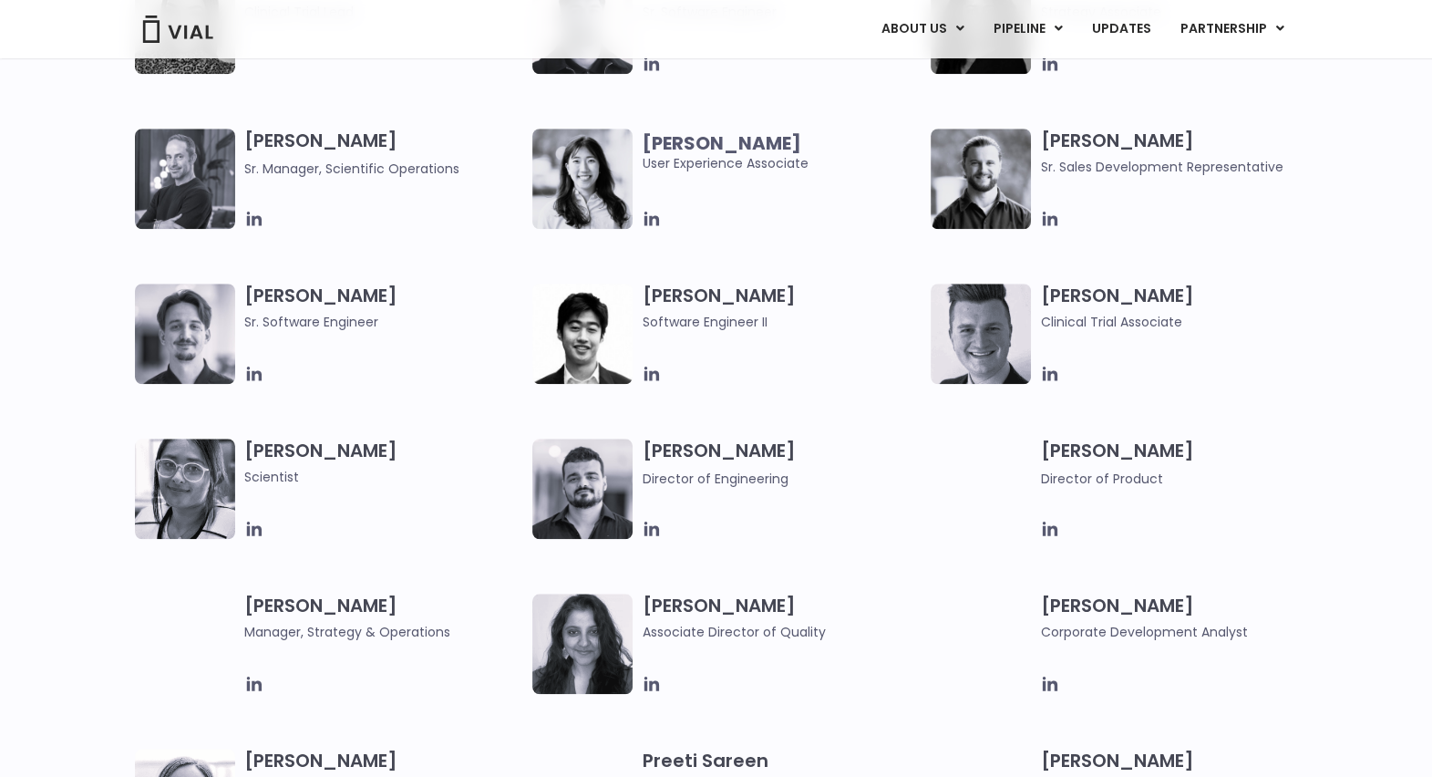
scroll to position [2051, 0]
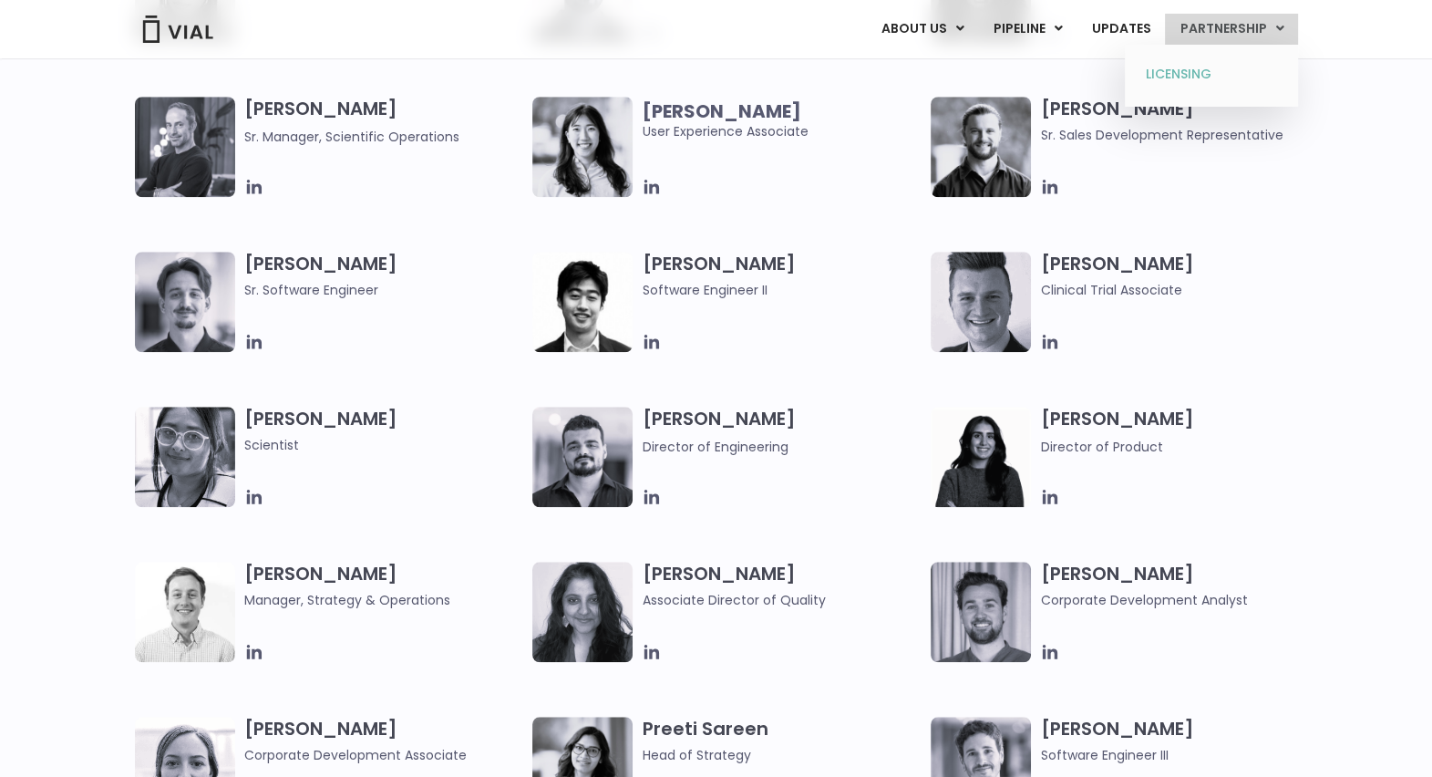
click at [1202, 65] on link "LICENSING" at bounding box center [1212, 74] width 160 height 29
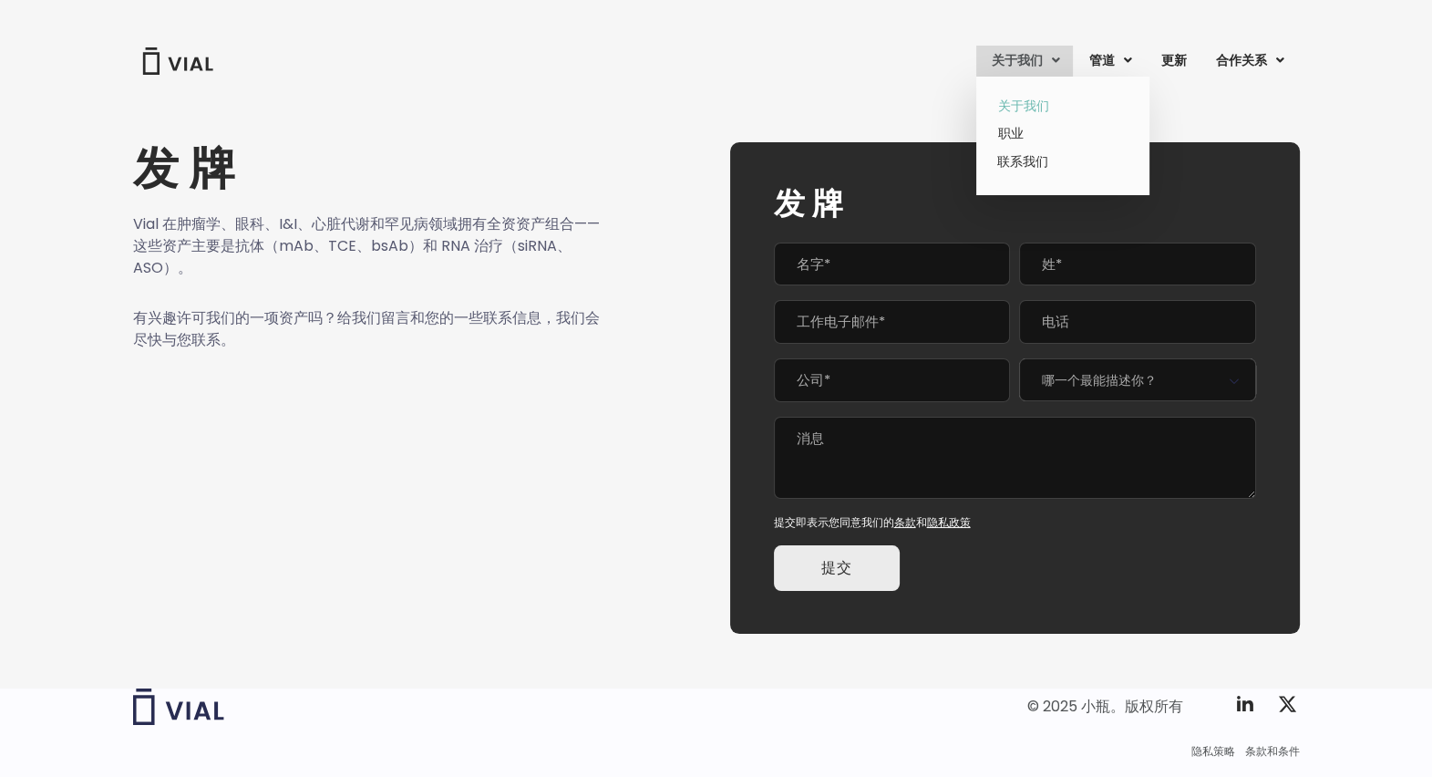
click at [1039, 105] on link "关于我们" at bounding box center [1063, 106] width 160 height 28
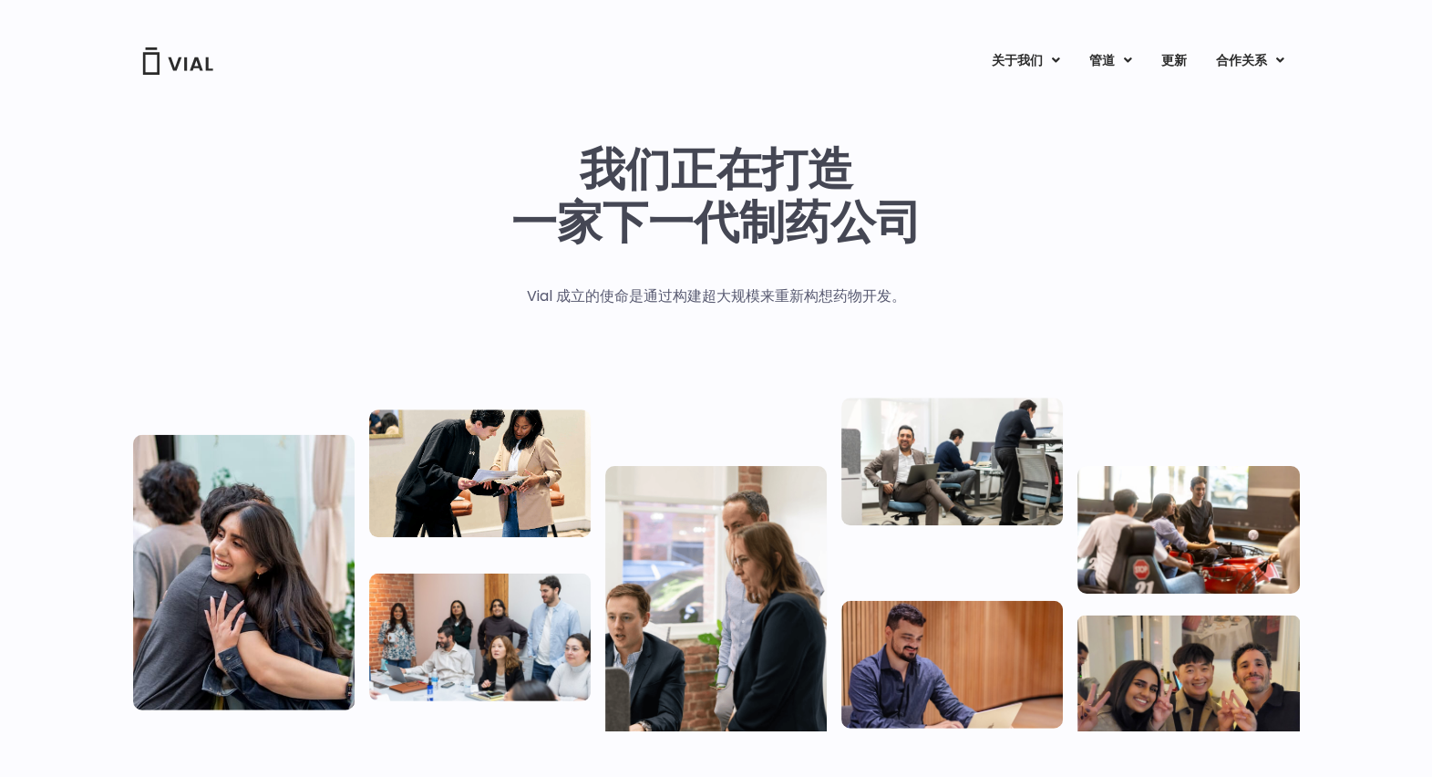
click at [1376, 237] on div "我们正在打造 一家下一代制药公司 Vial 成立的使命是通过构建超大规模来重新构想药物开发。" at bounding box center [716, 430] width 1432 height 707
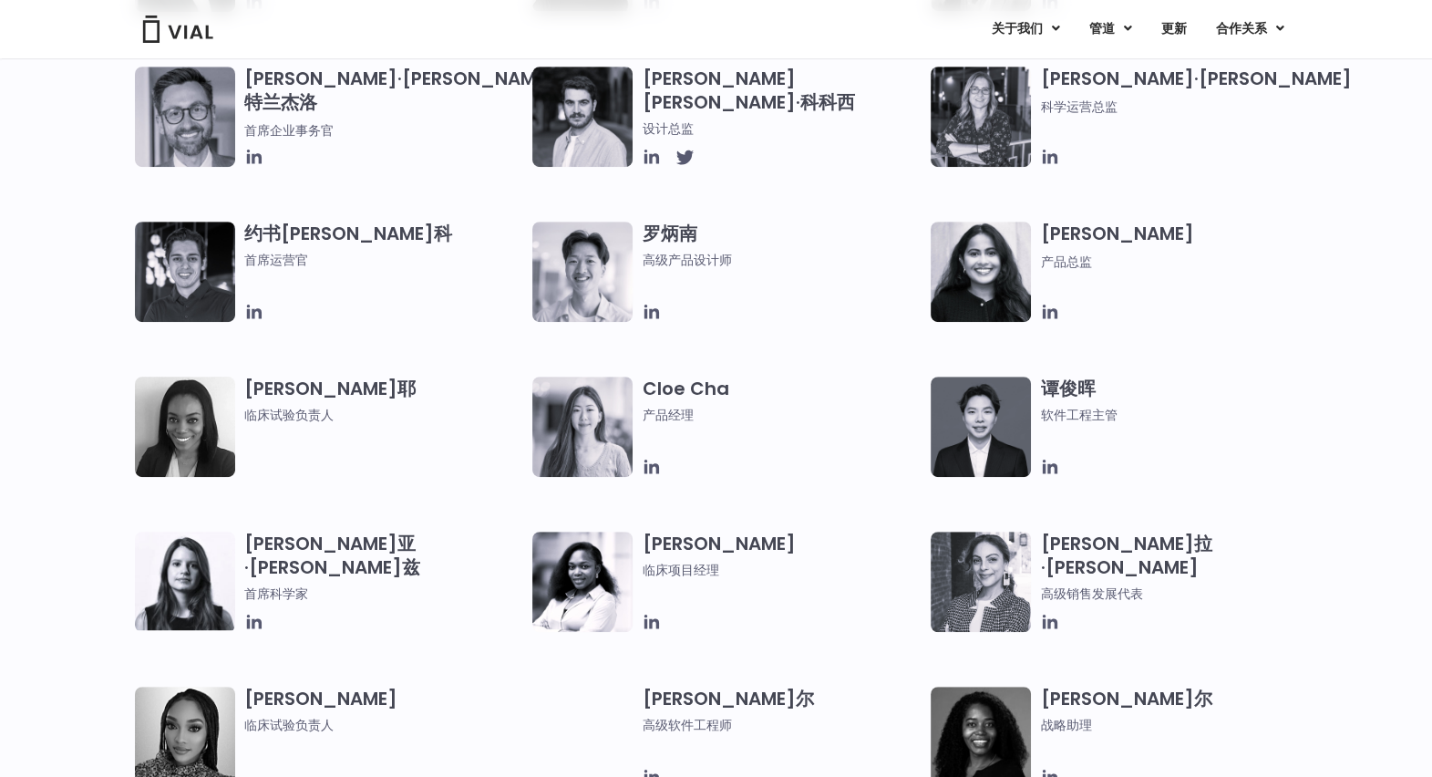
scroll to position [1481, 0]
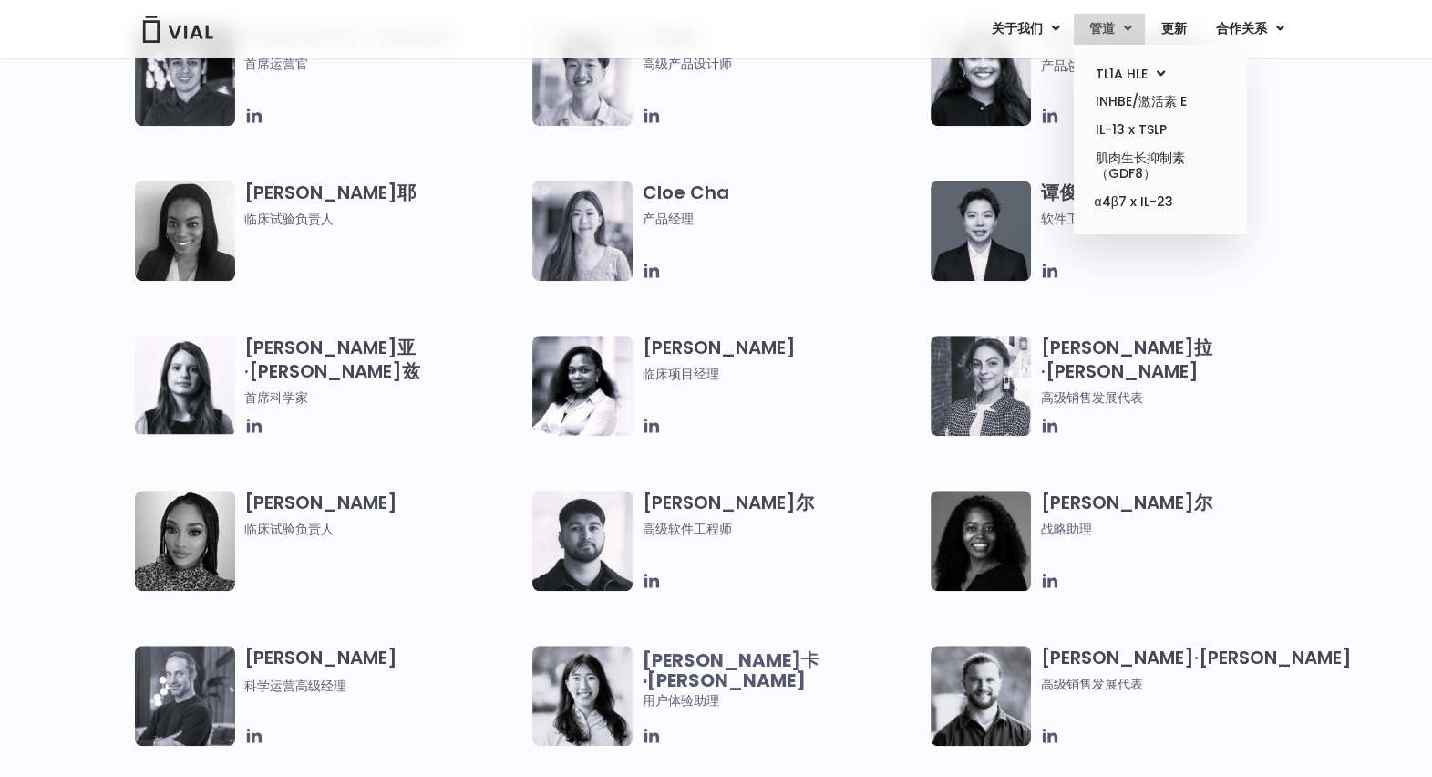
click at [1113, 23] on font "管道" at bounding box center [1102, 28] width 26 height 18
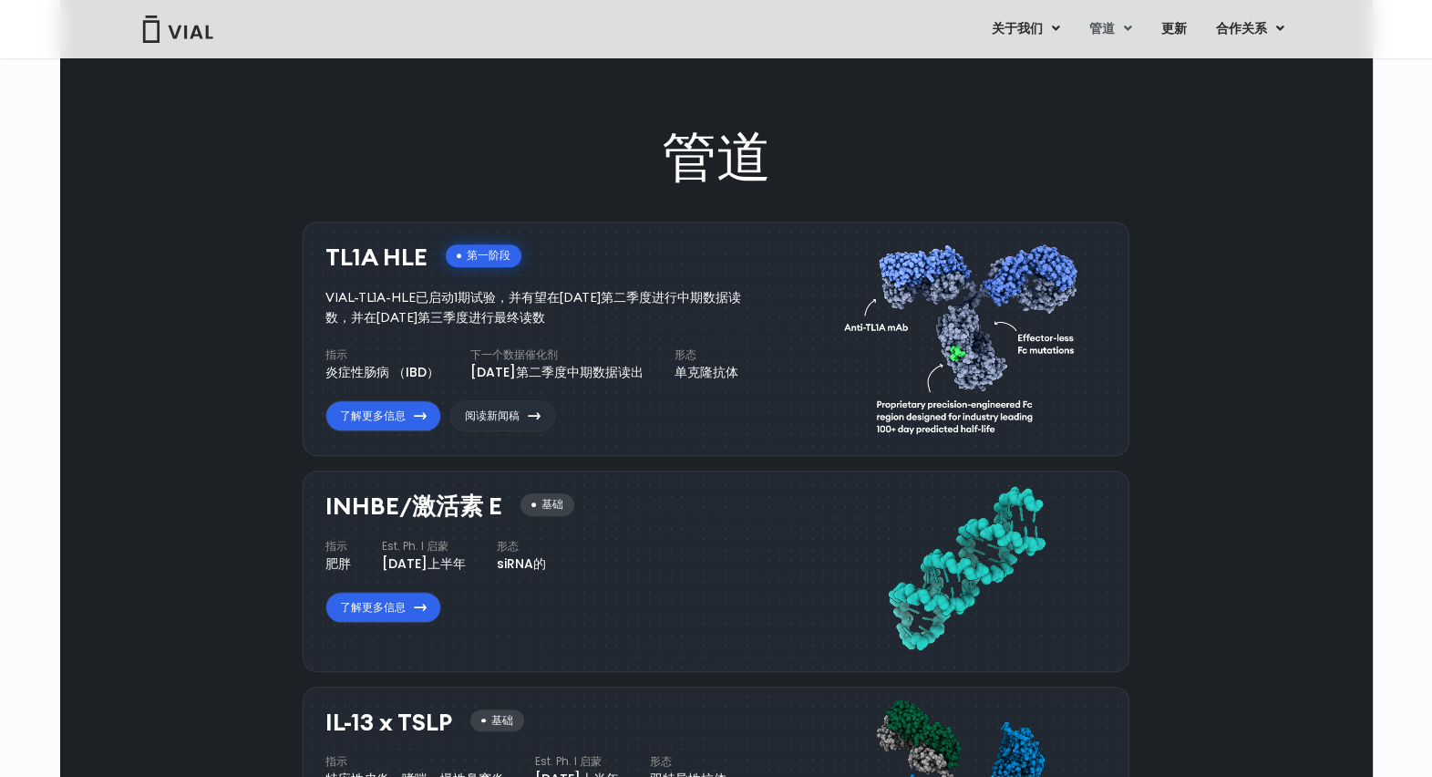
scroll to position [752, 0]
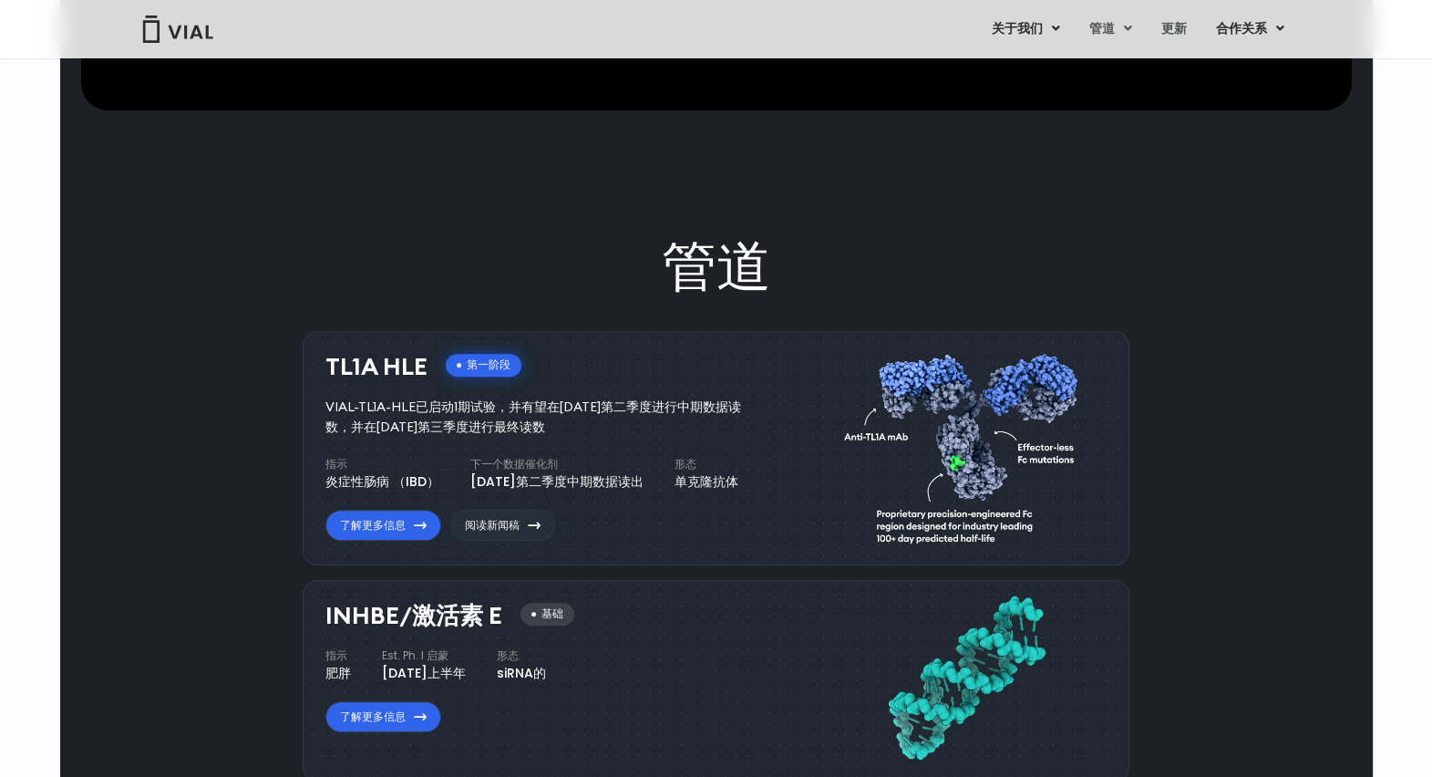
click at [1176, 33] on link "更新" at bounding box center [1173, 29] width 54 height 31
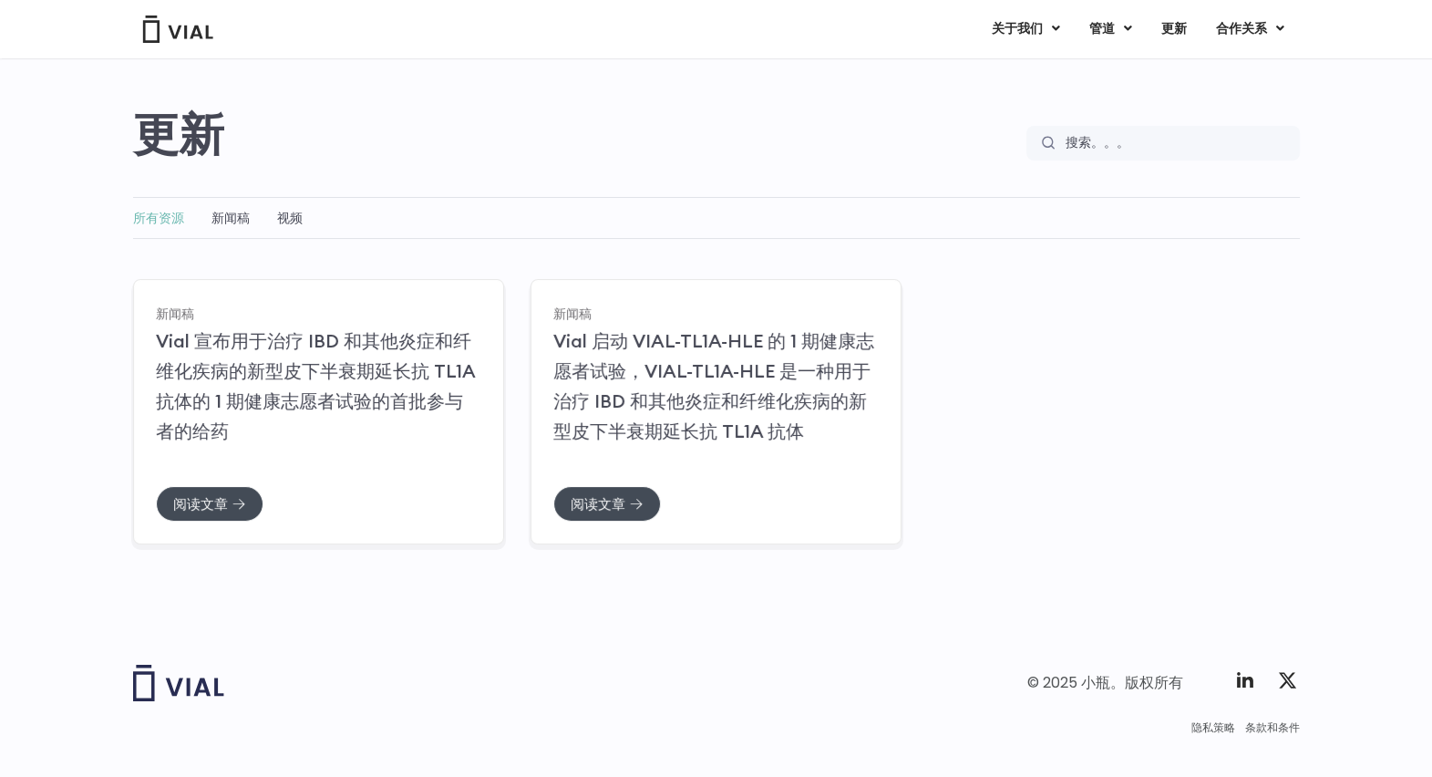
scroll to position [145, 0]
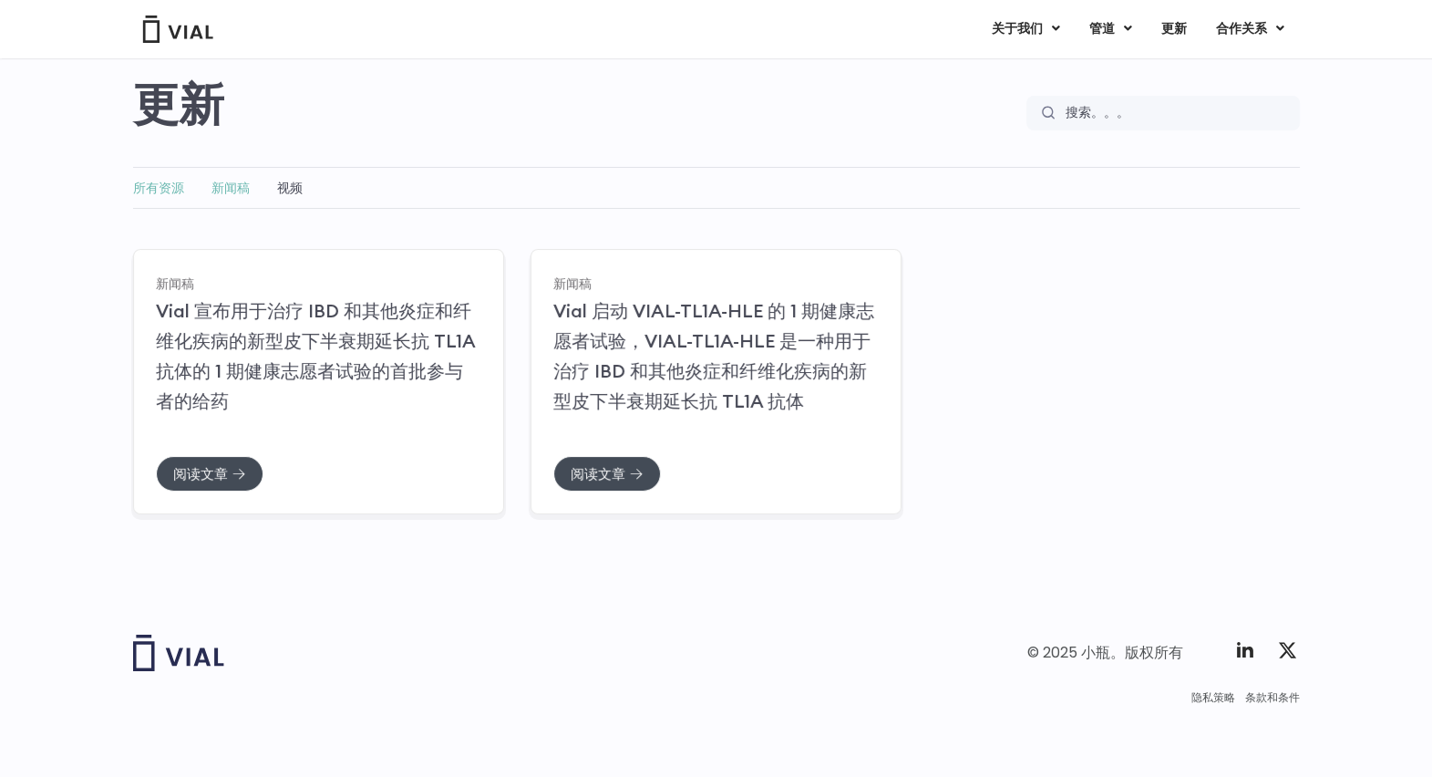
click at [237, 188] on link "新闻稿" at bounding box center [231, 188] width 38 height 18
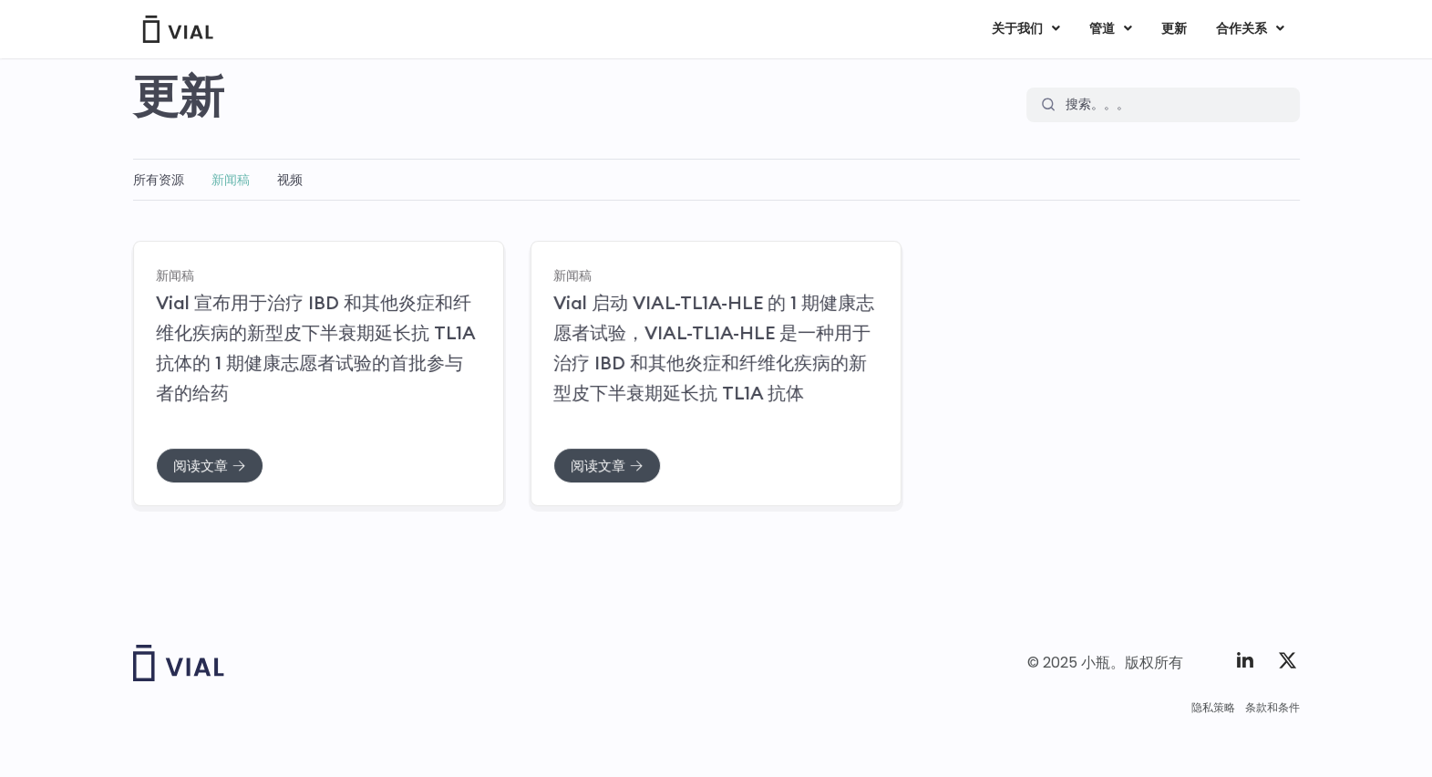
scroll to position [149, 0]
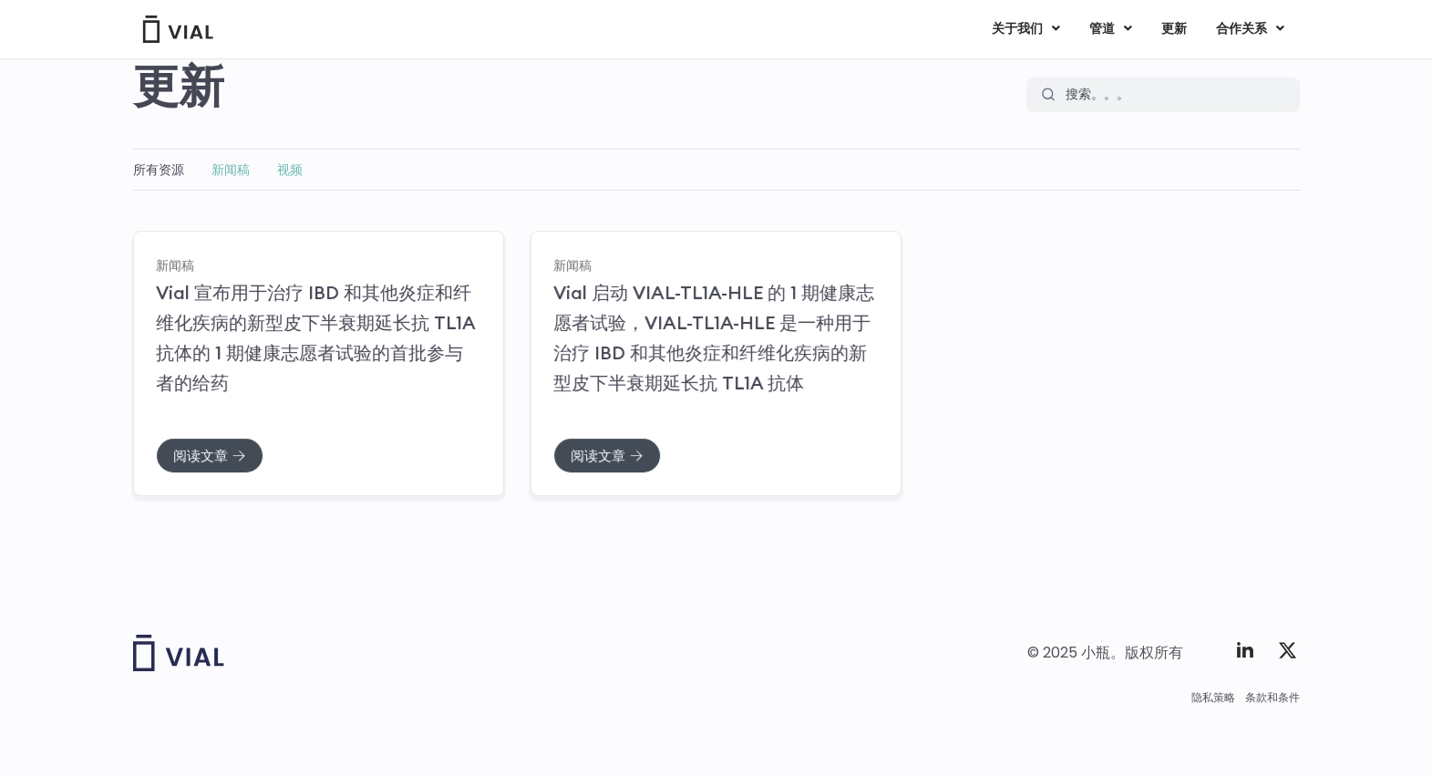
click at [285, 172] on link "视频" at bounding box center [290, 169] width 26 height 18
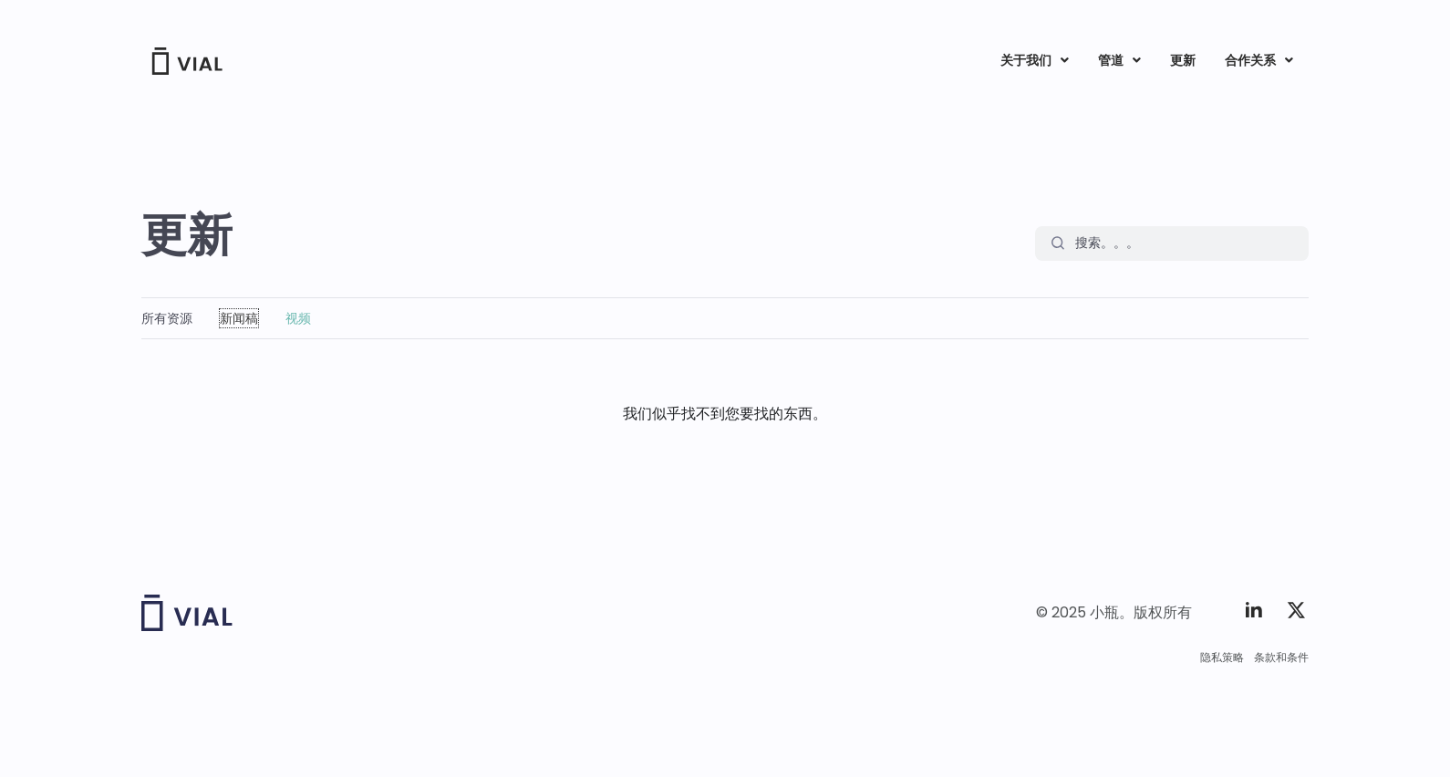
click at [228, 322] on link "新闻稿" at bounding box center [239, 318] width 38 height 18
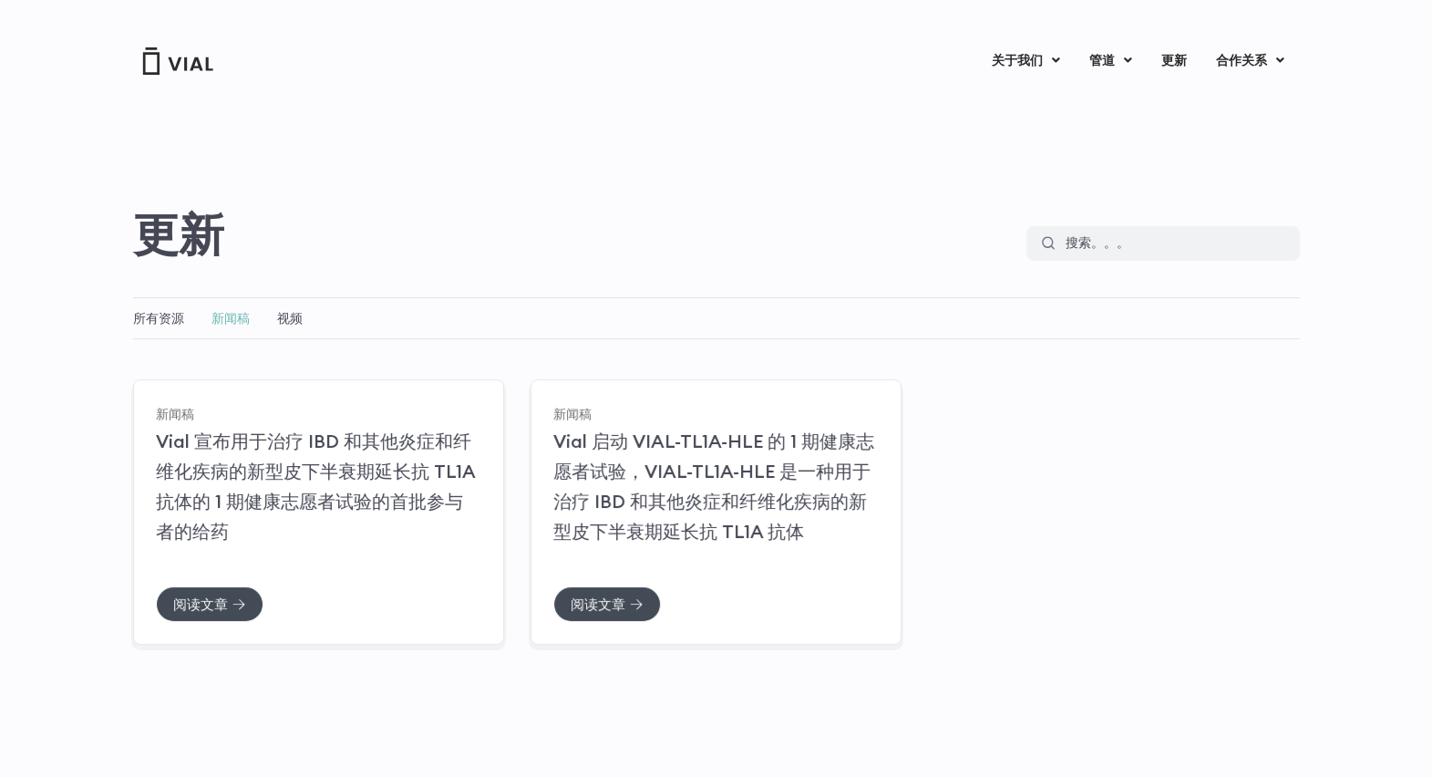
click at [531, 144] on div "新闻稿 更新 搜索 搜索" at bounding box center [716, 169] width 1167 height 184
drag, startPoint x: 1025, startPoint y: 98, endPoint x: 1011, endPoint y: 106, distance: 15.9
click at [1025, 98] on link "关于我们" at bounding box center [1063, 106] width 160 height 28
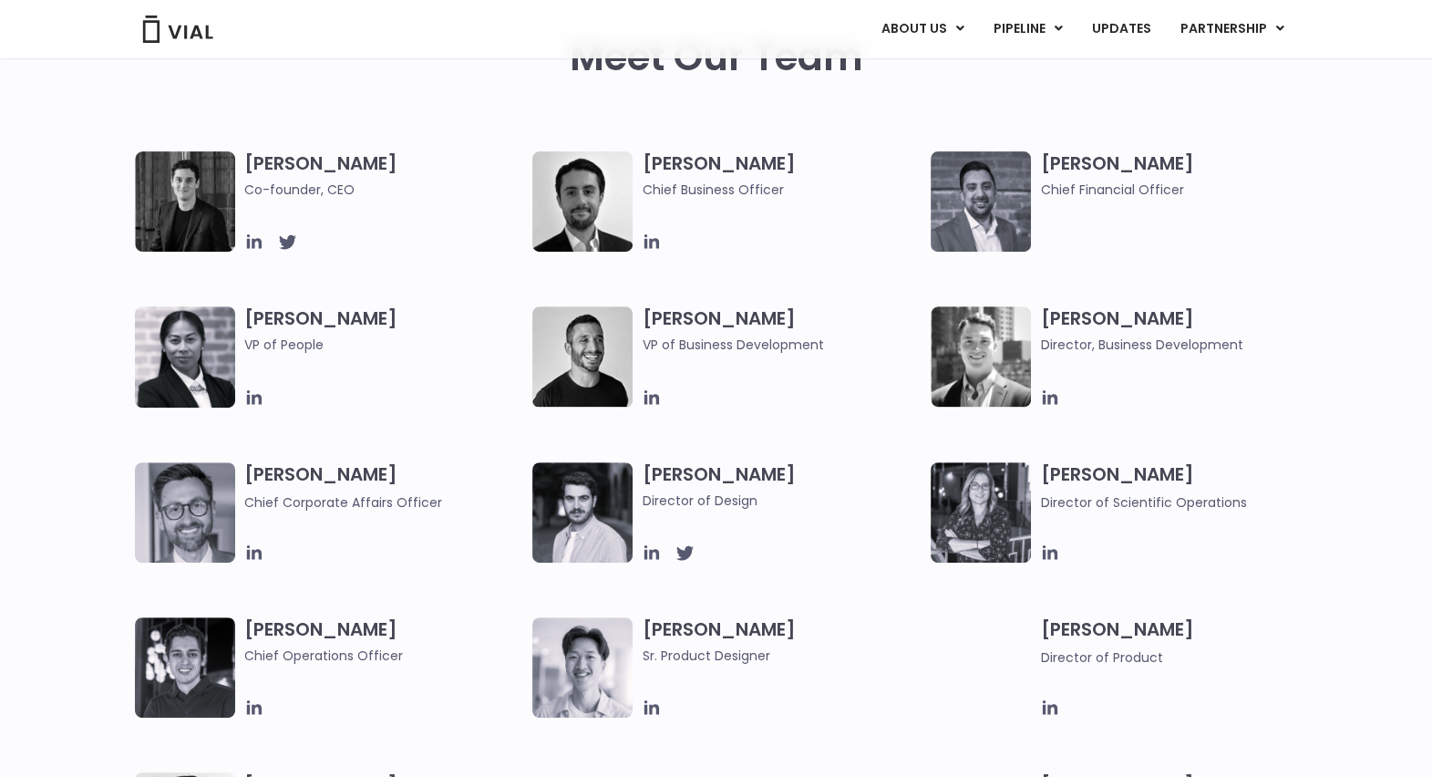
scroll to position [934, 0]
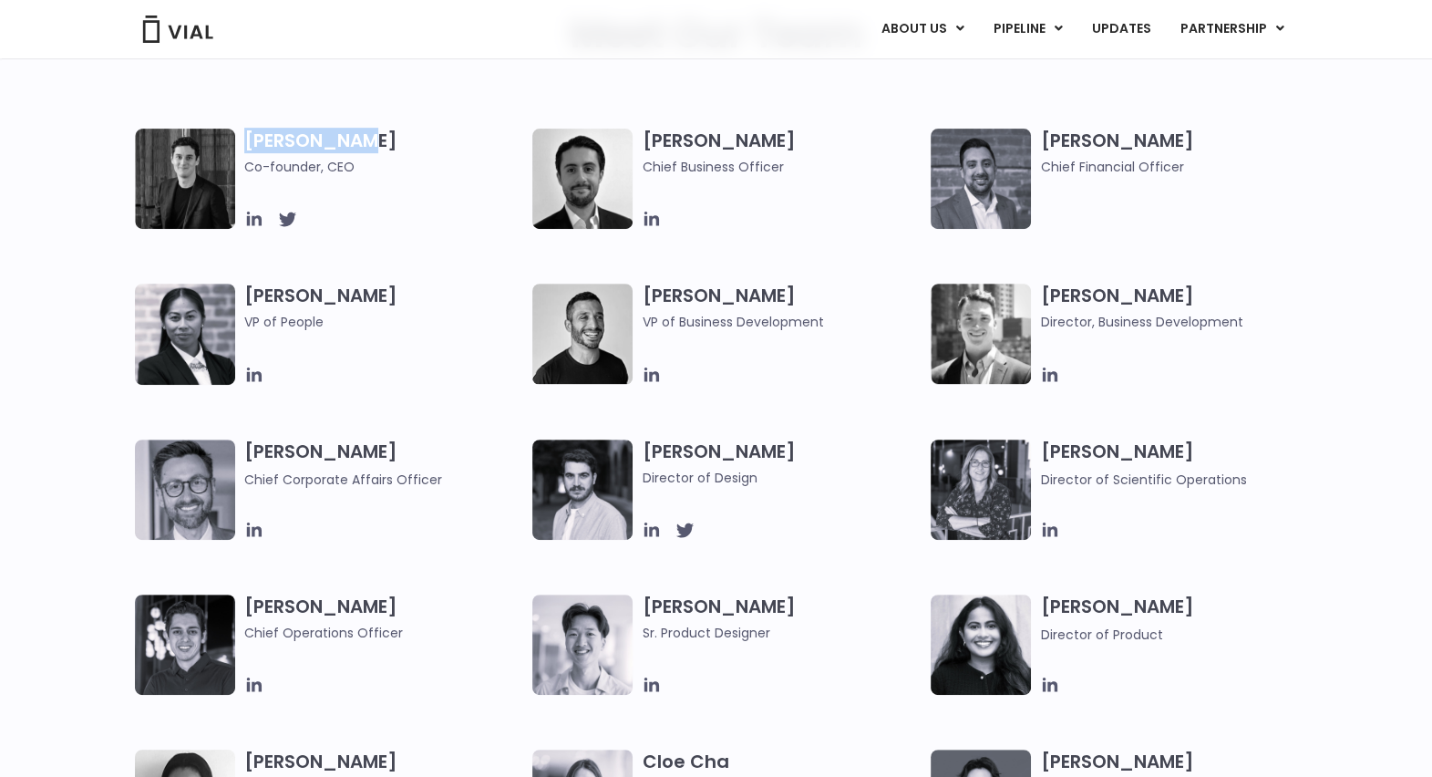
drag, startPoint x: 247, startPoint y: 141, endPoint x: 365, endPoint y: 142, distance: 117.6
click at [365, 142] on h3 "[PERSON_NAME] Co-founder, CEO" at bounding box center [384, 153] width 280 height 48
copy font "[PERSON_NAME]"
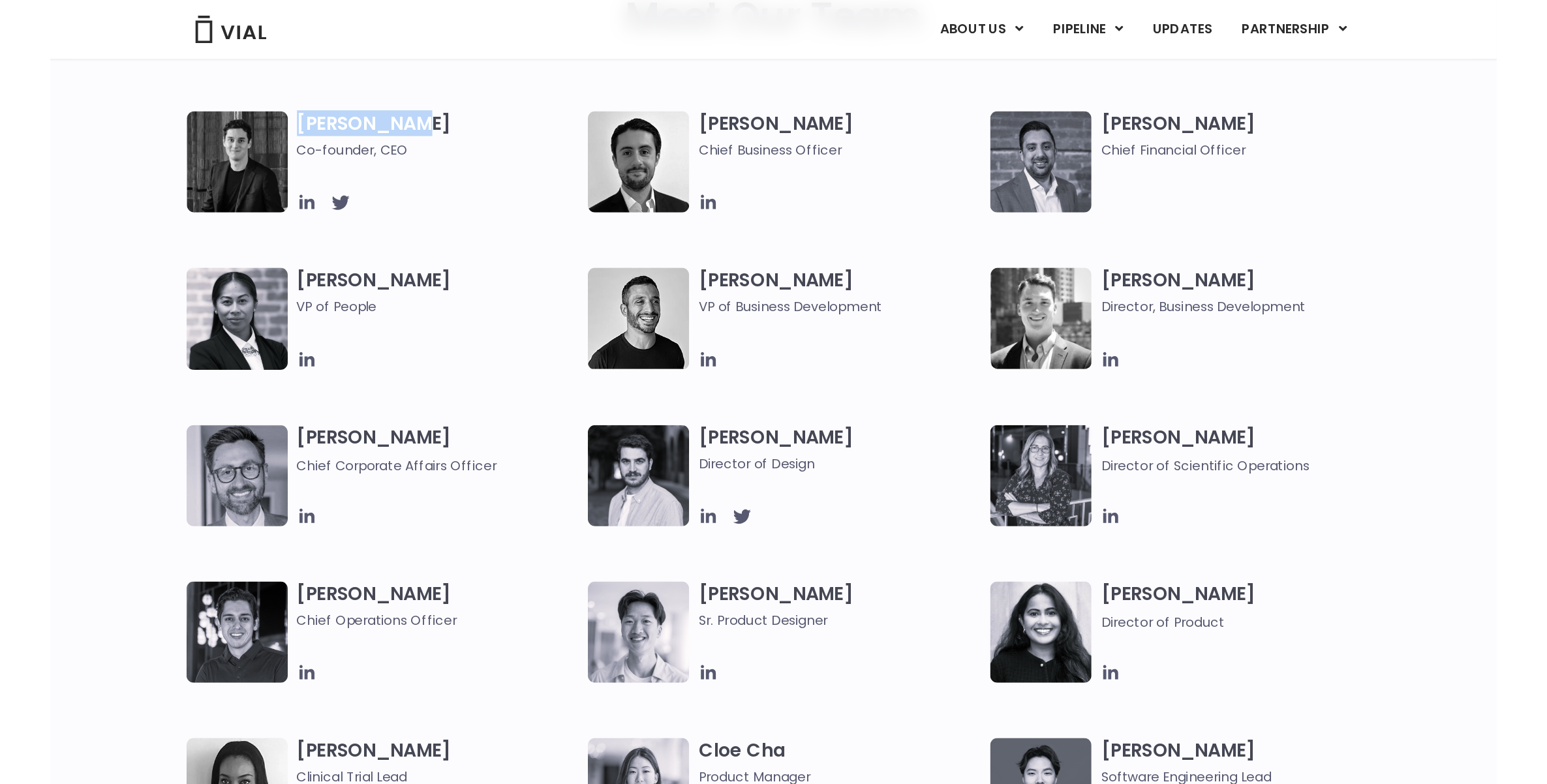
scroll to position [667, 0]
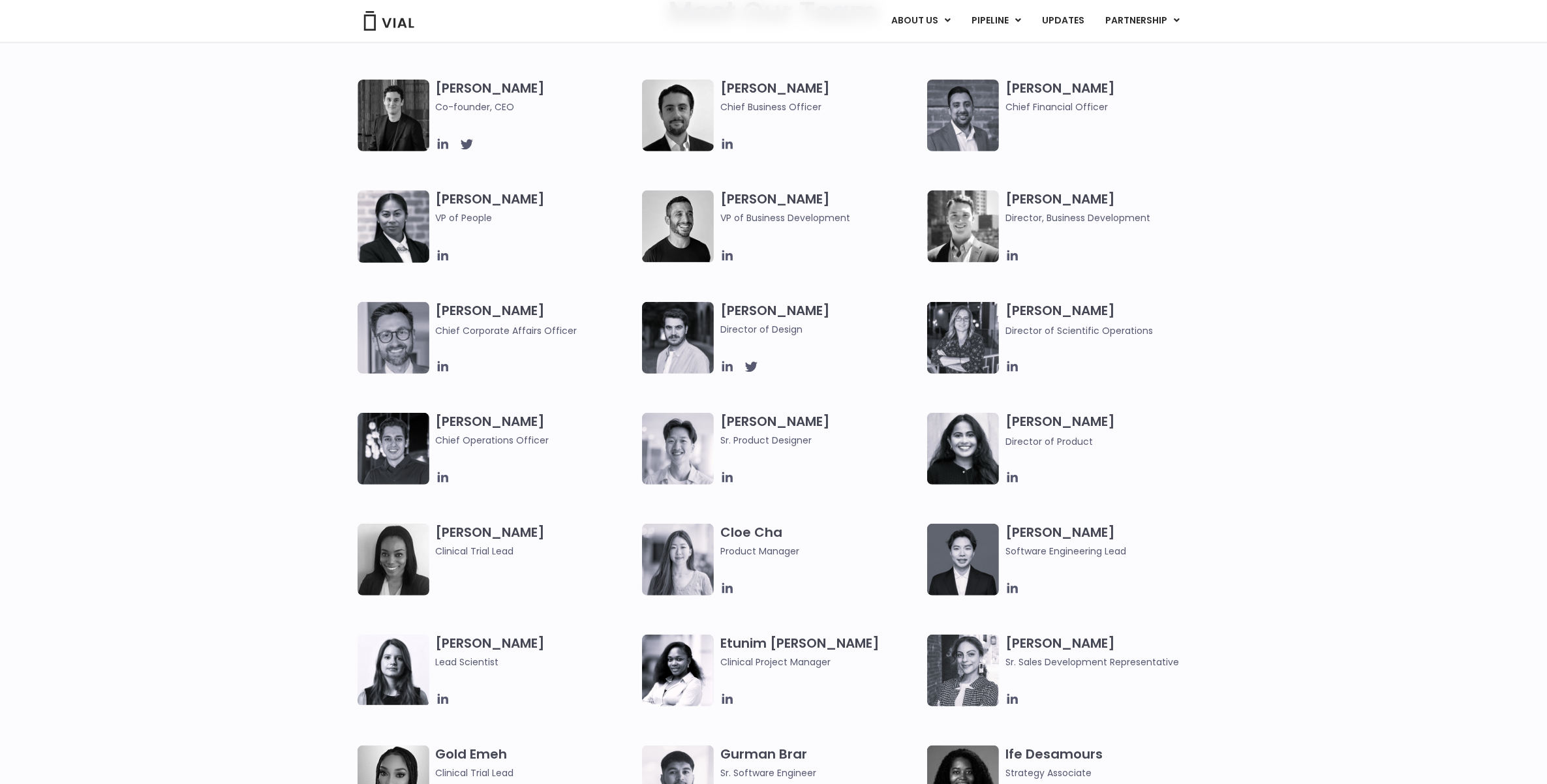
click at [592, 163] on div "Simon Burns Co-founder, CEO Max James Chief Business Officer Samir Meghji Chief…" at bounding box center [785, 357] width 855 height 555
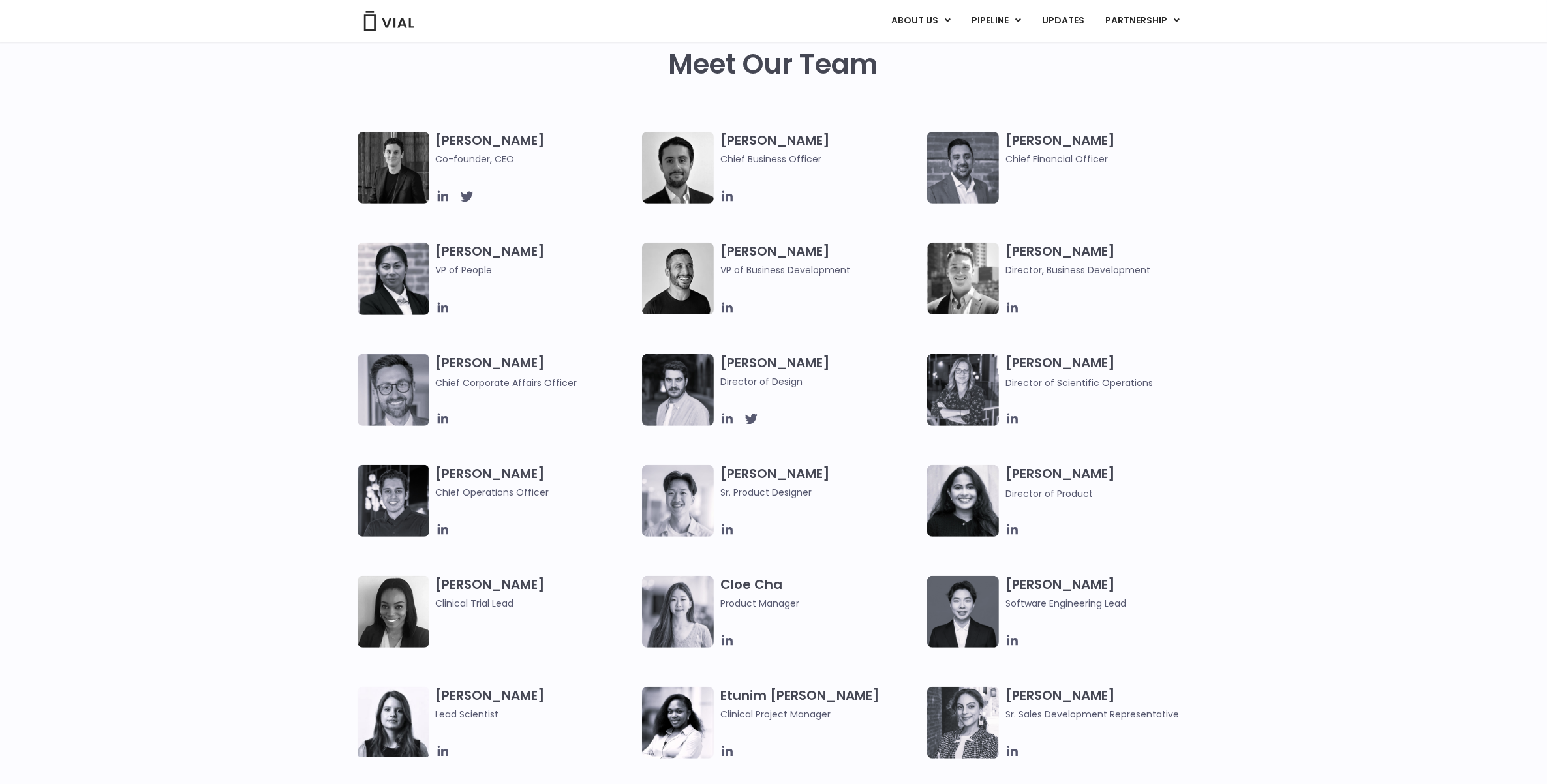
scroll to position [586, 0]
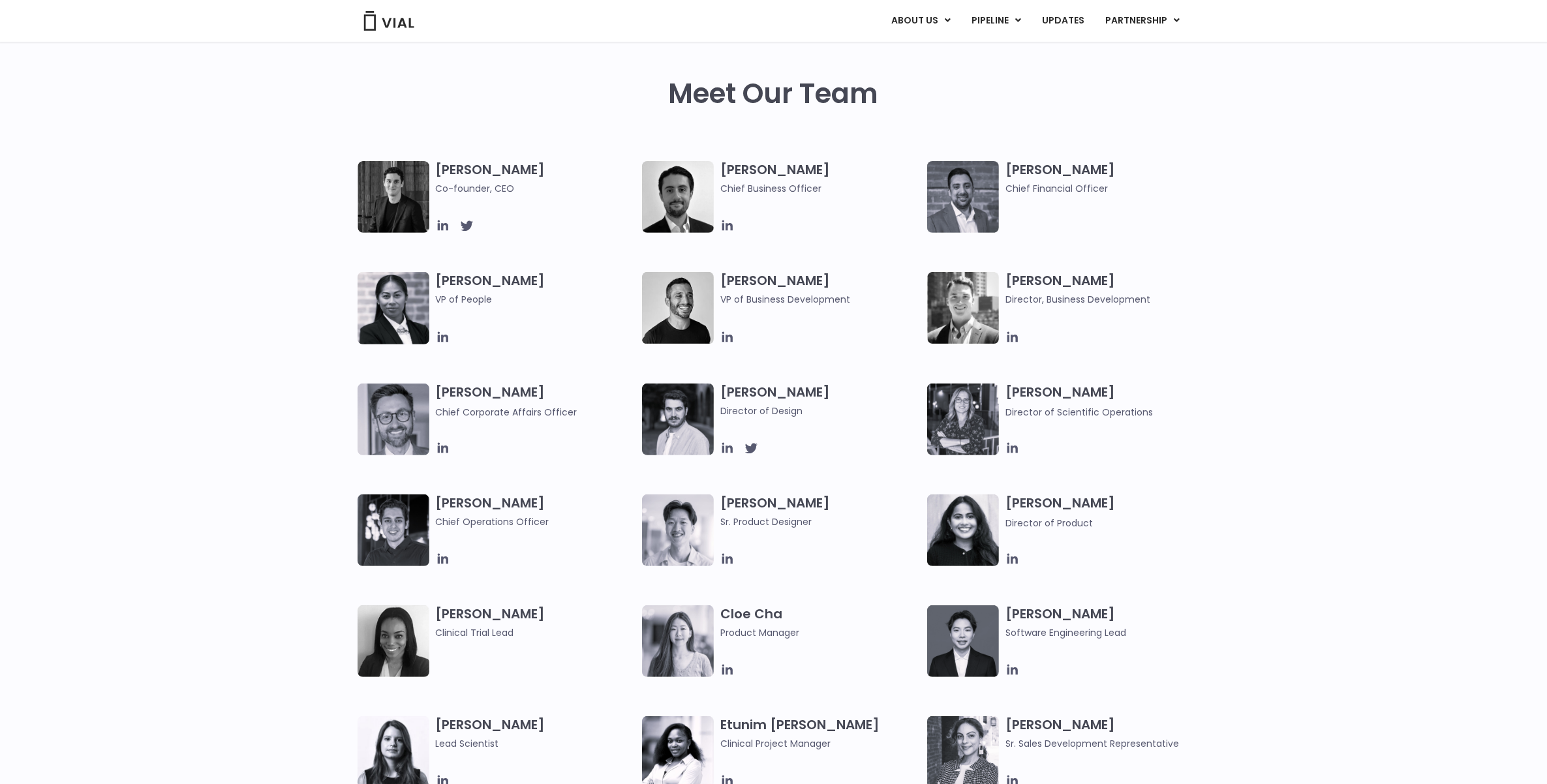
click at [723, 167] on font "Max James" at bounding box center [775, 170] width 109 height 19
drag, startPoint x: 722, startPoint y: 278, endPoint x: 822, endPoint y: 278, distance: 100.0
click at [822, 278] on h3 "Carlos Naranjo VP of Business Development" at bounding box center [821, 289] width 200 height 34
copy font "Carlos Naranjo"
click at [1024, 322] on div "Simon Burns Co-founder, CEO Max James Chief Business Officer Samir Meghji Chief…" at bounding box center [774, 438] width 1547 height 555
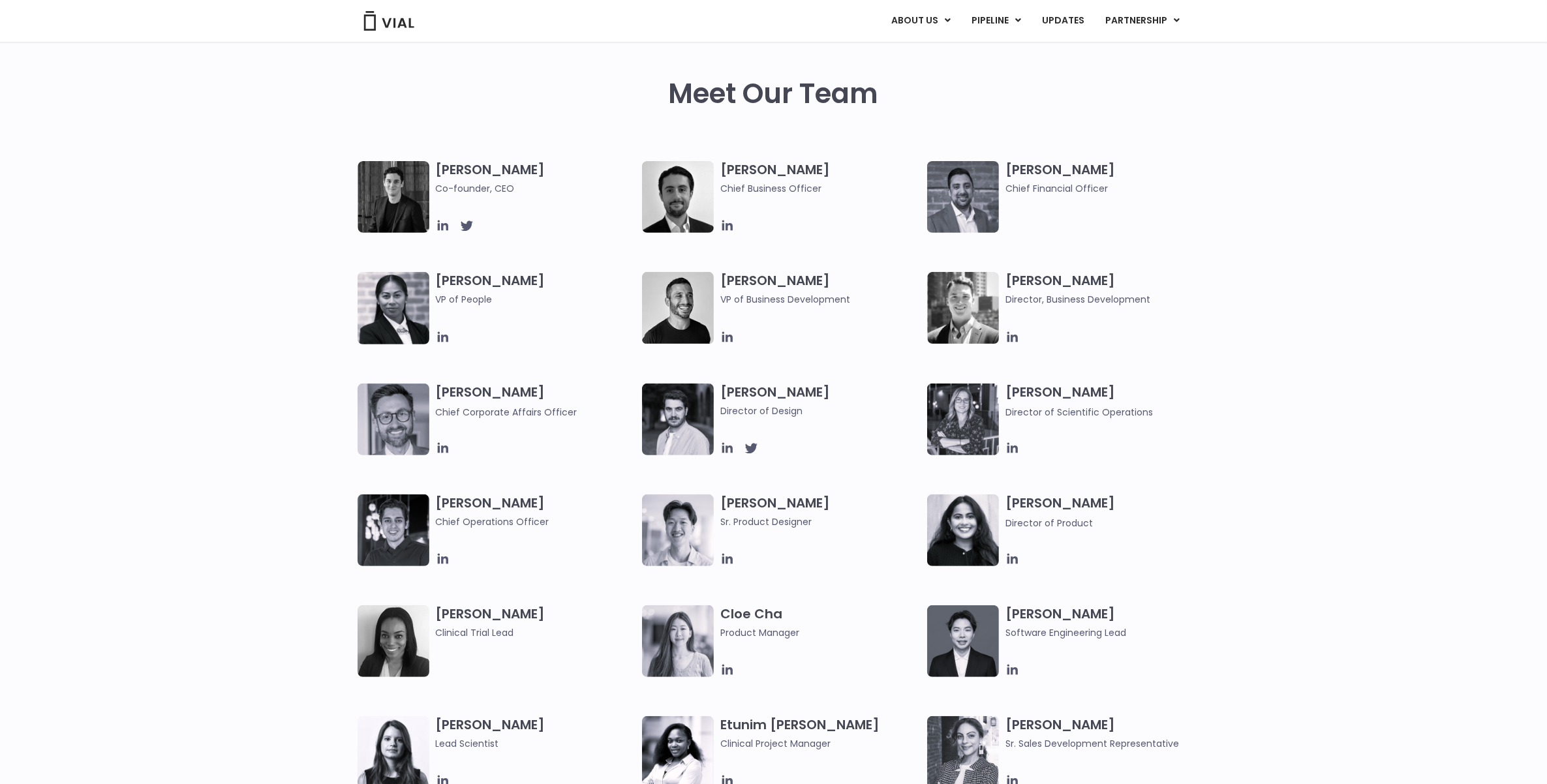
drag, startPoint x: 724, startPoint y: 388, endPoint x: 824, endPoint y: 391, distance: 100.0
click at [824, 391] on h3 "Albert Kokoshi Director of Design" at bounding box center [821, 401] width 200 height 34
copy font "Albert Kokoshi"
click at [1024, 403] on div "Simon Burns Co-founder, CEO Max James Chief Business Officer Samir Meghji Chief…" at bounding box center [774, 438] width 1547 height 555
drag, startPoint x: 437, startPoint y: 165, endPoint x: 521, endPoint y: 167, distance: 84.0
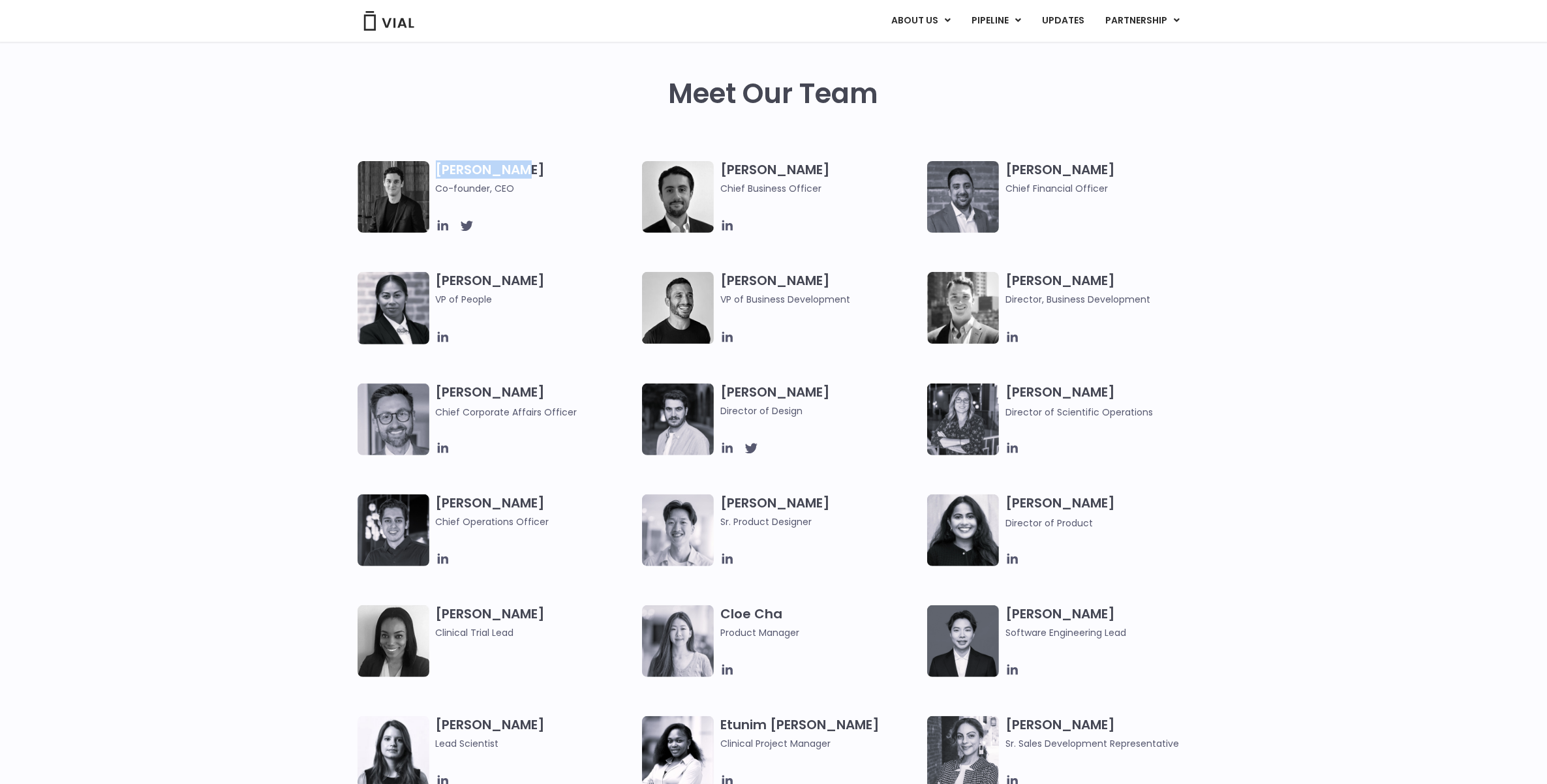
click at [521, 167] on h3 "Simon Burns Co-founder, CEO" at bounding box center [536, 178] width 200 height 34
copy font "Simon Burns"
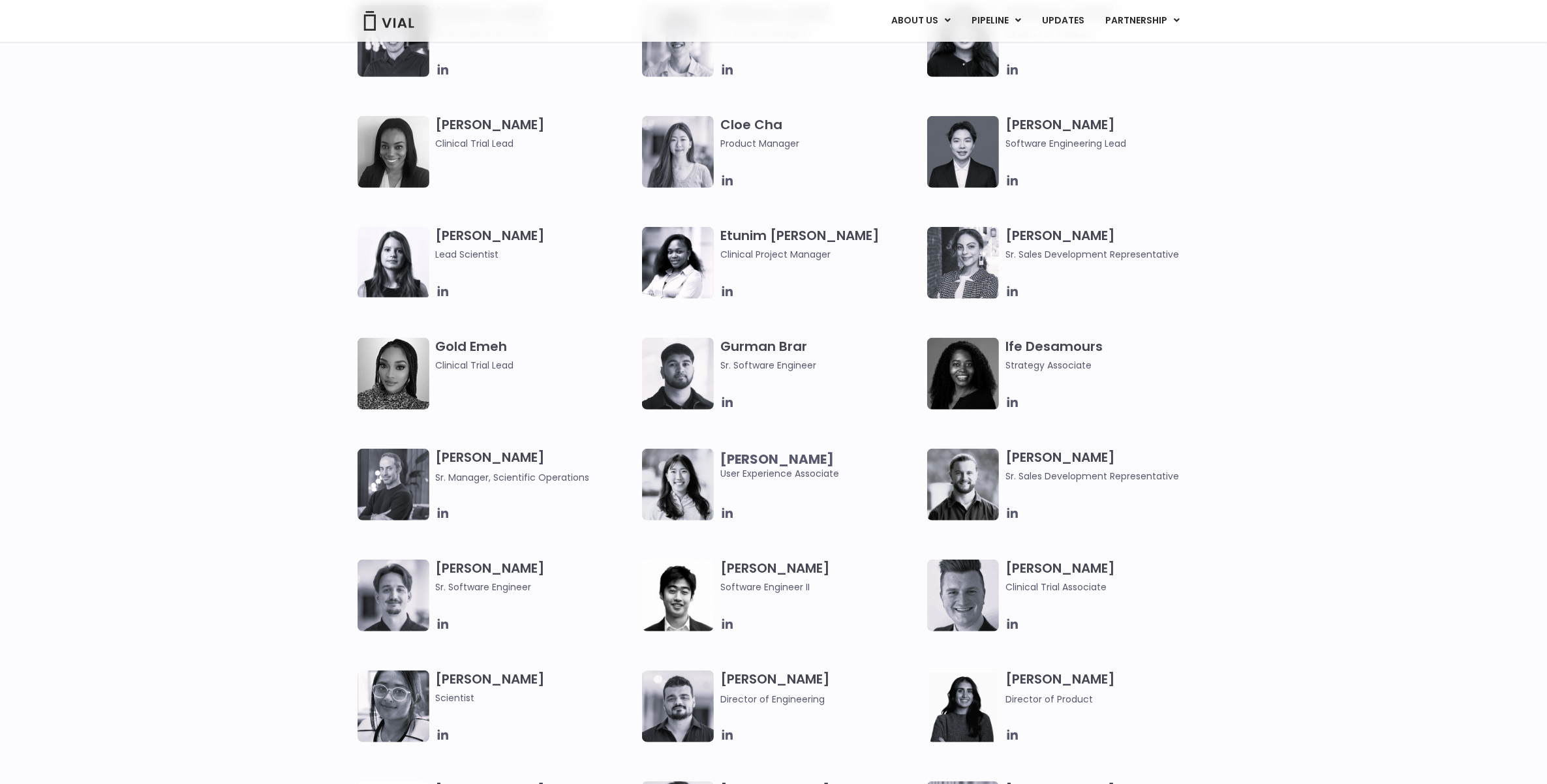
click at [251, 391] on div "Elia Lopez Lead Scientist Etunim Mike Clinical Project Manager Gabriella Mills …" at bounding box center [774, 670] width 1547 height 887
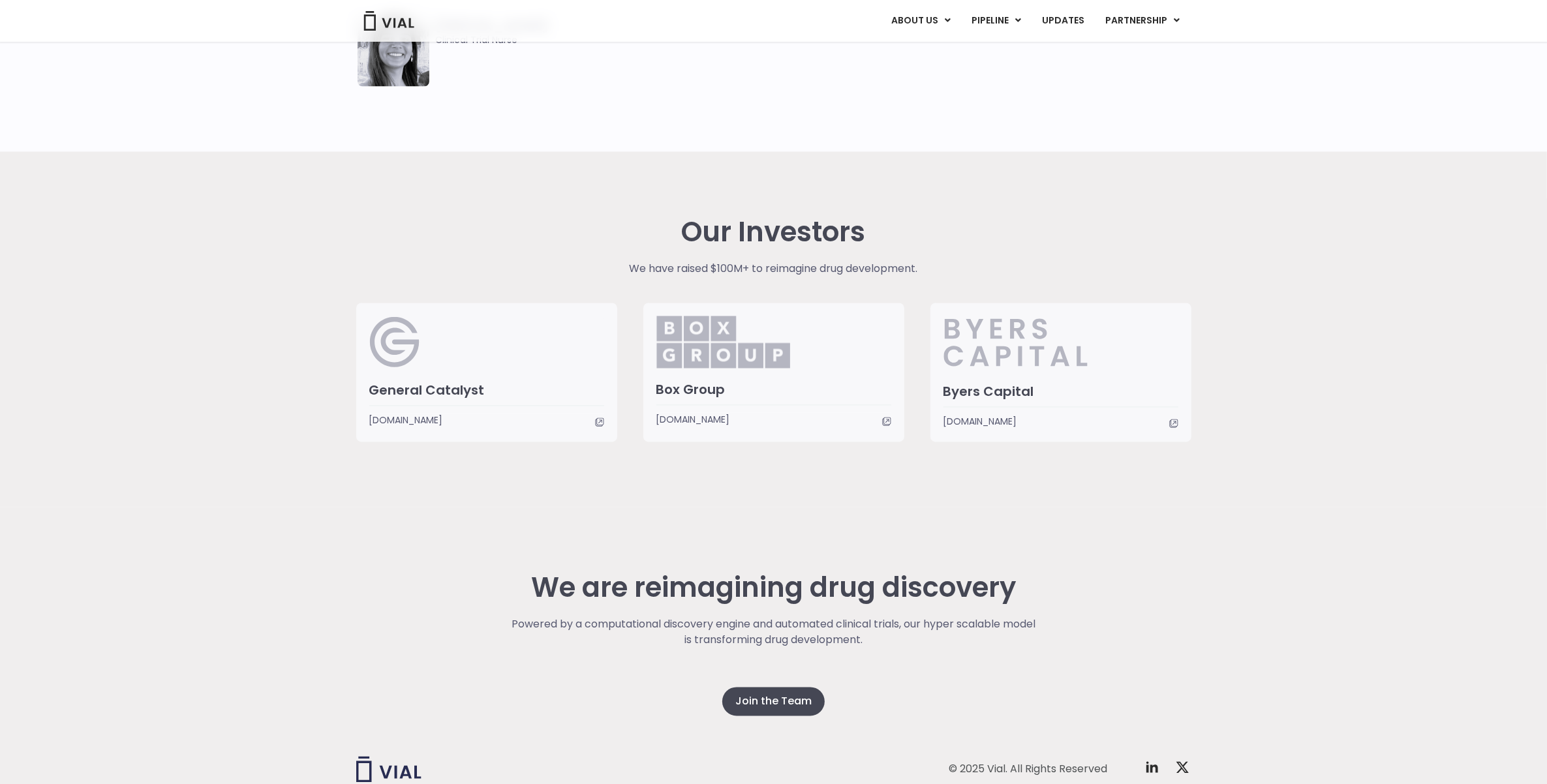
scroll to position [3025, 0]
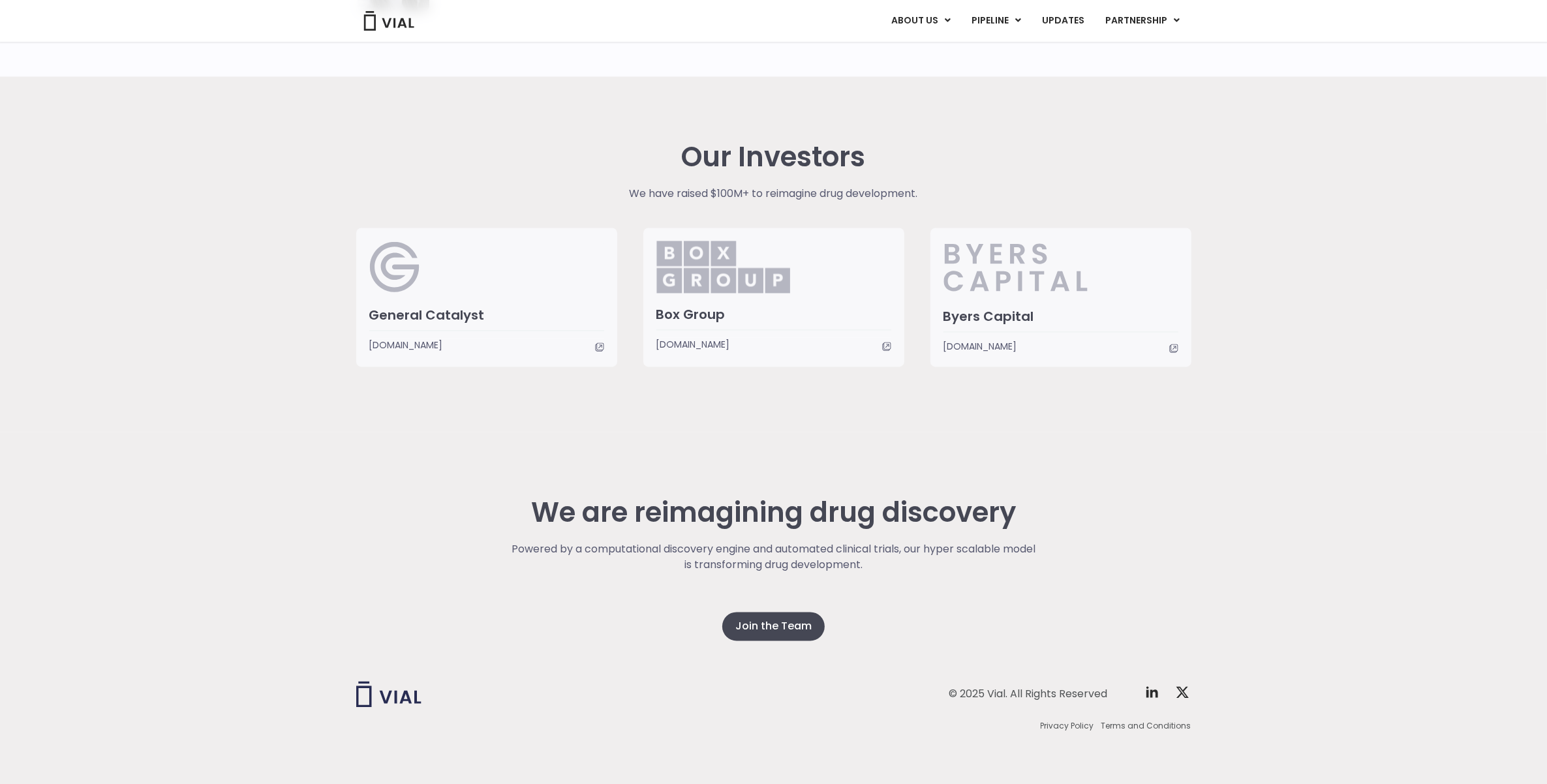
click at [1024, 322] on h3 "Byers Capital" at bounding box center [1060, 317] width 235 height 17
click at [1024, 334] on div "Our Investors We have raised $100M+ to reimagine drug development. General Cata…" at bounding box center [774, 255] width 1547 height 356
click at [748, 290] on img at bounding box center [723, 267] width 134 height 52
click at [538, 285] on div at bounding box center [487, 274] width 235 height 66
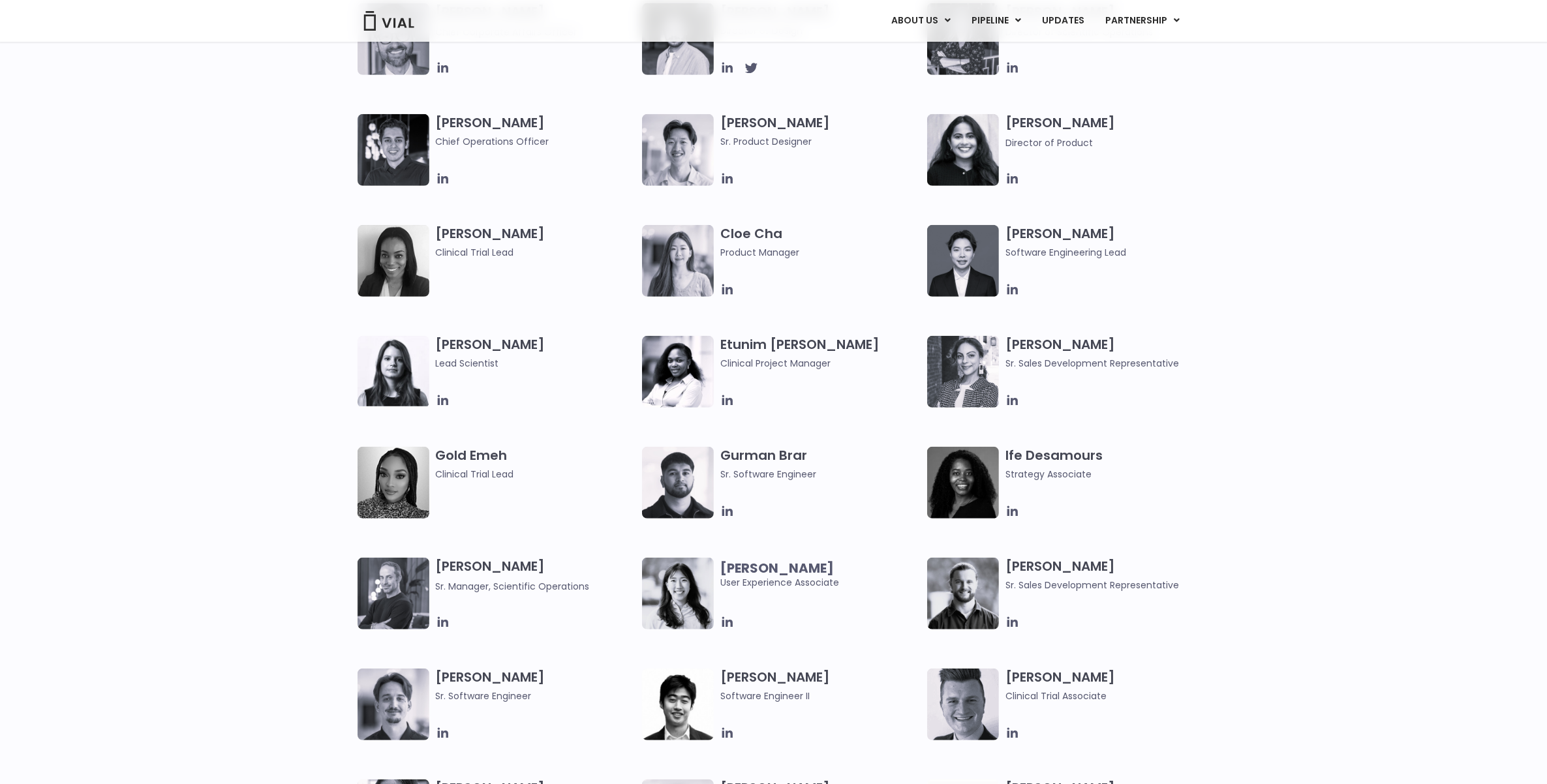
scroll to position [987, 0]
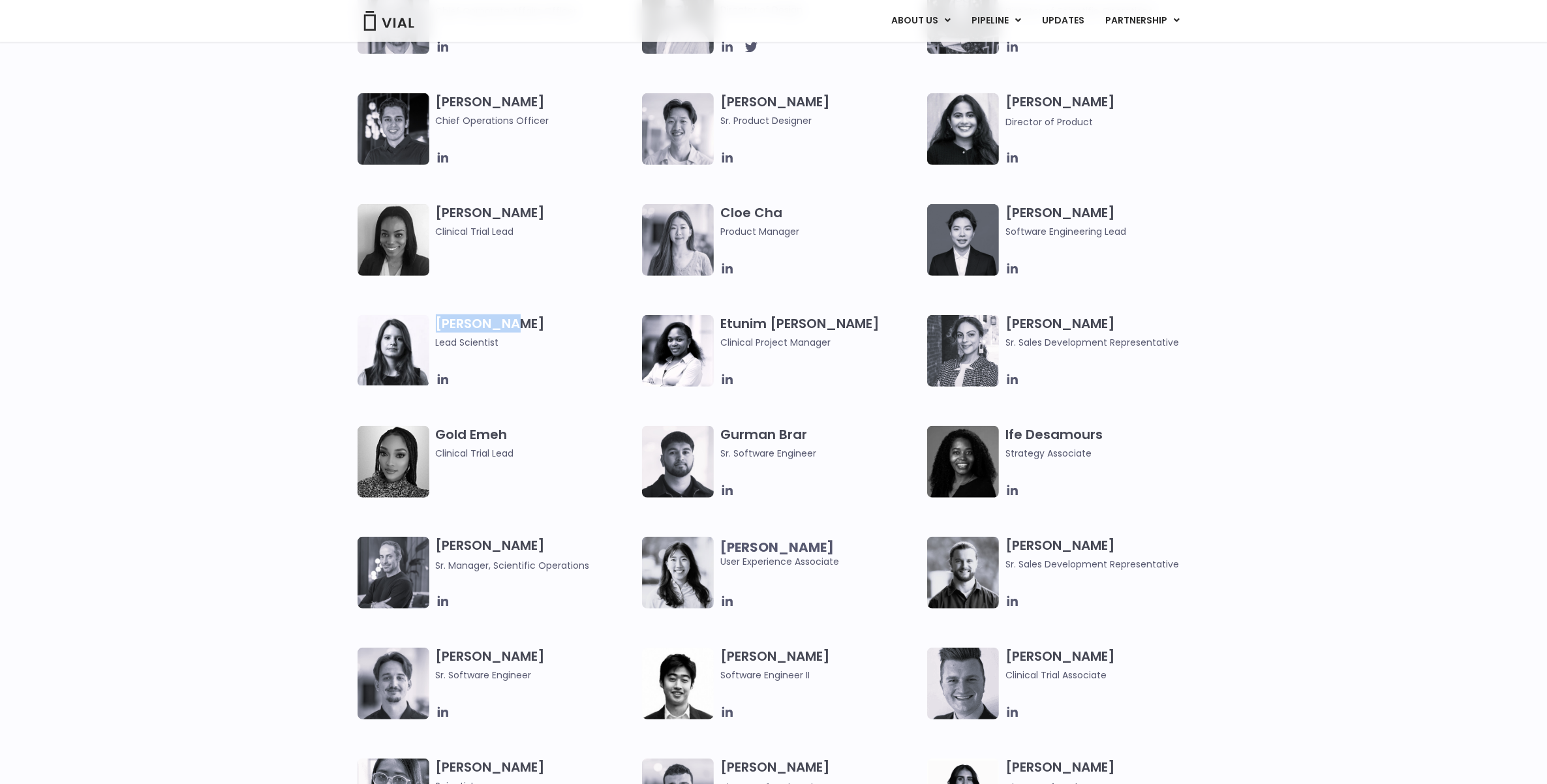
drag, startPoint x: 437, startPoint y: 322, endPoint x: 498, endPoint y: 325, distance: 61.1
click at [498, 325] on font "Elia Lopez" at bounding box center [490, 323] width 109 height 19
copy font "Elia Lopez"
click at [275, 377] on div "Elia Lopez Lead Scientist Etunim Mike Clinical Project Manager Gabriella Mills …" at bounding box center [774, 758] width 1547 height 887
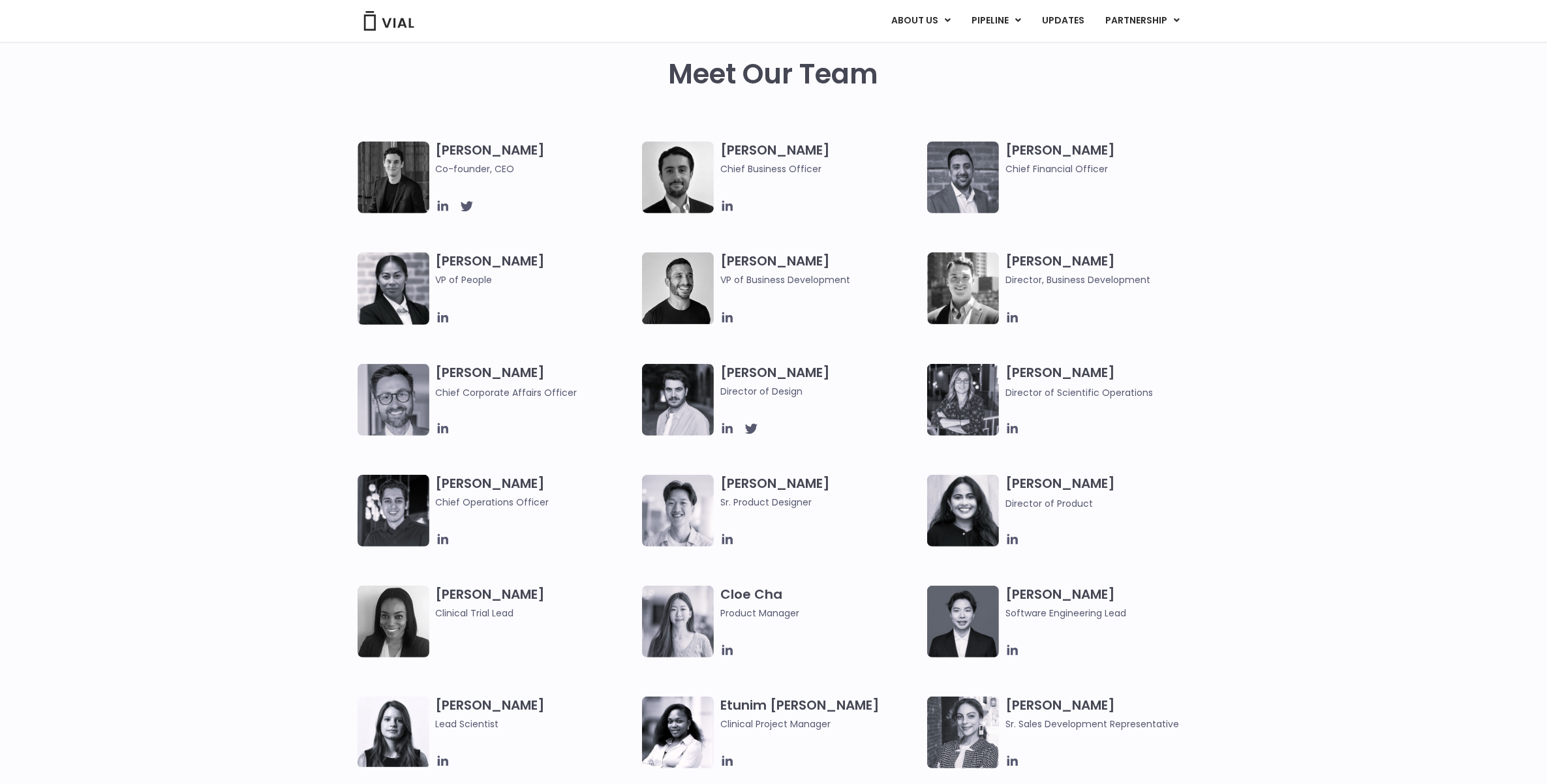
scroll to position [579, 0]
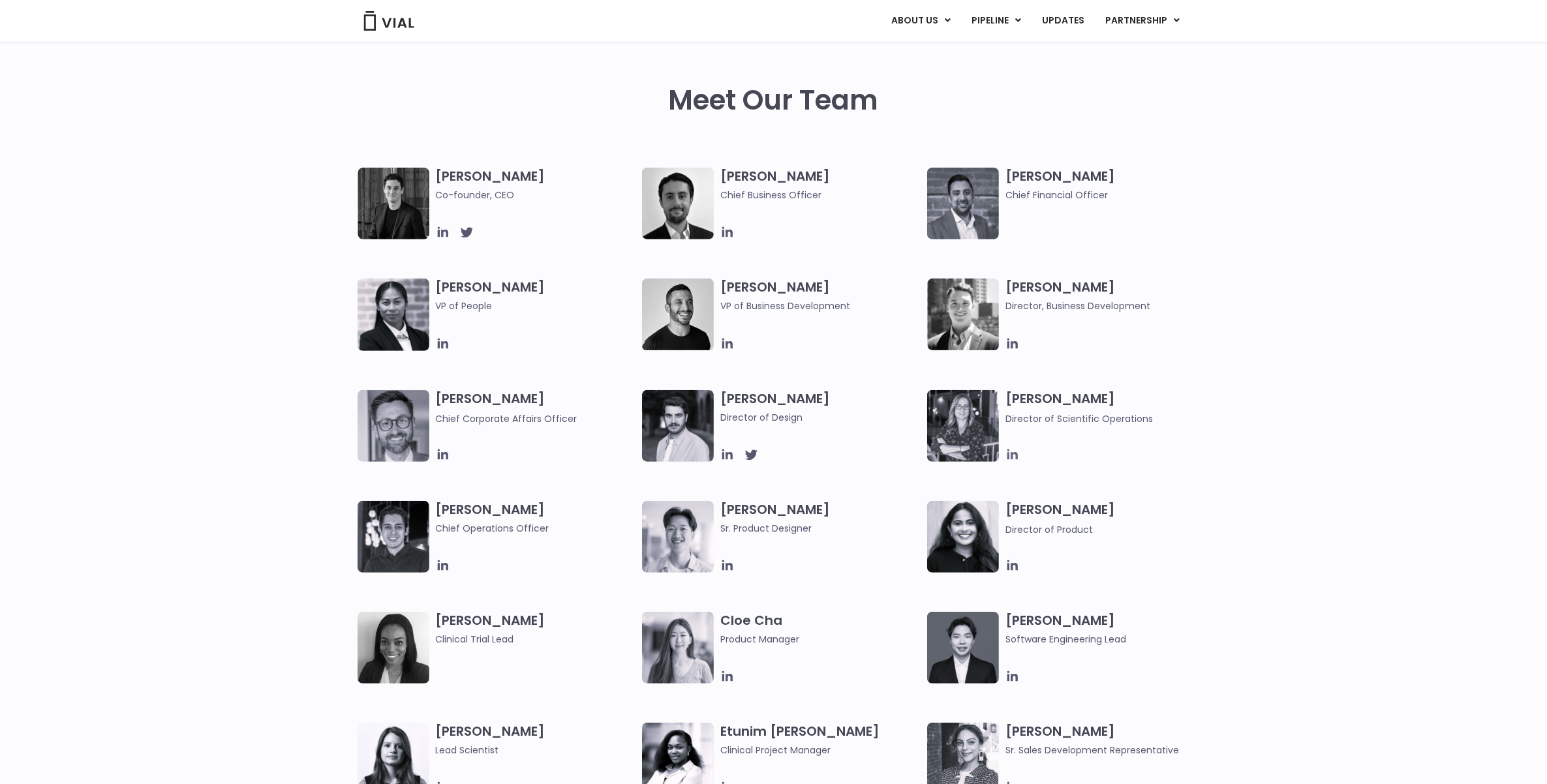
click at [1016, 454] on icon at bounding box center [1012, 454] width 11 height 11
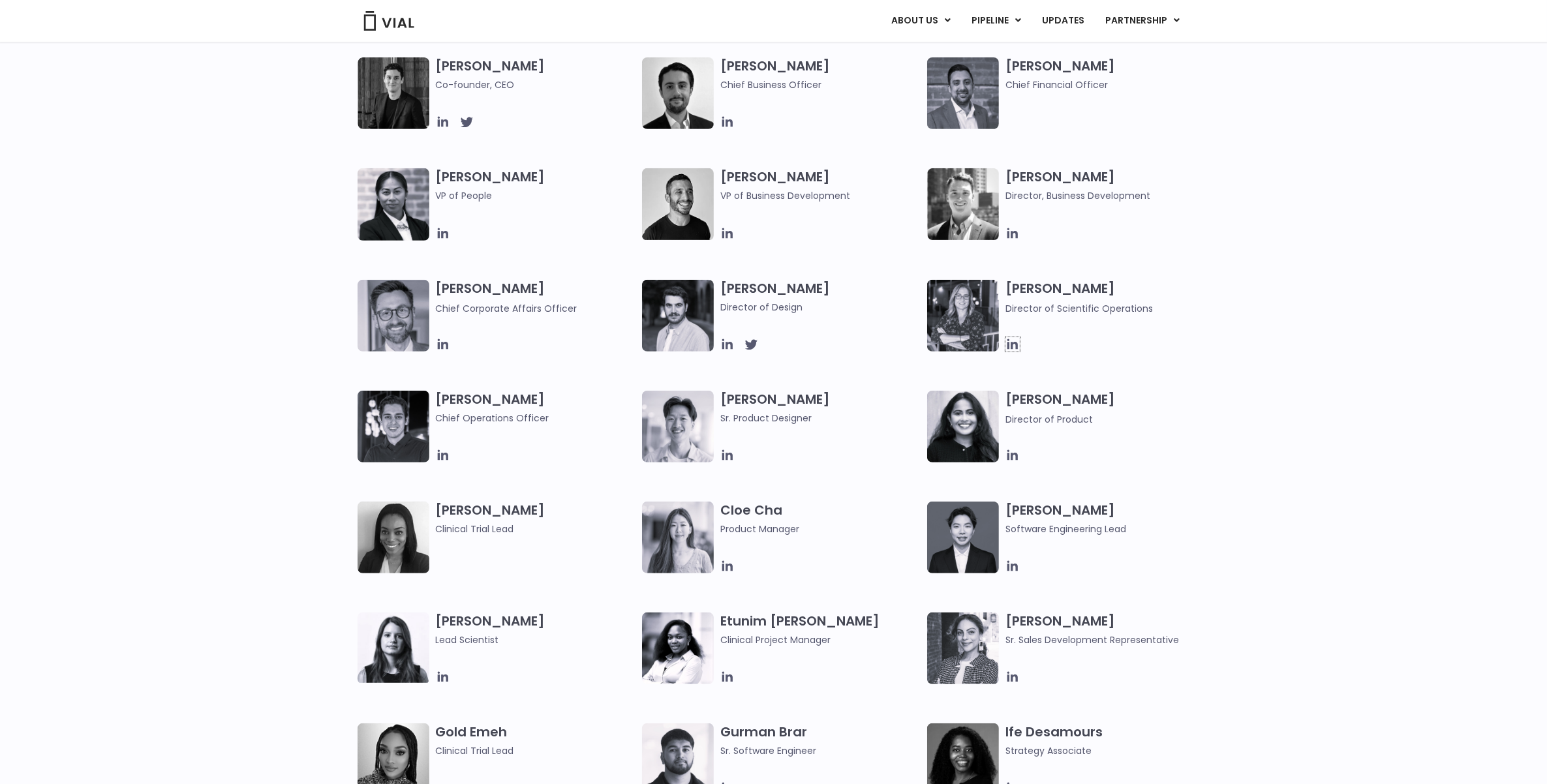
scroll to position [661, 0]
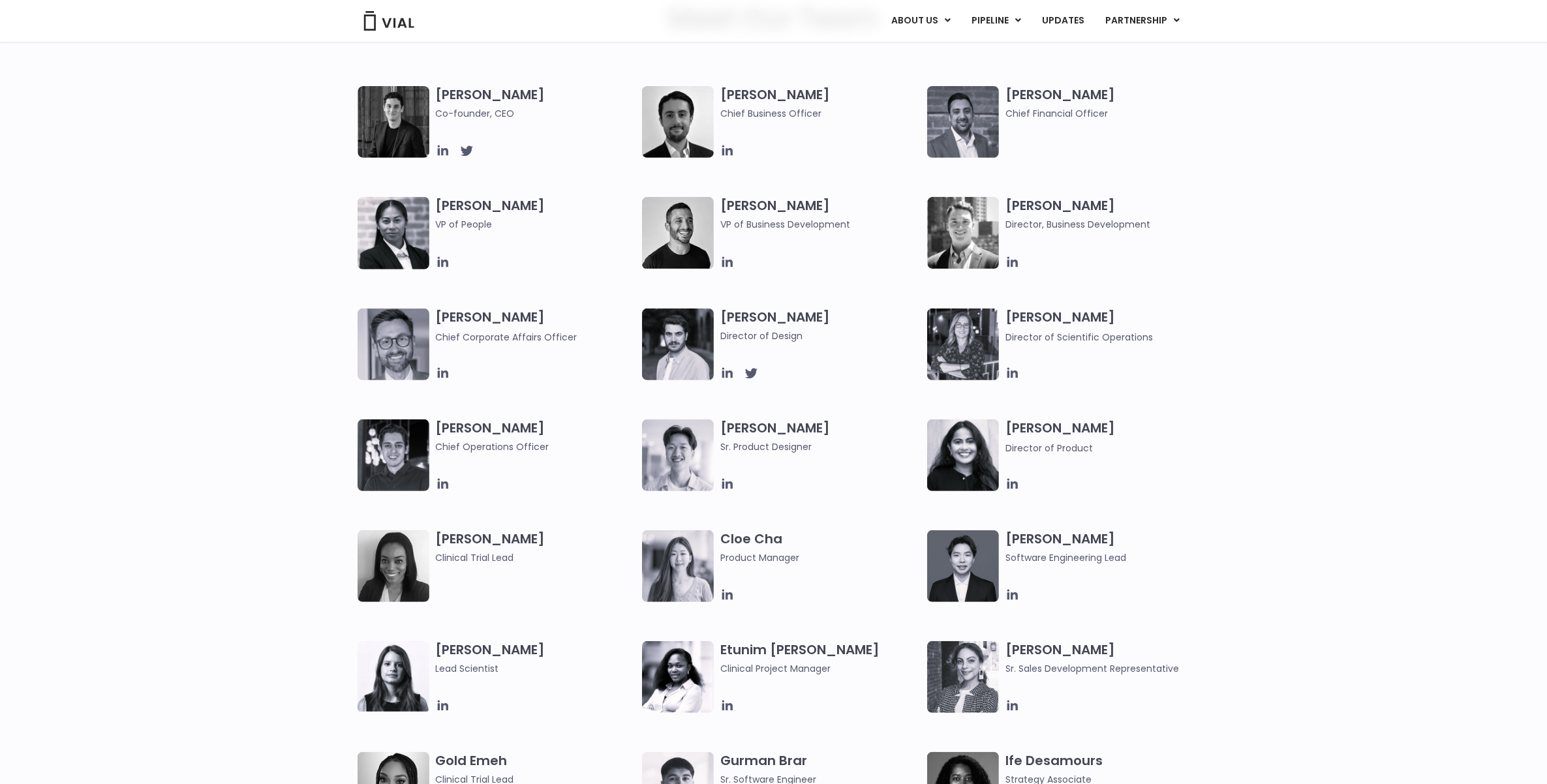
click at [600, 447] on span "Chief Operations Officer" at bounding box center [536, 447] width 200 height 14
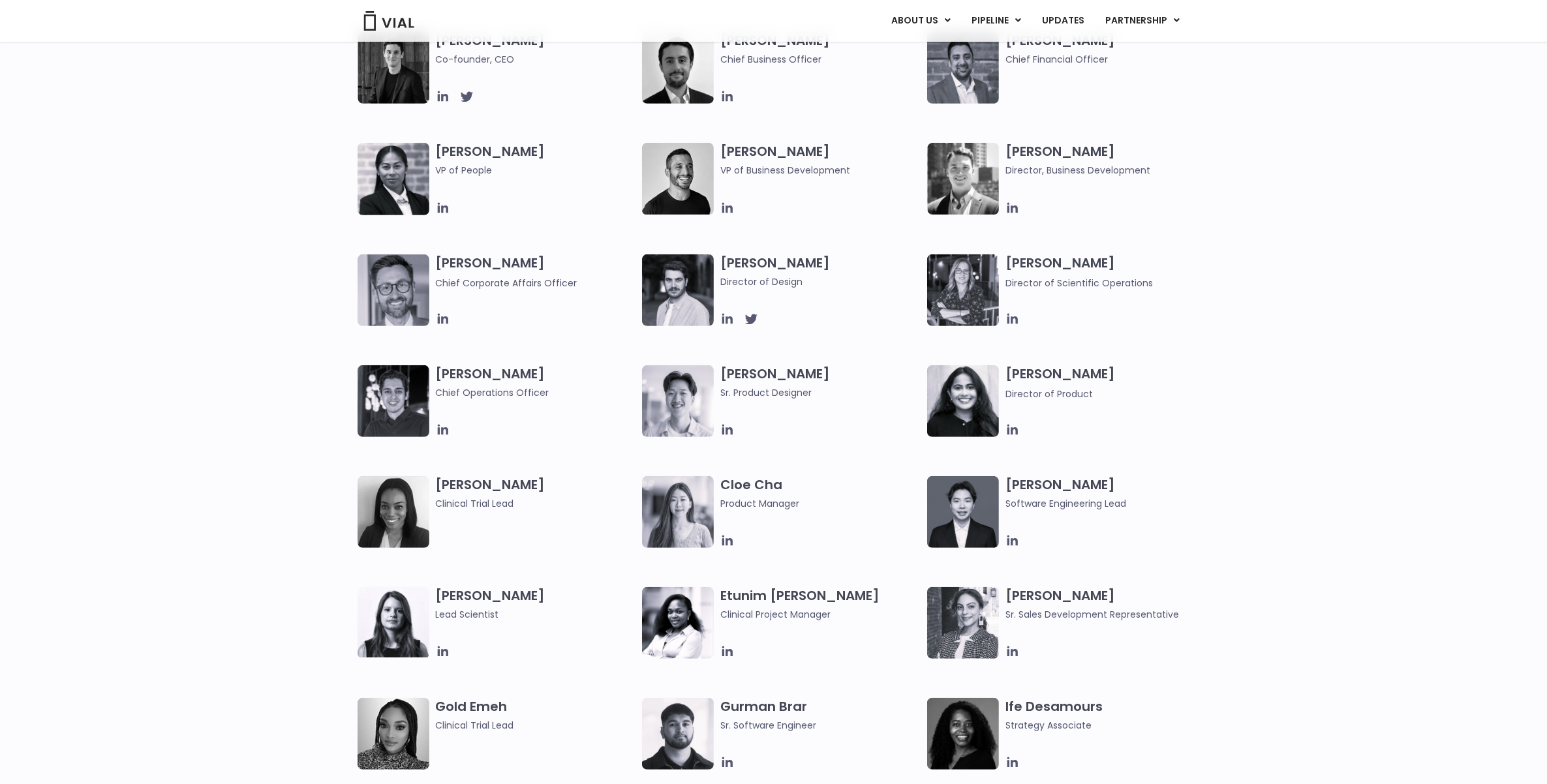
scroll to position [743, 0]
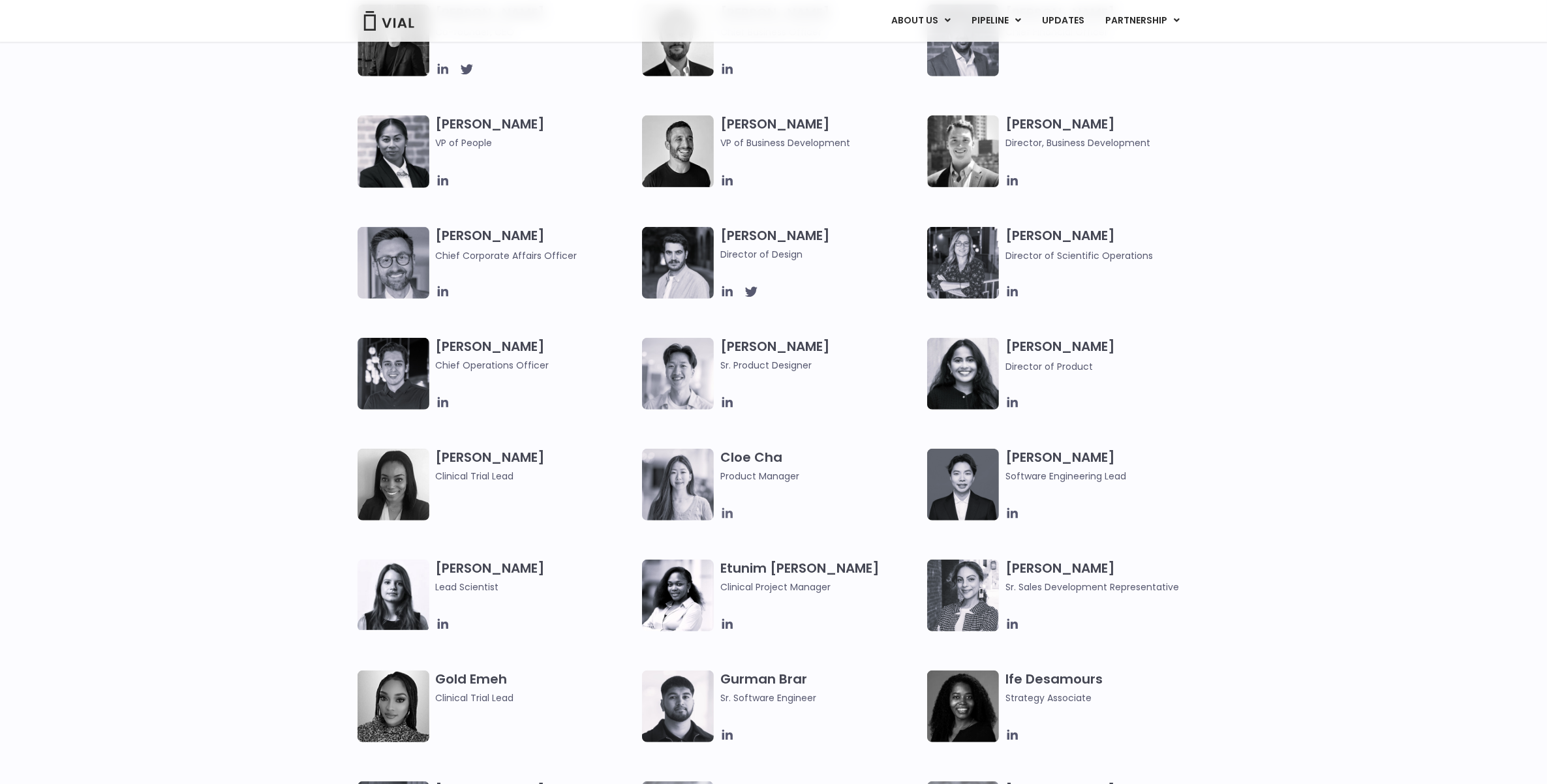
click at [726, 513] on icon at bounding box center [728, 514] width 14 height 14
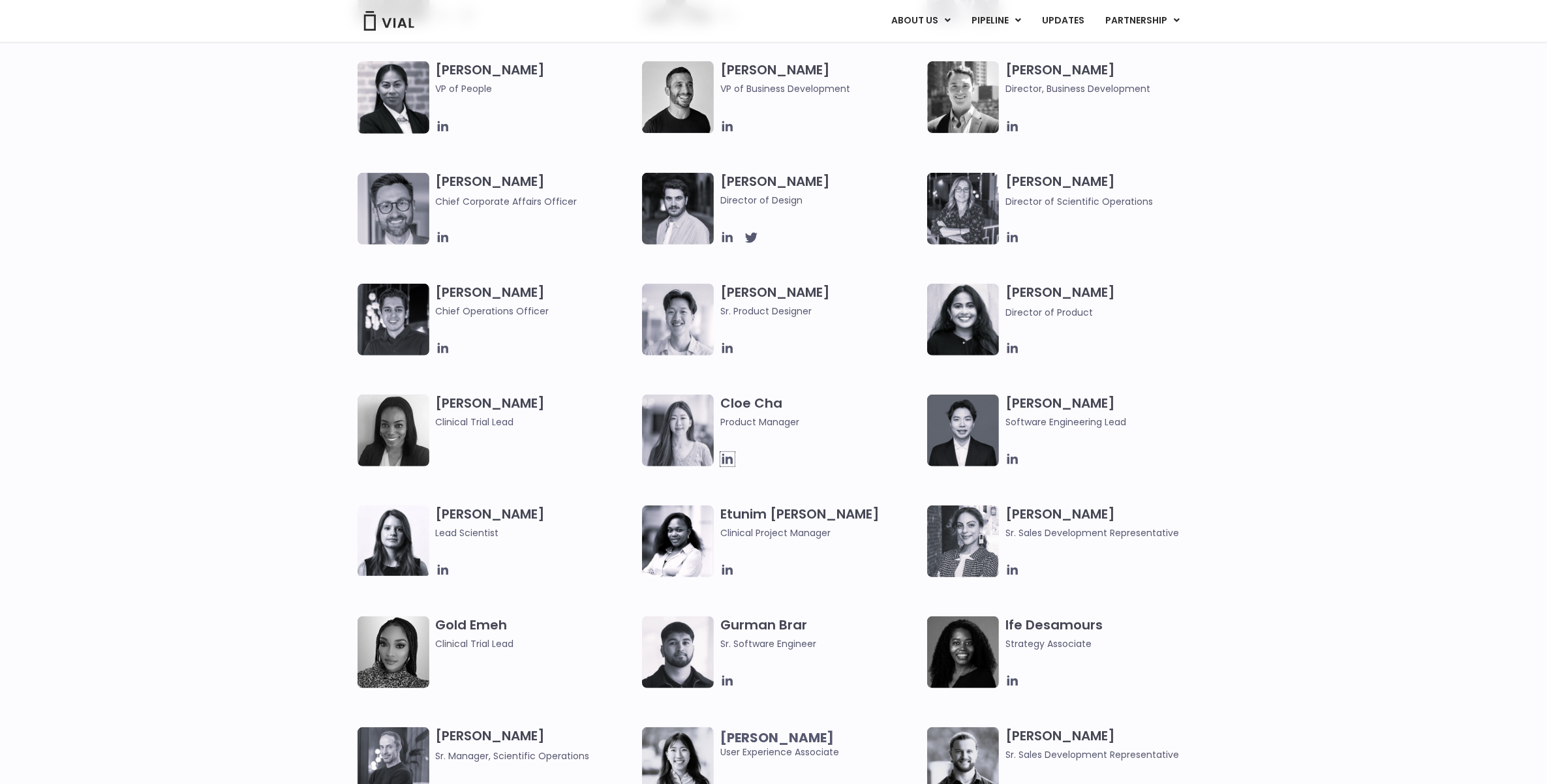
scroll to position [824, 0]
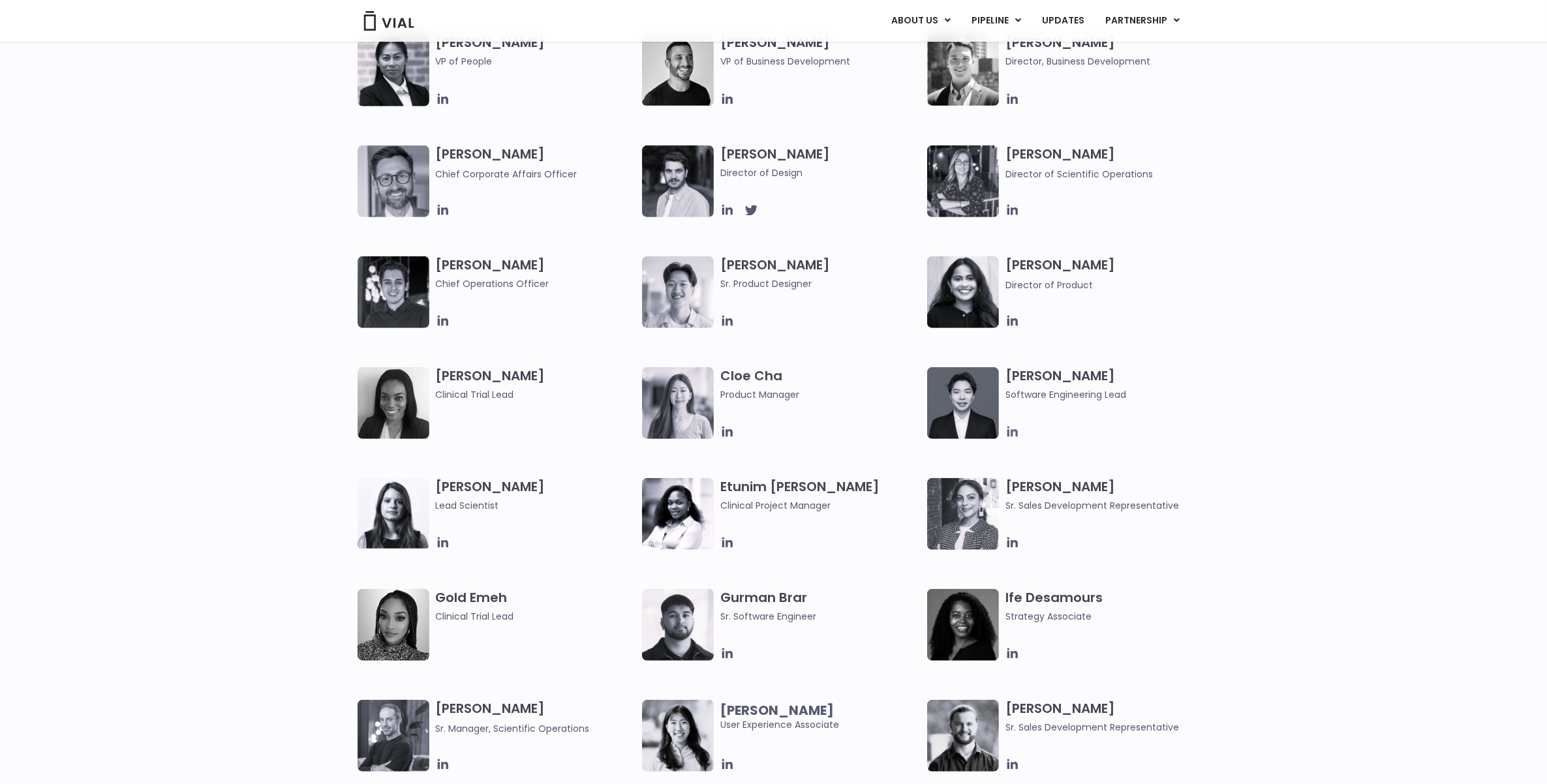
click at [1012, 431] on icon at bounding box center [1012, 431] width 11 height 11
click at [235, 454] on div "Simon Burns Co-founder, CEO Max James Chief Business Officer Samir Meghji Chief…" at bounding box center [774, 200] width 1547 height 555
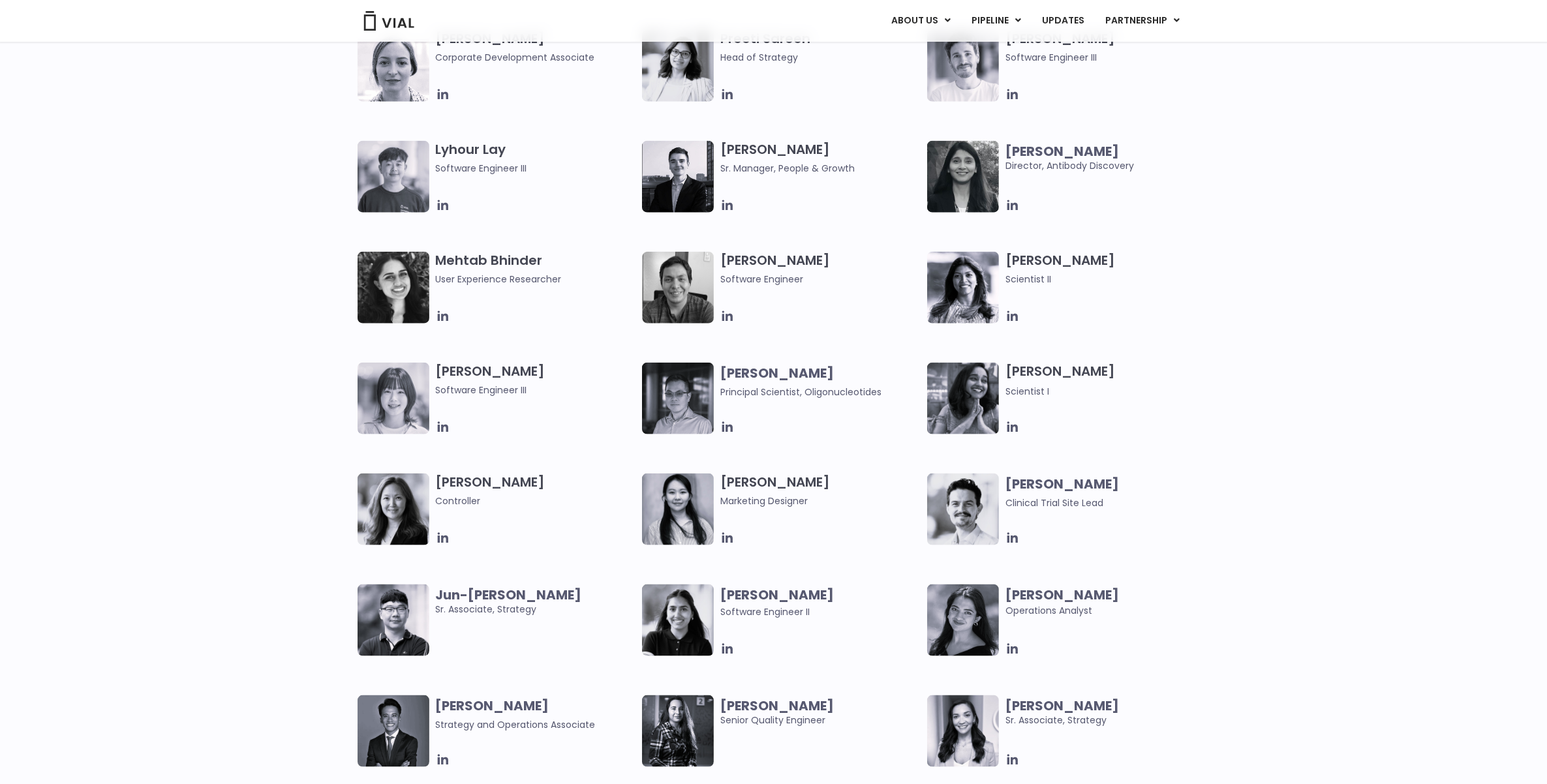
scroll to position [1965, 0]
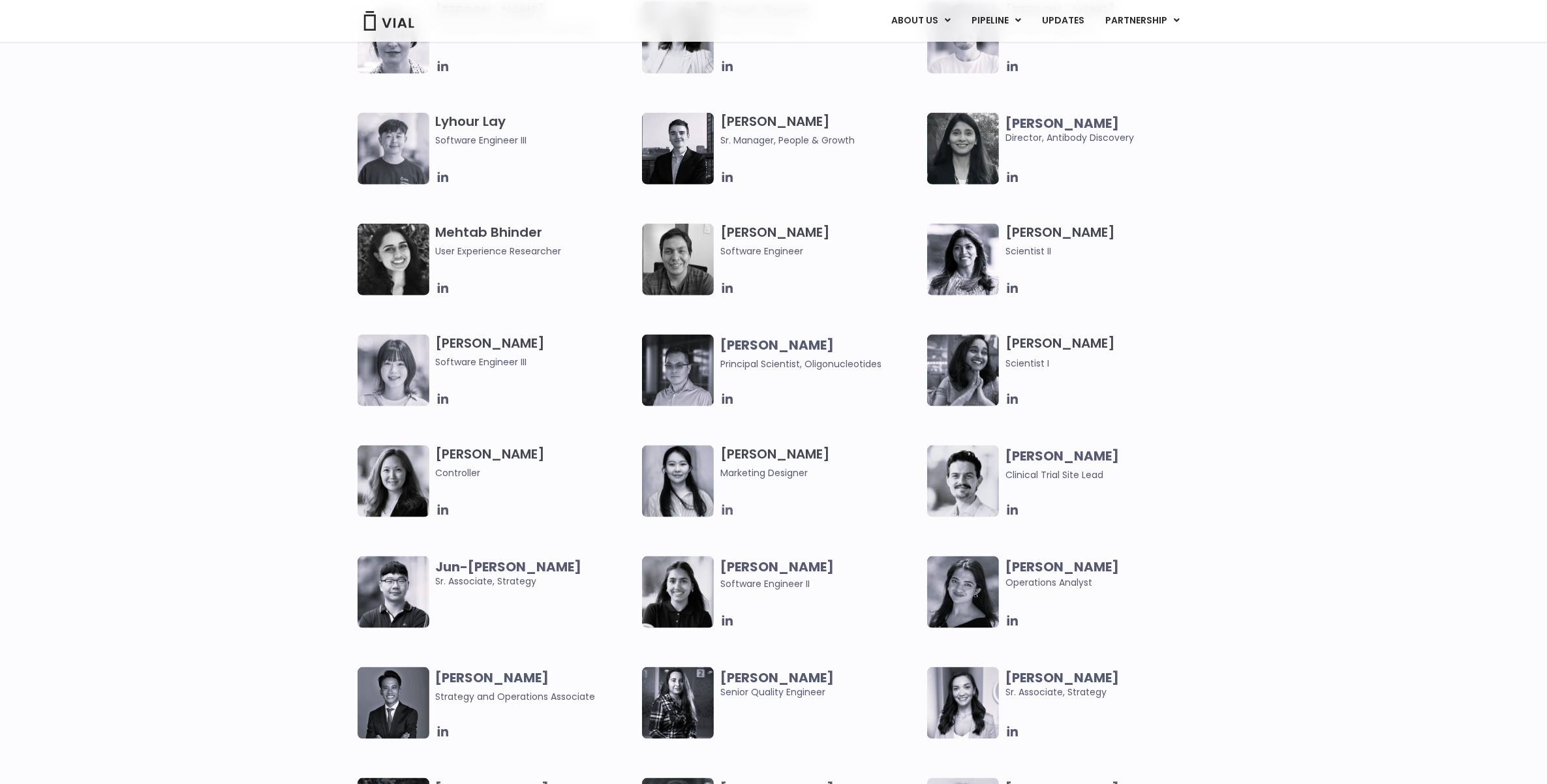
click at [724, 511] on icon at bounding box center [727, 510] width 11 height 11
click at [756, 474] on span "Marketing Designer" at bounding box center [821, 473] width 200 height 14
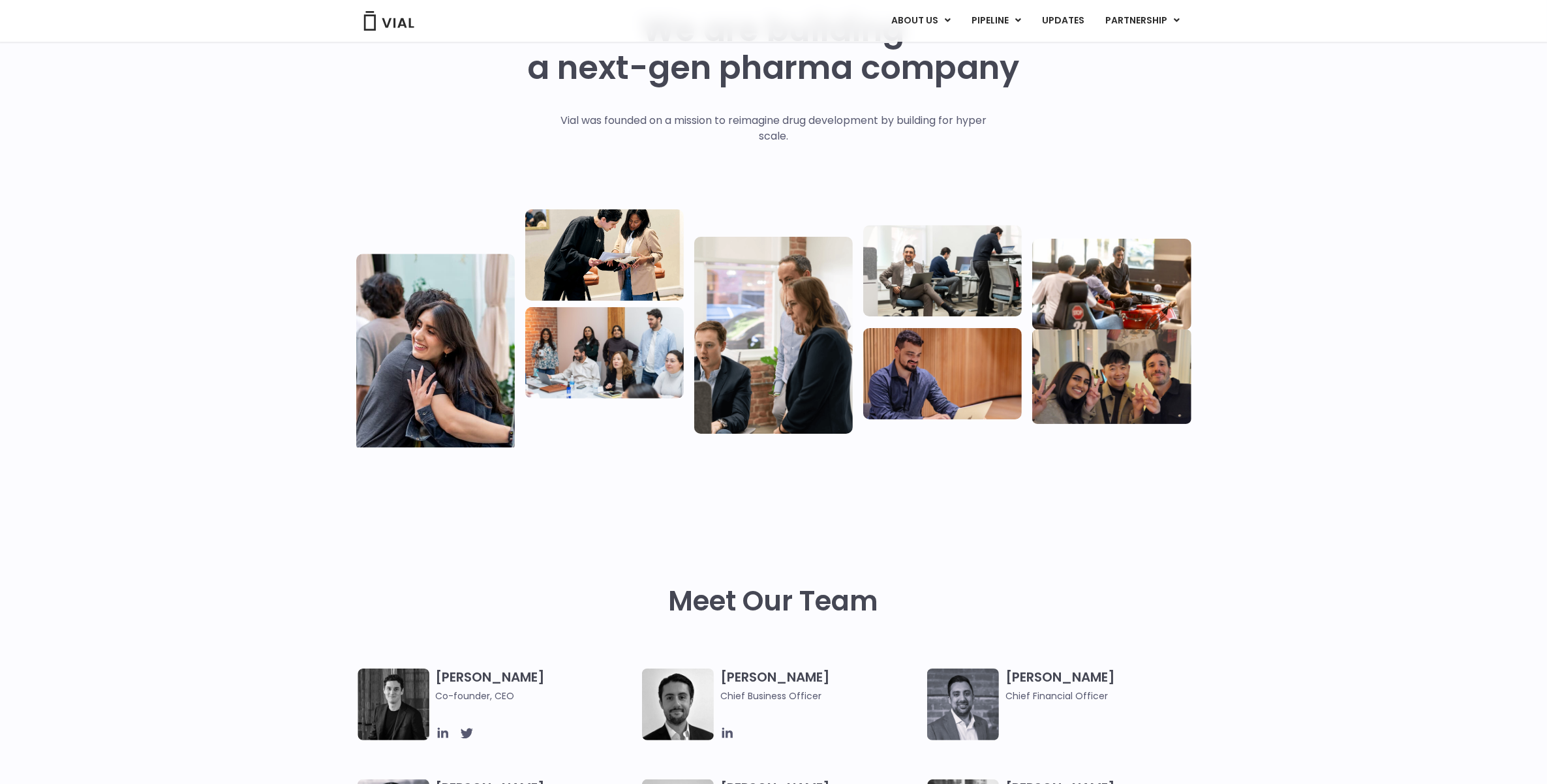
scroll to position [0, 0]
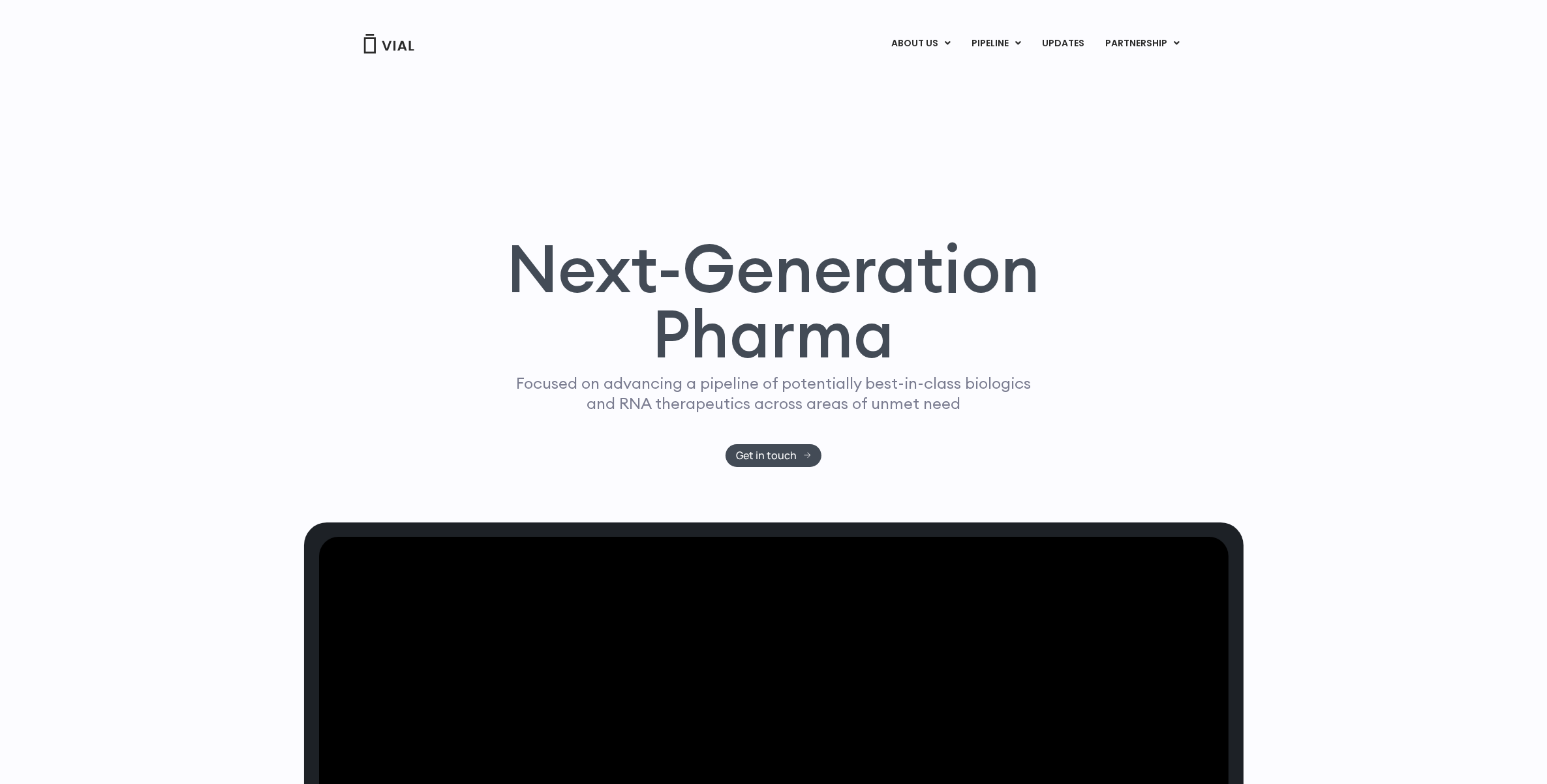
drag, startPoint x: 1048, startPoint y: 324, endPoint x: 997, endPoint y: 352, distance: 58.2
click at [1048, 324] on h1 "Next-Generation Pharma" at bounding box center [774, 301] width 565 height 132
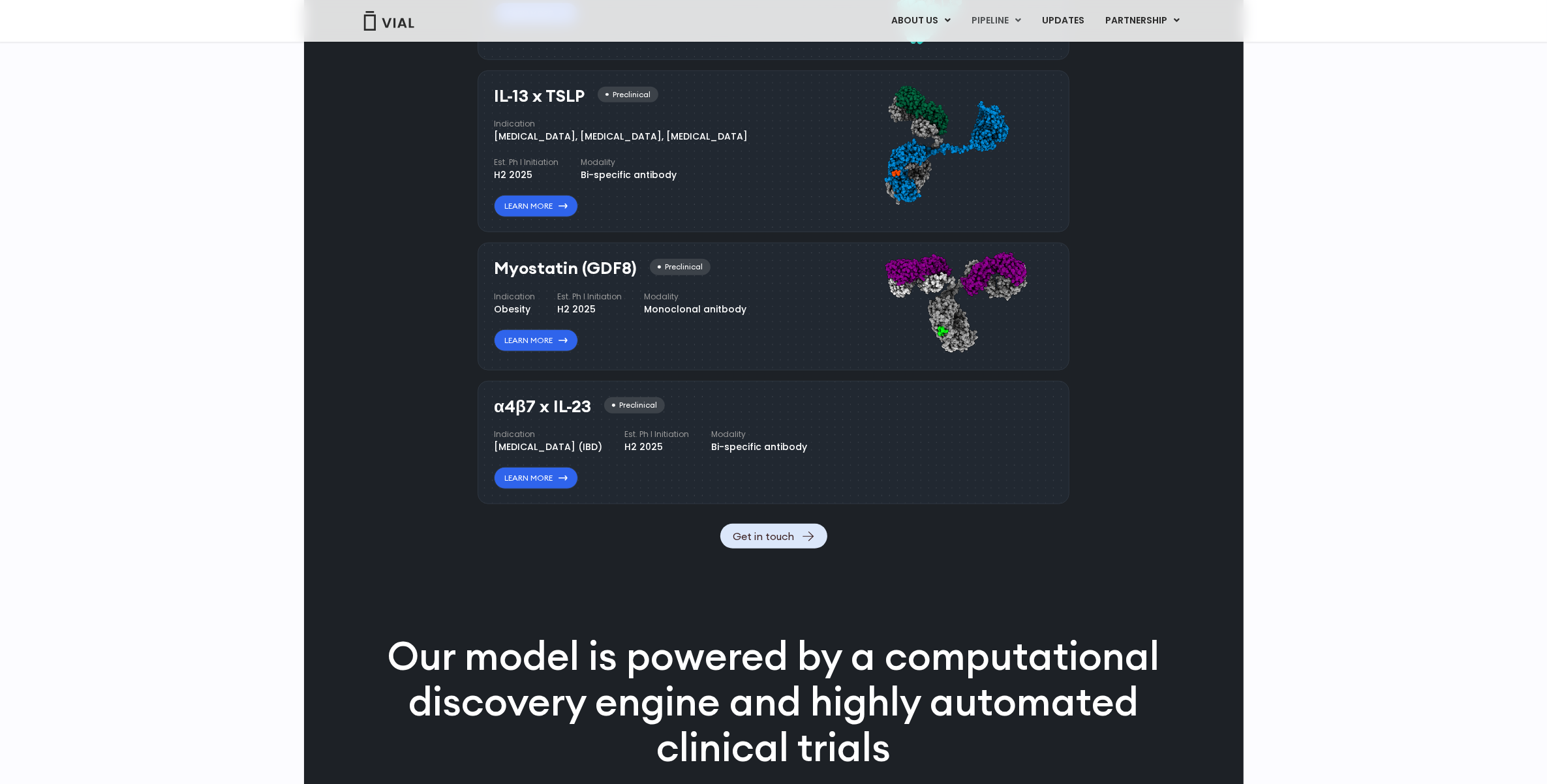
scroll to position [1386, 0]
